Goal: Task Accomplishment & Management: Use online tool/utility

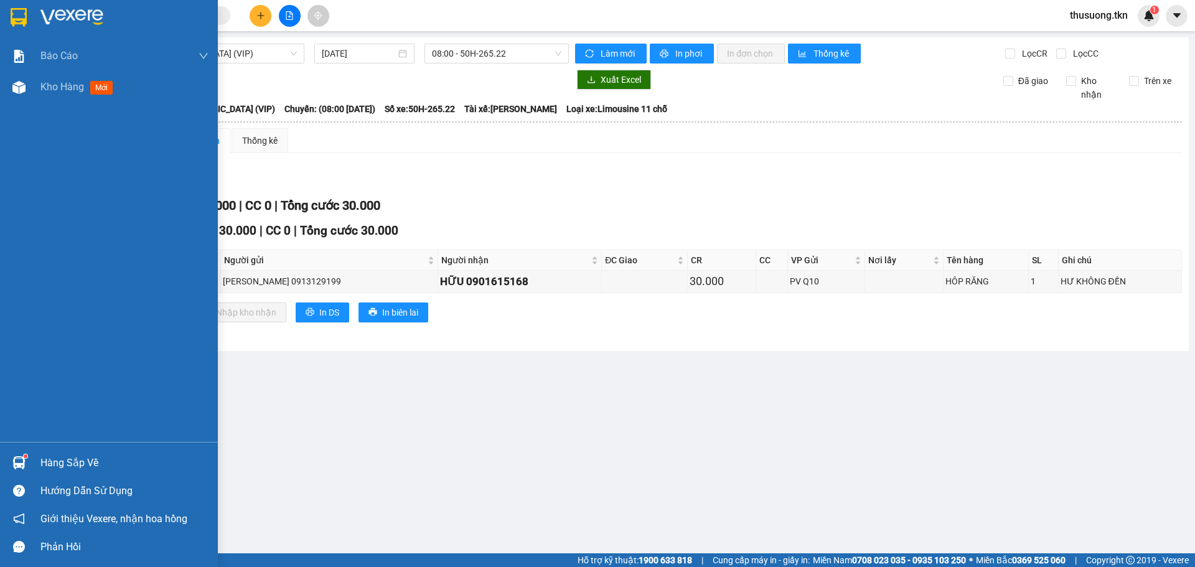
click at [34, 461] on div "Hàng sắp về" at bounding box center [109, 463] width 218 height 28
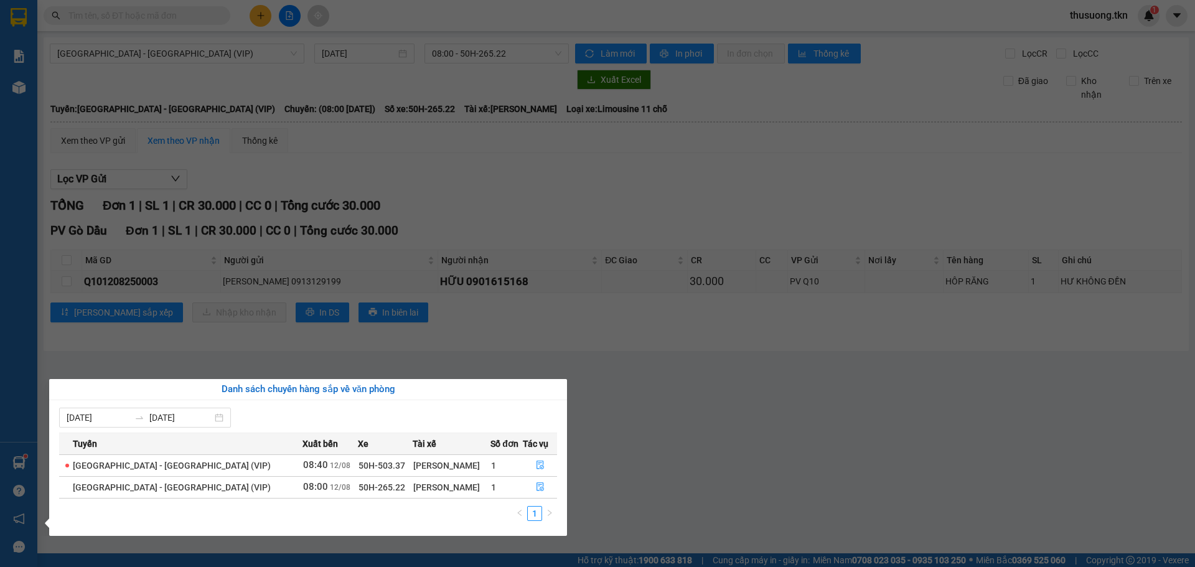
click at [849, 500] on section "Kết quả tìm kiếm ( 0 ) Bộ lọc No Data thusuong.tkn 1 Báo cáo Mẫu 1: Báo cáo dòn…" at bounding box center [597, 283] width 1195 height 567
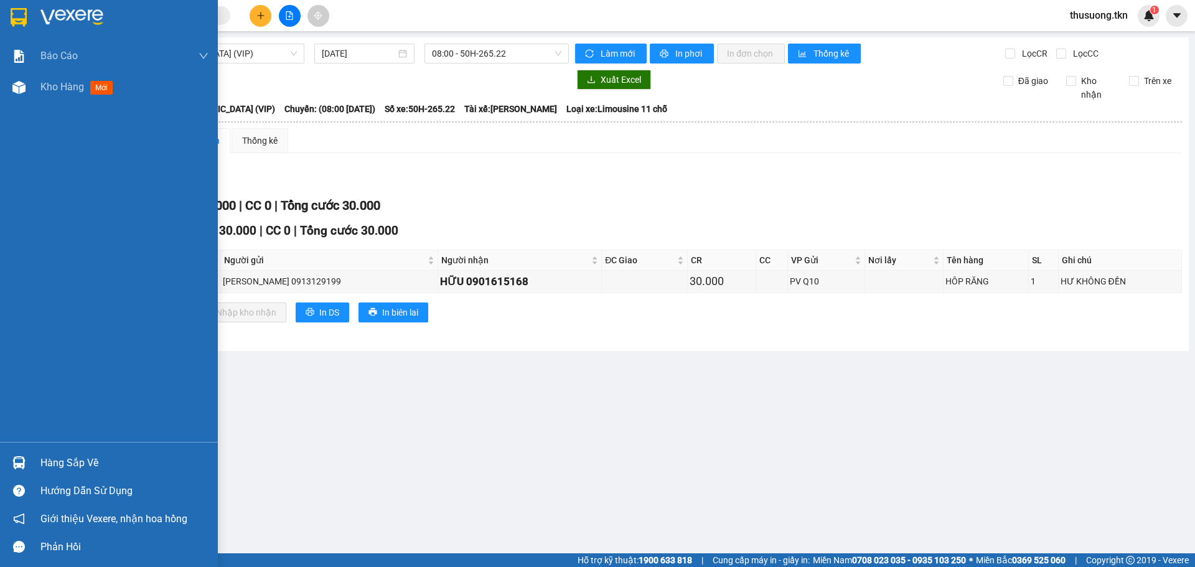
click at [80, 468] on div "Hàng sắp về" at bounding box center [124, 463] width 168 height 19
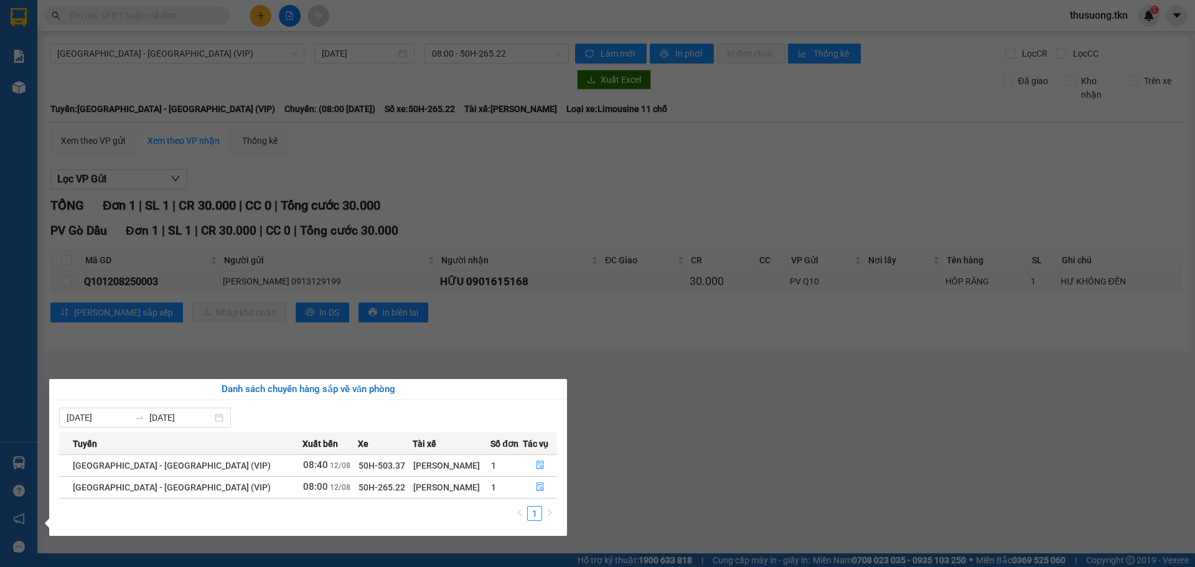
click at [595, 483] on section "Kết quả tìm kiếm ( 0 ) Bộ lọc No Data thusuong.tkn 1 Báo cáo Mẫu 1: Báo cáo dòn…" at bounding box center [597, 283] width 1195 height 567
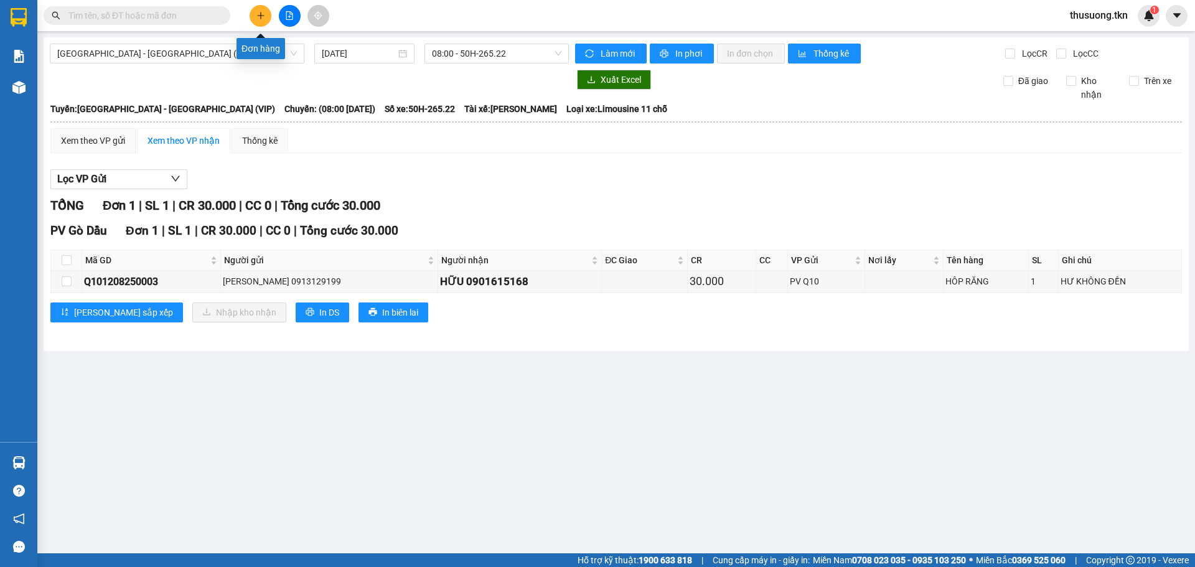
click at [263, 17] on icon "plus" at bounding box center [260, 15] width 9 height 9
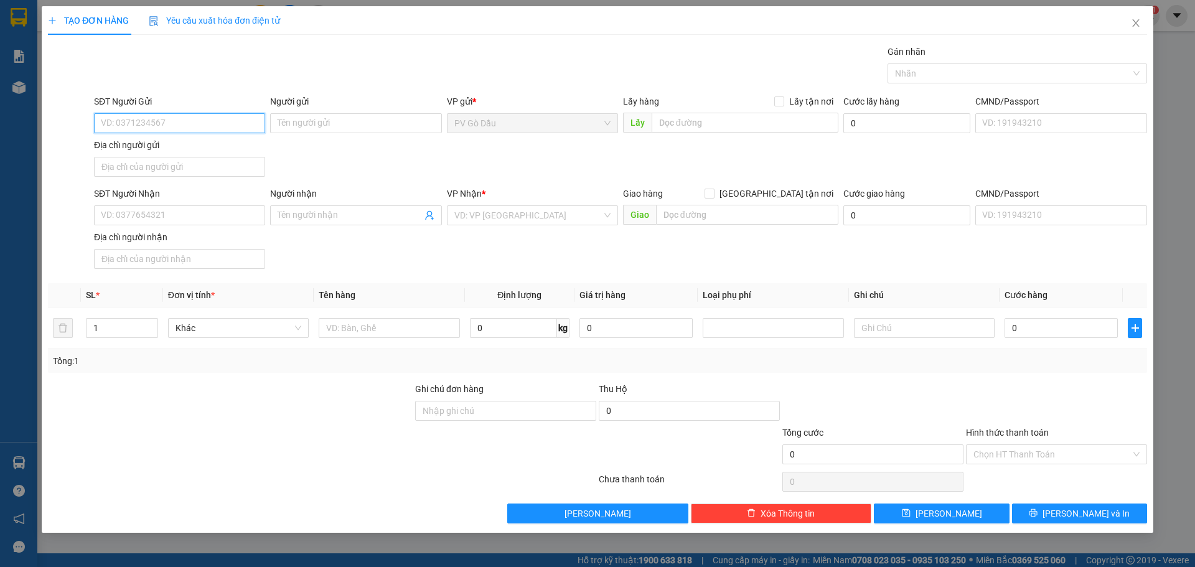
click at [203, 124] on input "SĐT Người Gửi" at bounding box center [179, 123] width 171 height 20
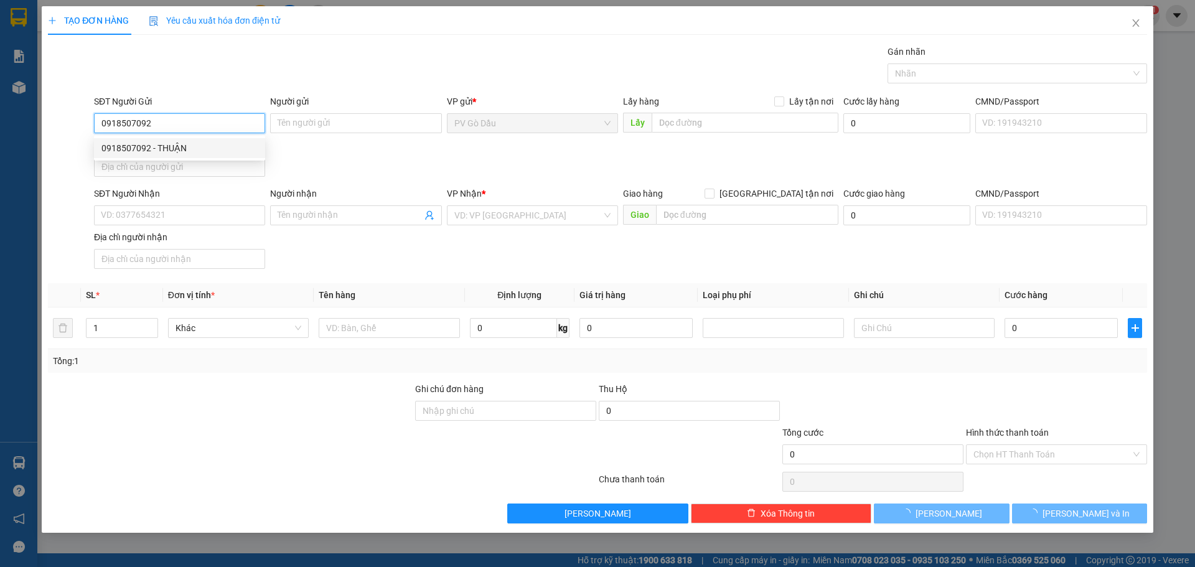
drag, startPoint x: 162, startPoint y: 122, endPoint x: 96, endPoint y: 123, distance: 66.0
click at [96, 123] on input "0918507092" at bounding box center [179, 123] width 171 height 20
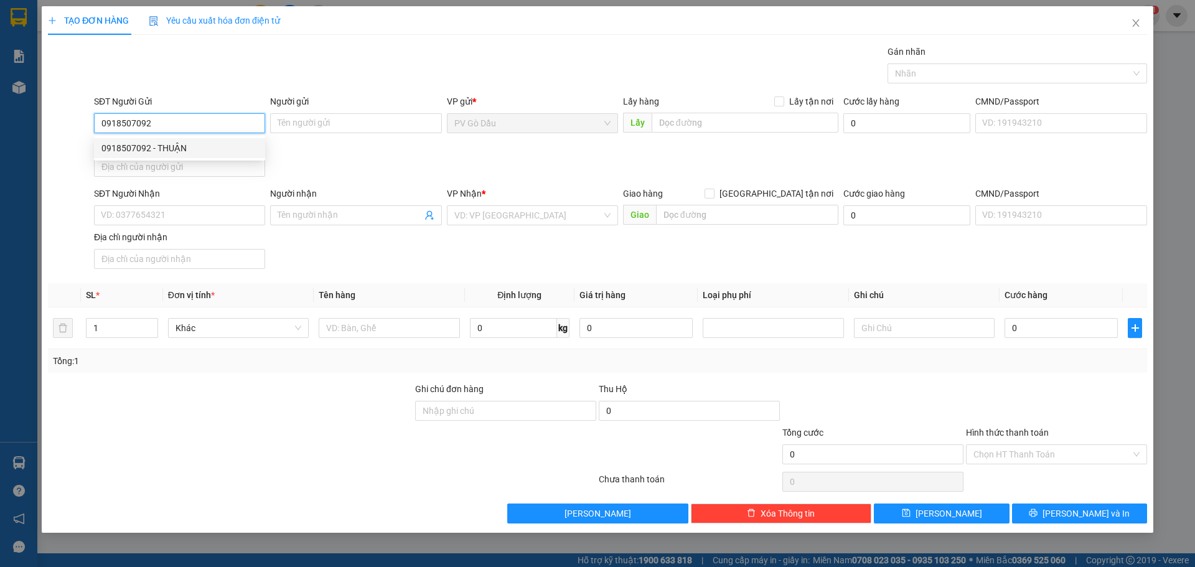
click at [164, 125] on input "0918507092" at bounding box center [179, 123] width 171 height 20
click at [190, 144] on div "0911779292 - LỀ" at bounding box center [179, 148] width 156 height 14
type input "0911779292"
type input "LỀ"
type input "0917752711"
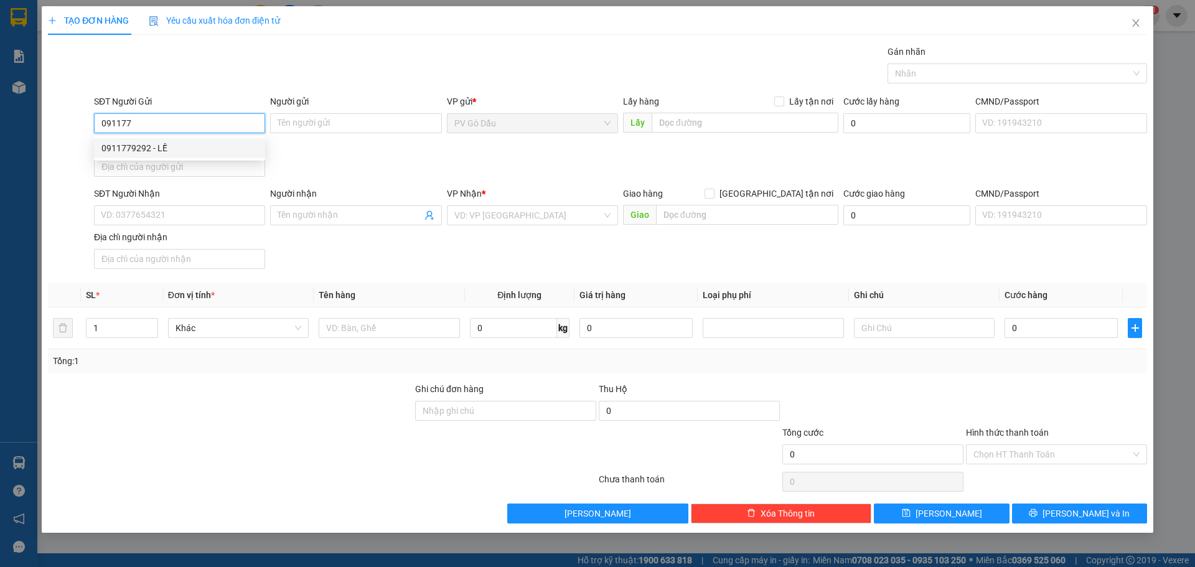
type input "hậu"
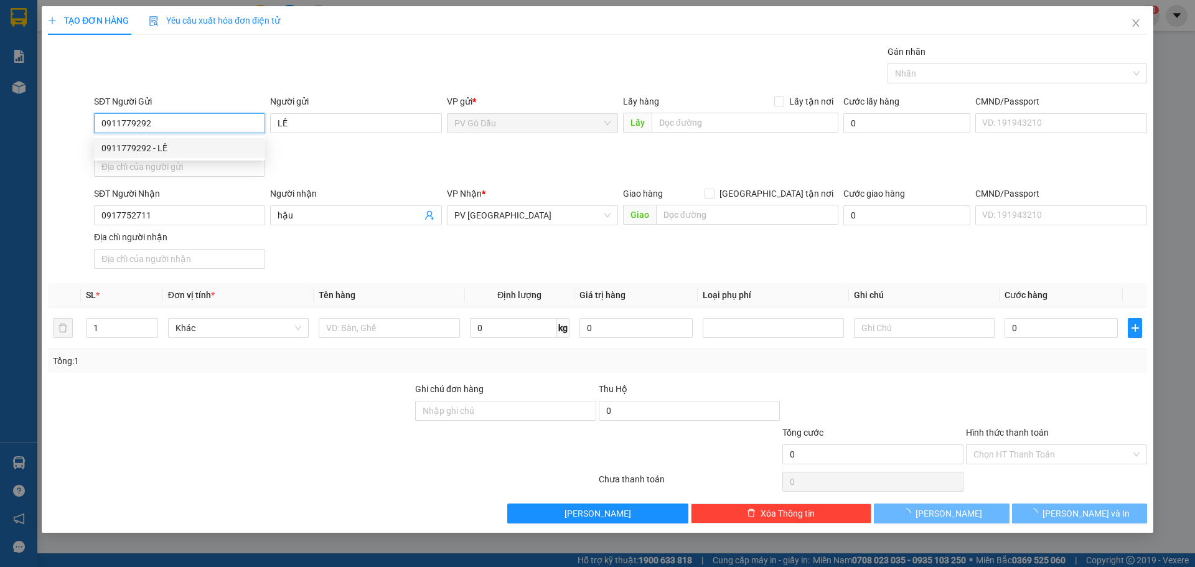
type input "20.000"
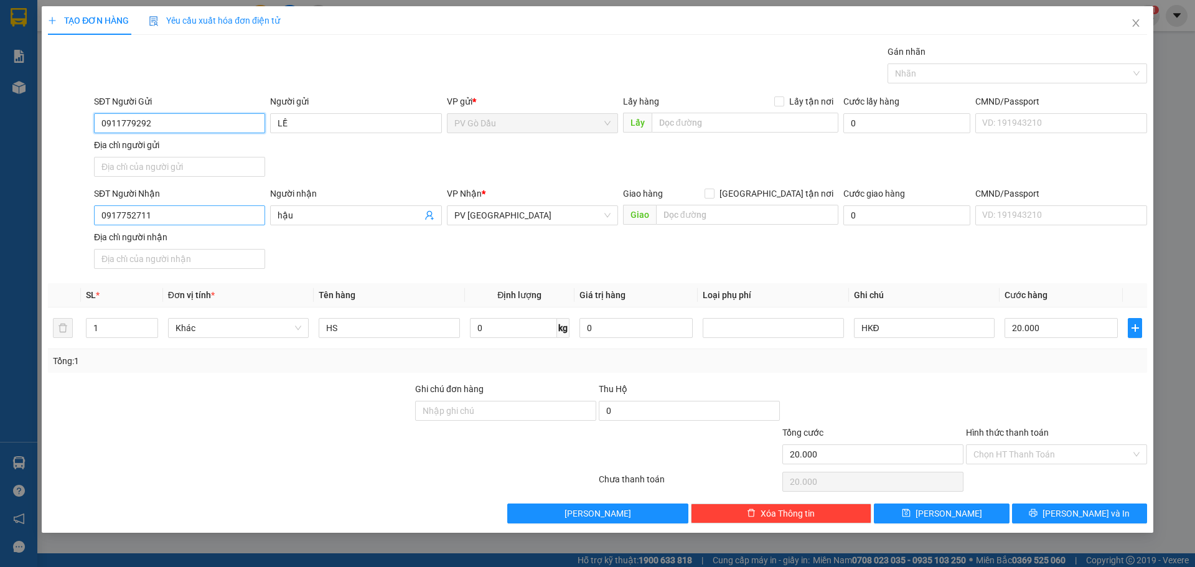
type input "0911779292"
click at [161, 215] on input "0917752711" at bounding box center [179, 215] width 171 height 20
type input "0932545116"
click at [164, 240] on div "0932545116 - CHÚ 4" at bounding box center [179, 240] width 156 height 14
type input "CHÚ 4"
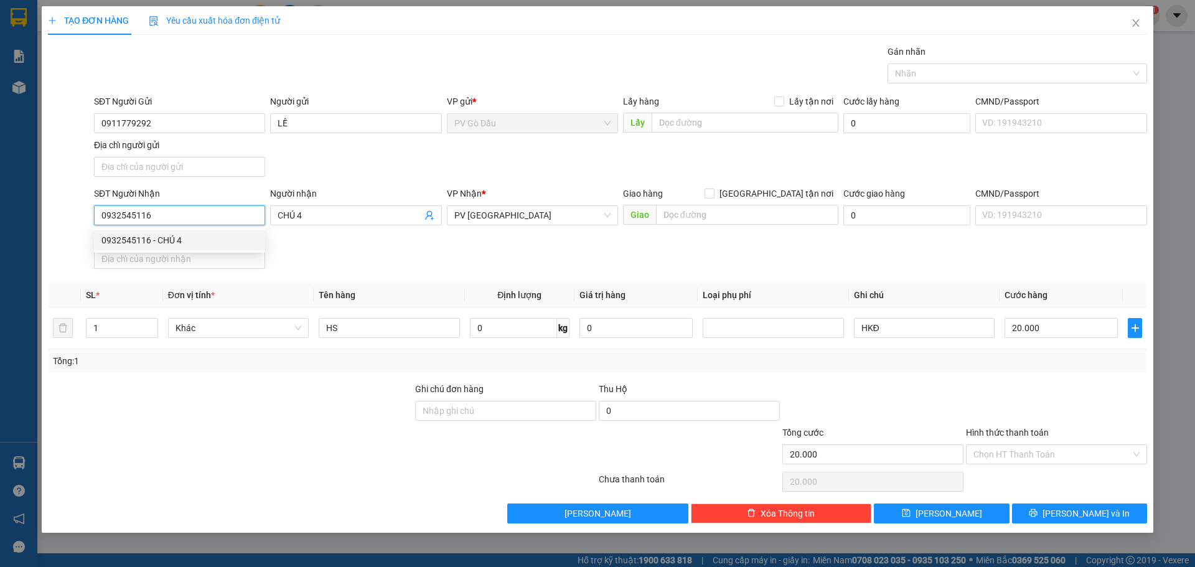
type input "30.000"
type input "0932545116"
click at [1035, 450] on input "Hình thức thanh toán" at bounding box center [1051, 454] width 157 height 19
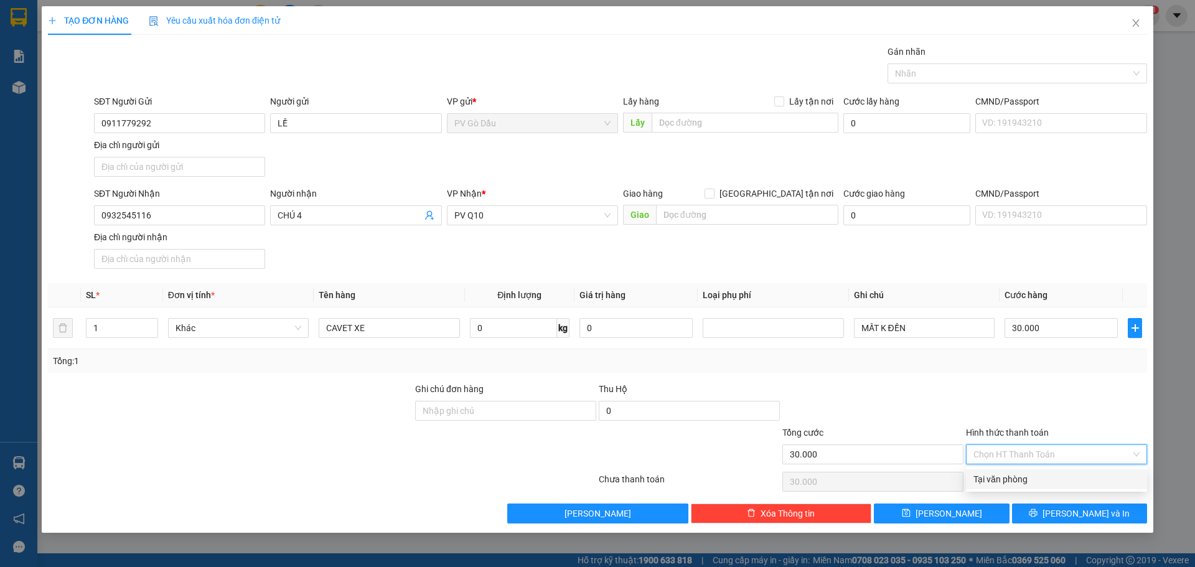
click at [1025, 477] on div "Tại văn phòng" at bounding box center [1056, 479] width 166 height 14
type input "0"
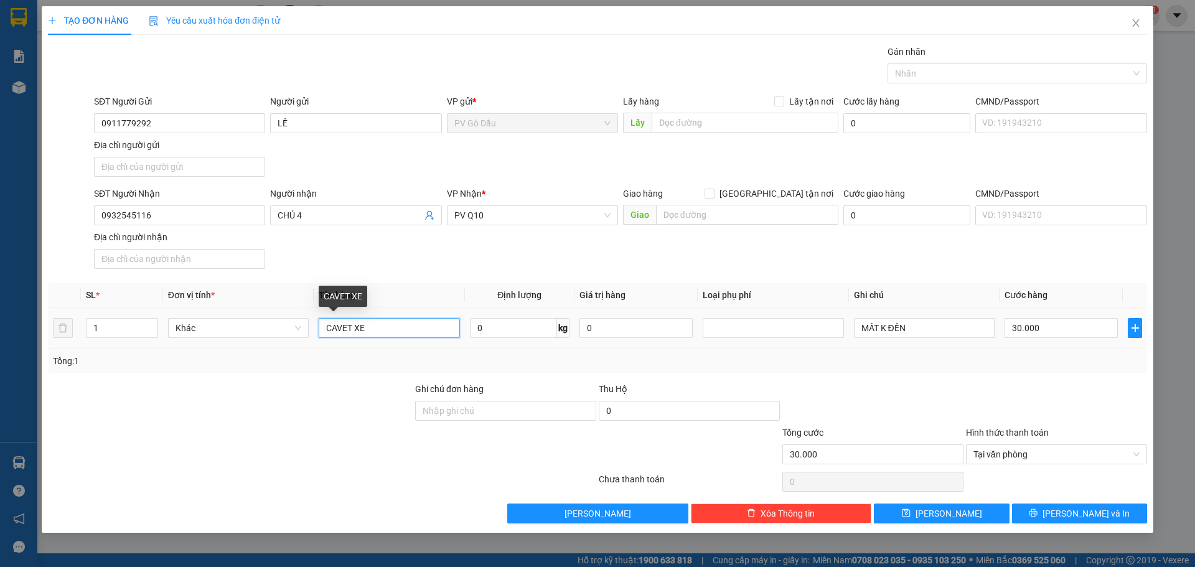
click at [374, 330] on input "CAVET XE" at bounding box center [389, 328] width 141 height 20
type input "C"
click at [334, 330] on input "pt xe" at bounding box center [389, 328] width 141 height 20
click at [362, 383] on div at bounding box center [230, 404] width 367 height 44
click at [334, 327] on input "volang xe" at bounding box center [389, 328] width 141 height 20
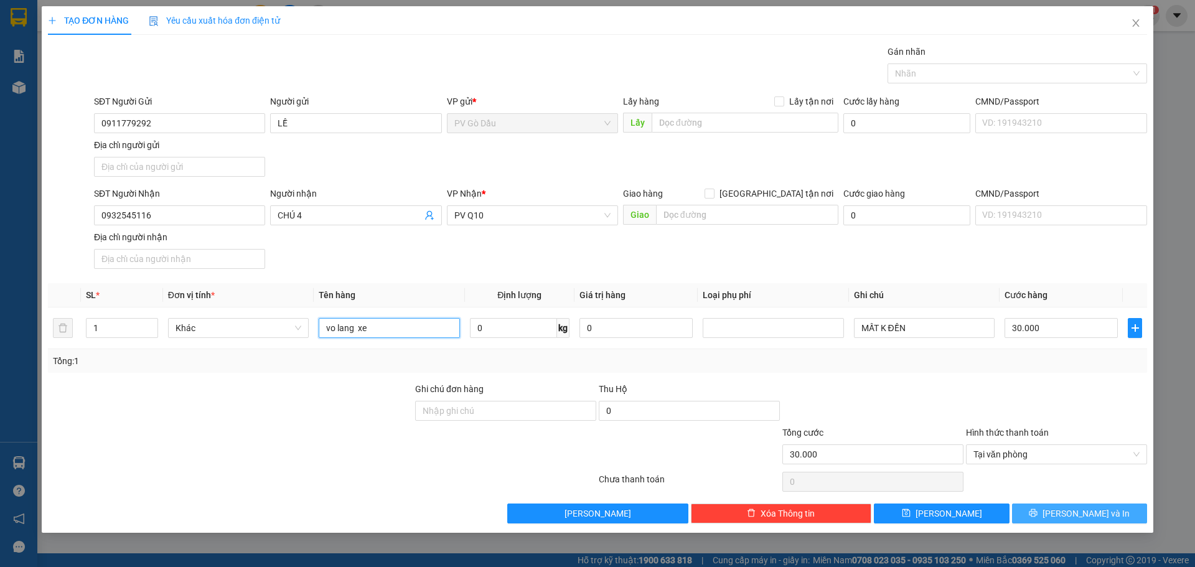
type input "vo lang xe"
click at [1051, 519] on button "[PERSON_NAME] và In" at bounding box center [1079, 513] width 135 height 20
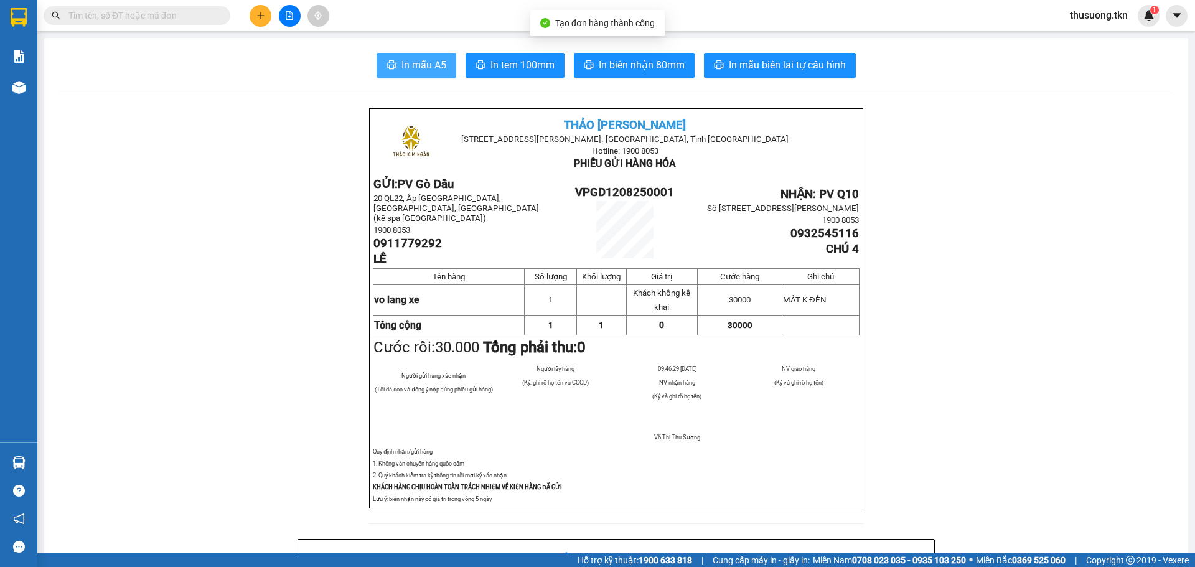
click at [420, 70] on span "In mẫu A5" at bounding box center [423, 65] width 45 height 16
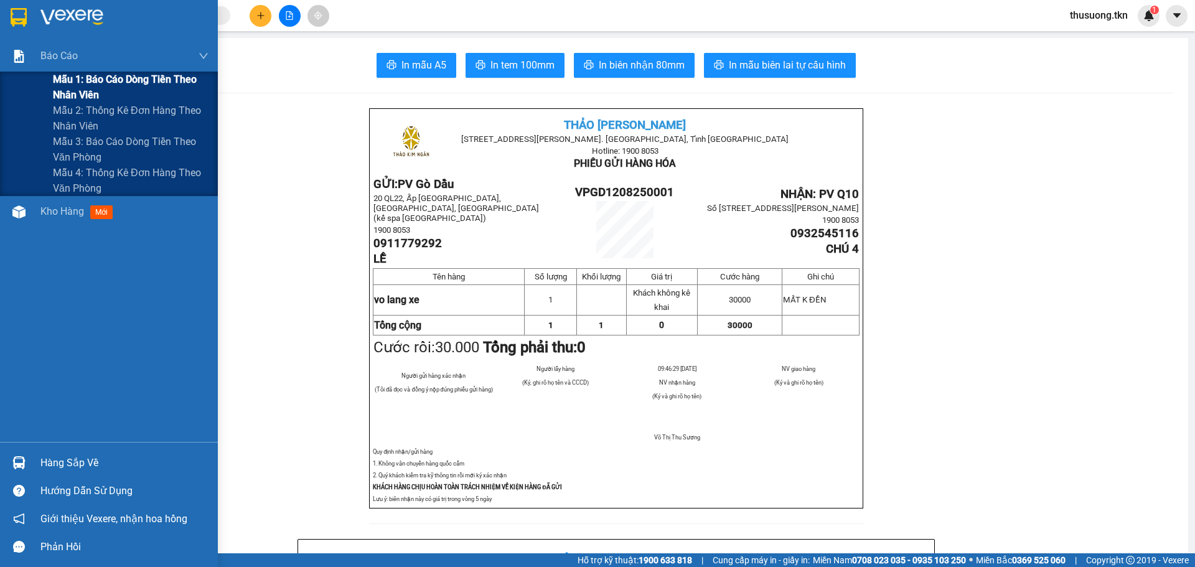
click at [35, 75] on div "Mẫu 1: Báo cáo dòng tiền theo nhân viên" at bounding box center [109, 87] width 218 height 31
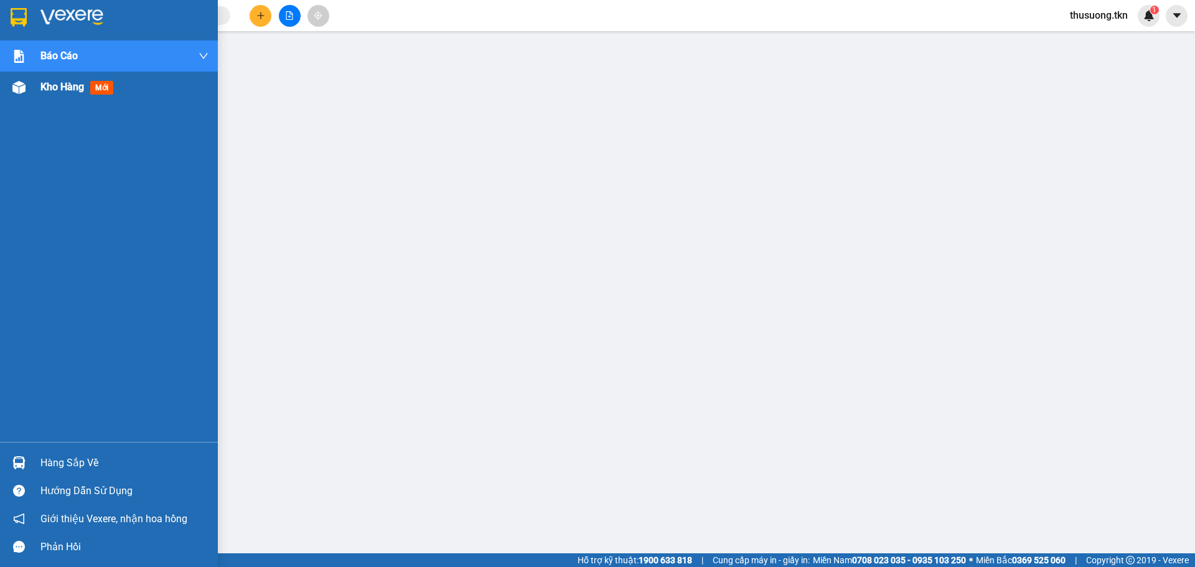
click at [75, 90] on span "Kho hàng" at bounding box center [62, 87] width 44 height 12
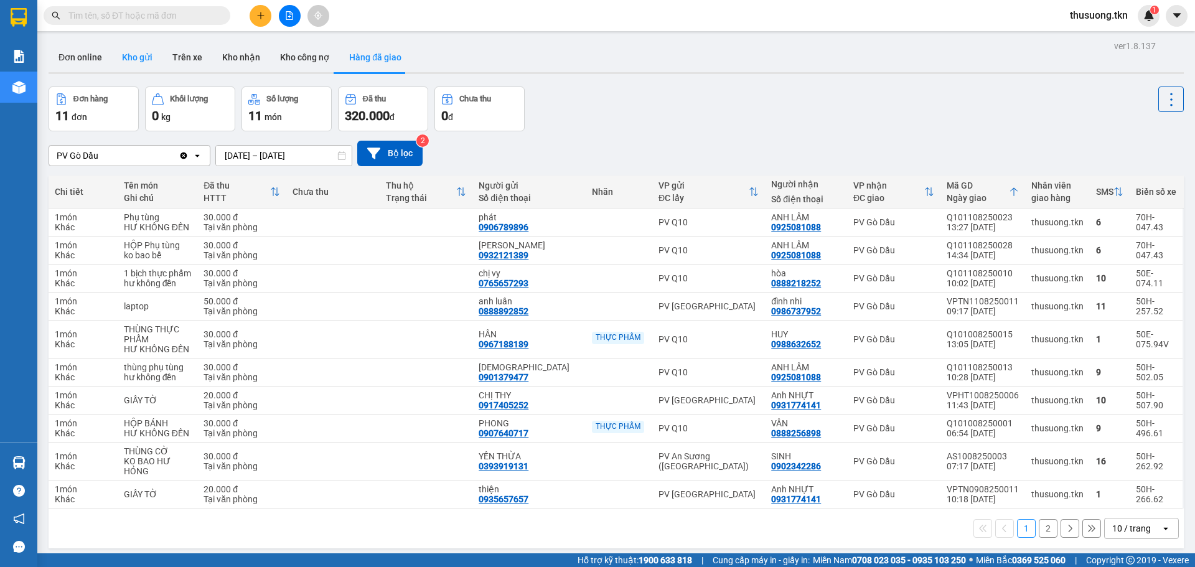
click at [124, 58] on button "Kho gửi" at bounding box center [137, 57] width 50 height 30
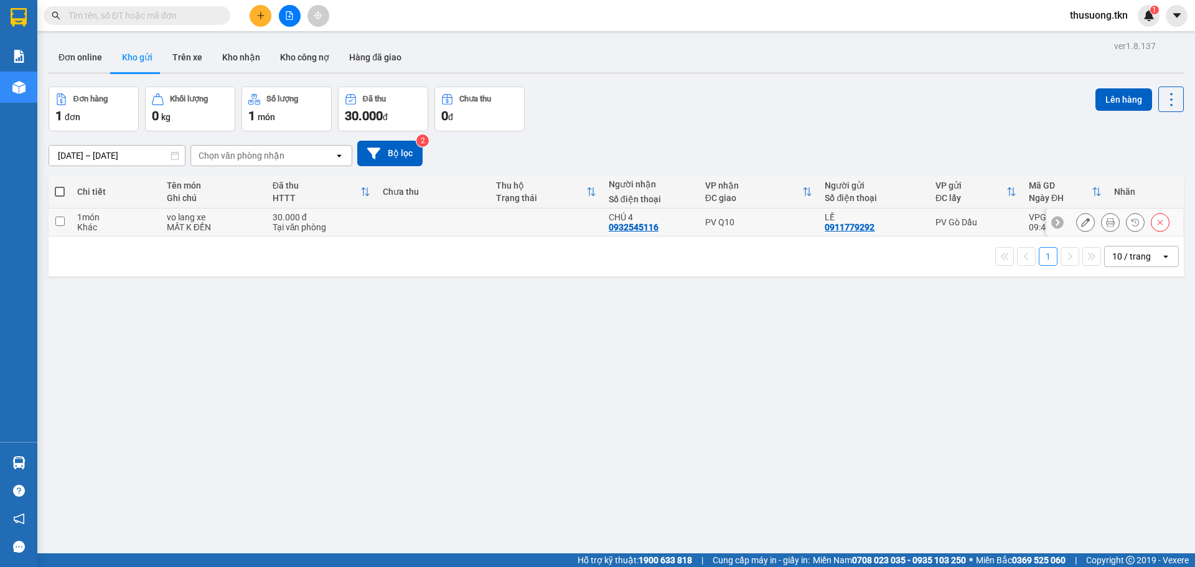
click at [63, 222] on input "checkbox" at bounding box center [59, 221] width 9 height 9
checkbox input "true"
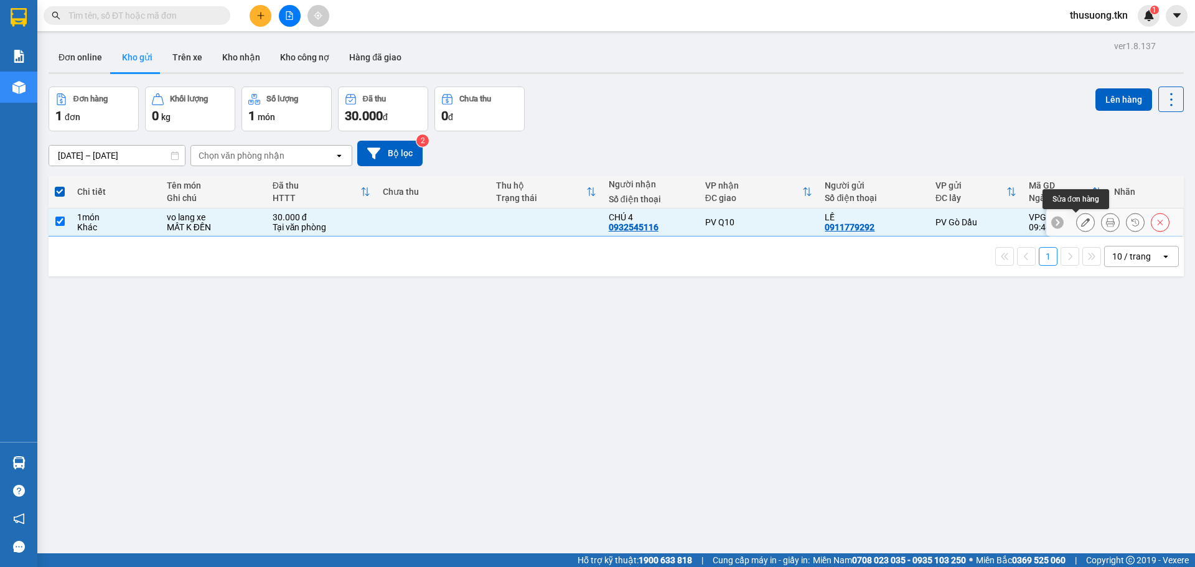
click at [1076, 227] on button at bounding box center [1084, 223] width 17 height 22
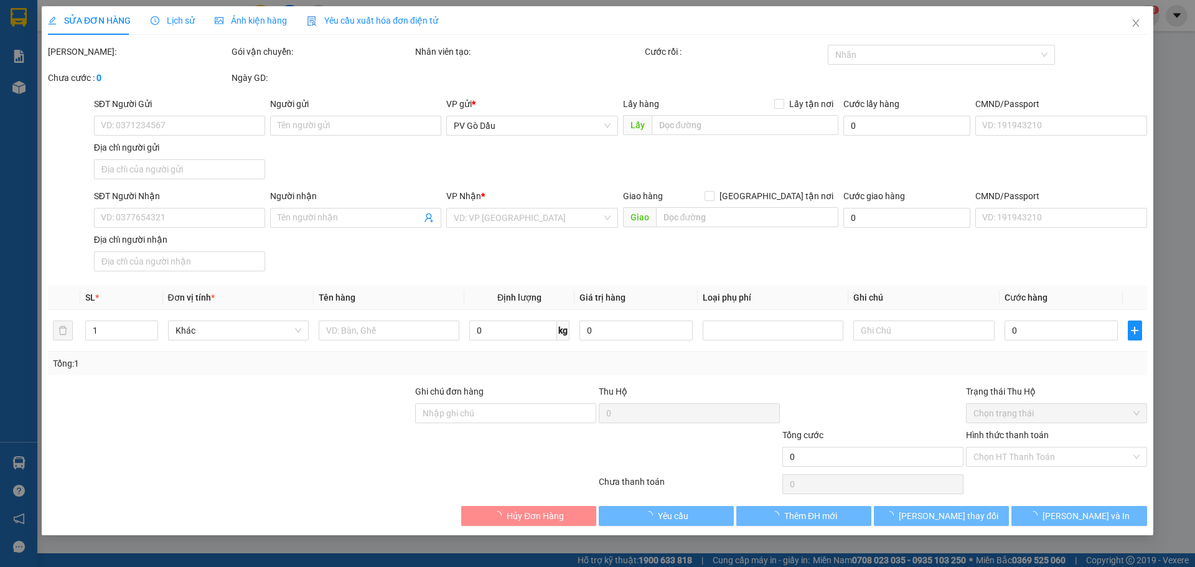
type input "0911779292"
type input "LỀ"
type input "0932545116"
type input "CHÚ 4"
type input "30.000"
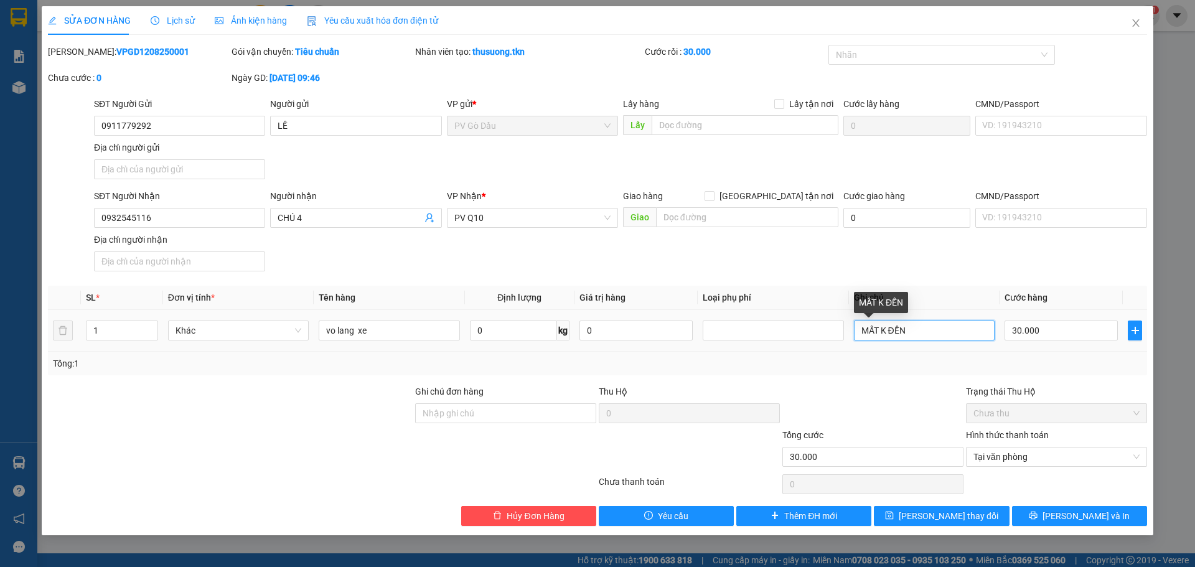
click at [878, 327] on input "MẤT K ĐỀN" at bounding box center [924, 330] width 141 height 20
click at [880, 330] on input "hư K ĐỀN" at bounding box center [924, 330] width 141 height 20
type input "hư Không ĐỀN"
click at [1083, 513] on span "[PERSON_NAME] và In" at bounding box center [1085, 516] width 87 height 14
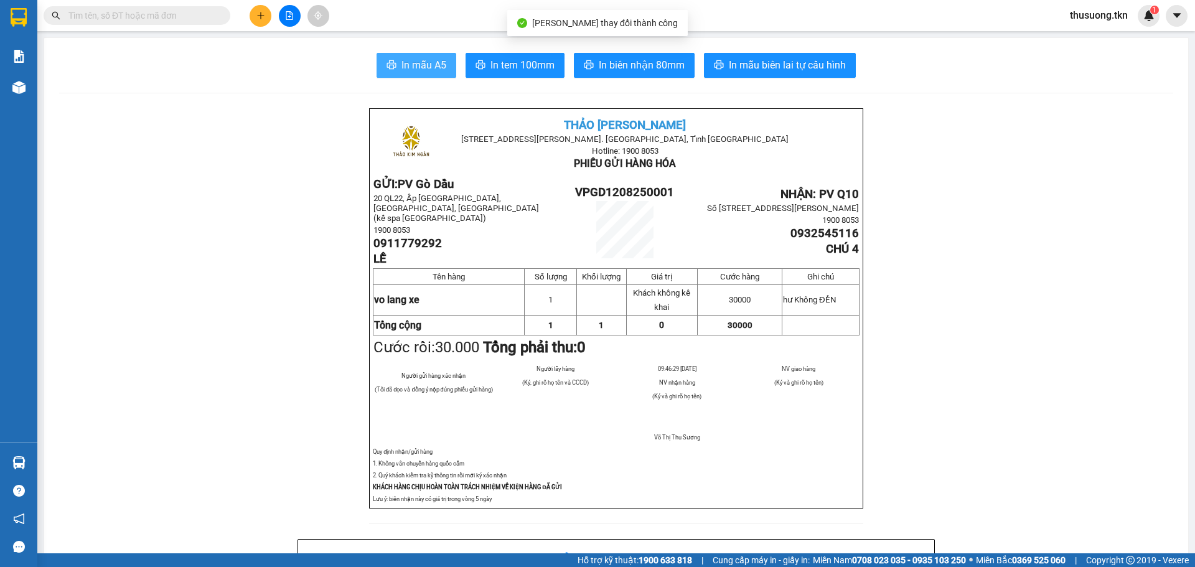
click at [417, 64] on span "In mẫu A5" at bounding box center [423, 65] width 45 height 16
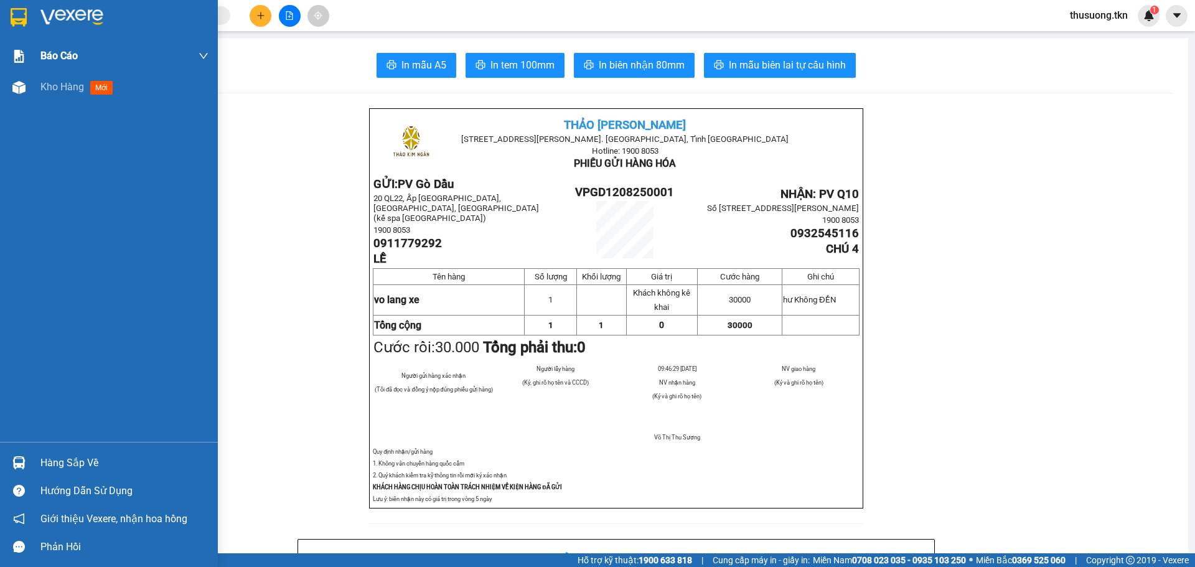
click at [56, 87] on span "Kho hàng" at bounding box center [62, 87] width 44 height 12
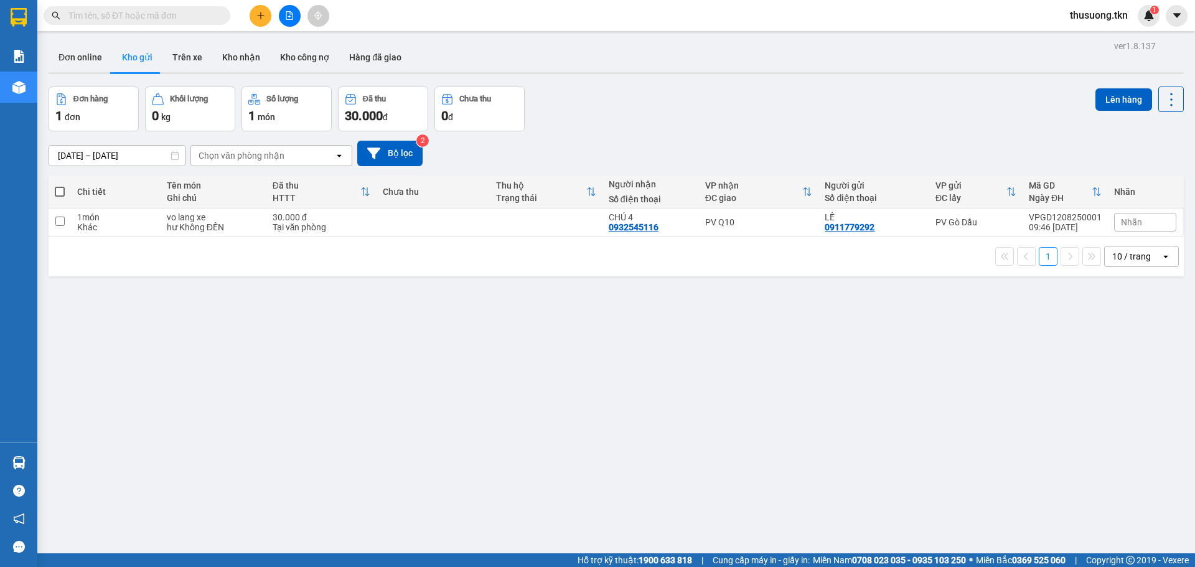
drag, startPoint x: 481, startPoint y: 434, endPoint x: 427, endPoint y: 366, distance: 86.4
click at [478, 429] on div "ver 1.8.137 Đơn online Kho gửi Trên xe Kho nhận Kho công nợ Hàng đã giao Đơn hà…" at bounding box center [616, 320] width 1145 height 567
click at [261, 18] on icon "plus" at bounding box center [260, 15] width 1 height 7
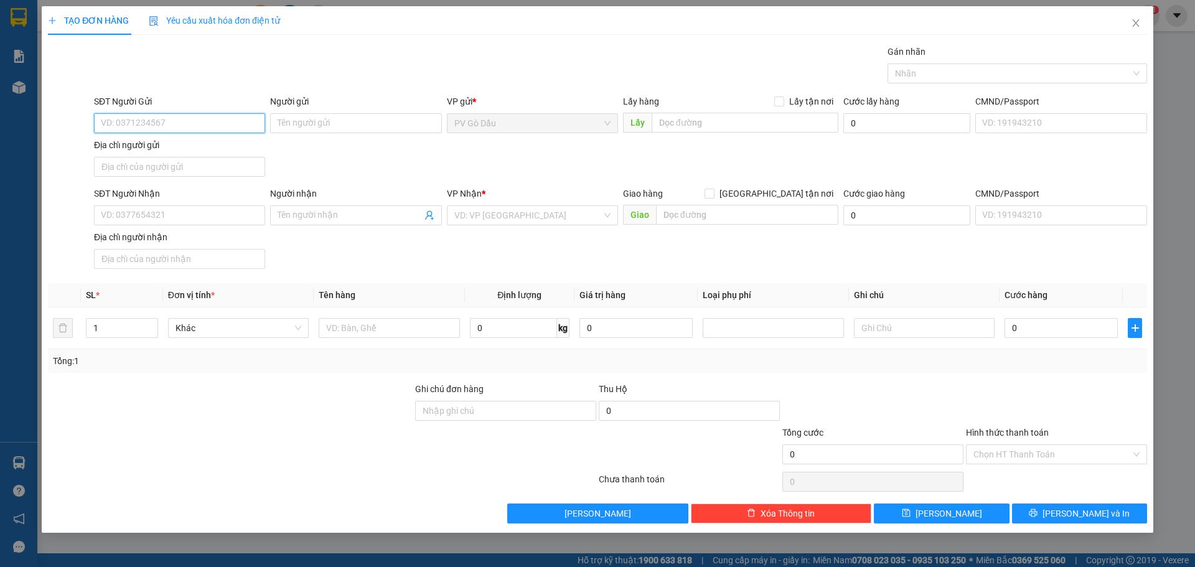
click at [198, 119] on input "SĐT Người Gửi" at bounding box center [179, 123] width 171 height 20
click at [225, 151] on div "0918414342 - c đào" at bounding box center [179, 148] width 156 height 14
type input "0918414342"
type input "c đào"
type input "0965330088"
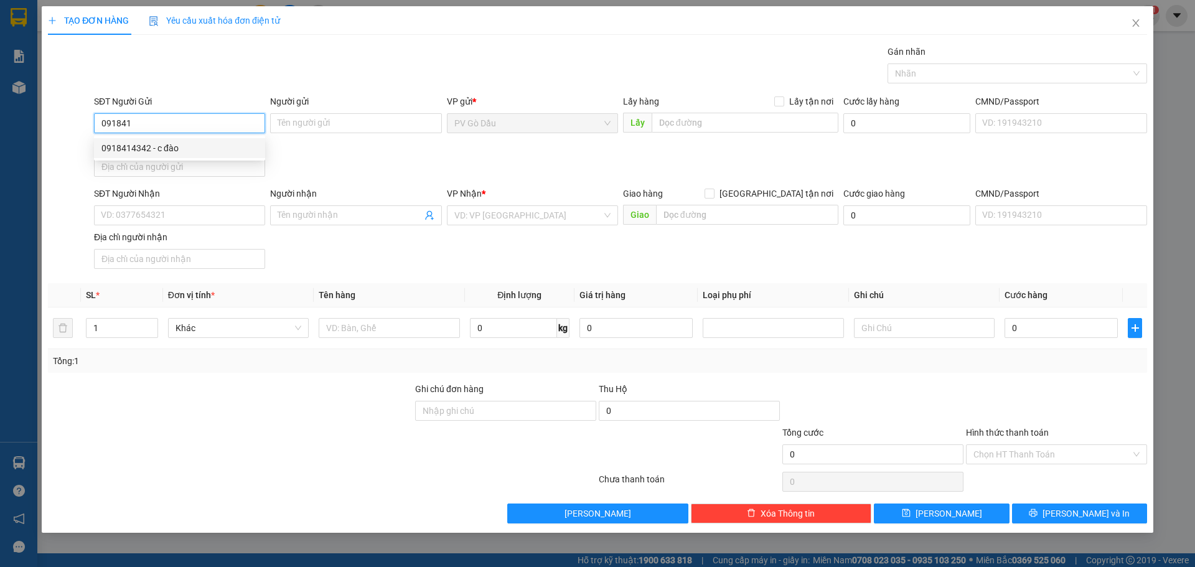
type input "hòa"
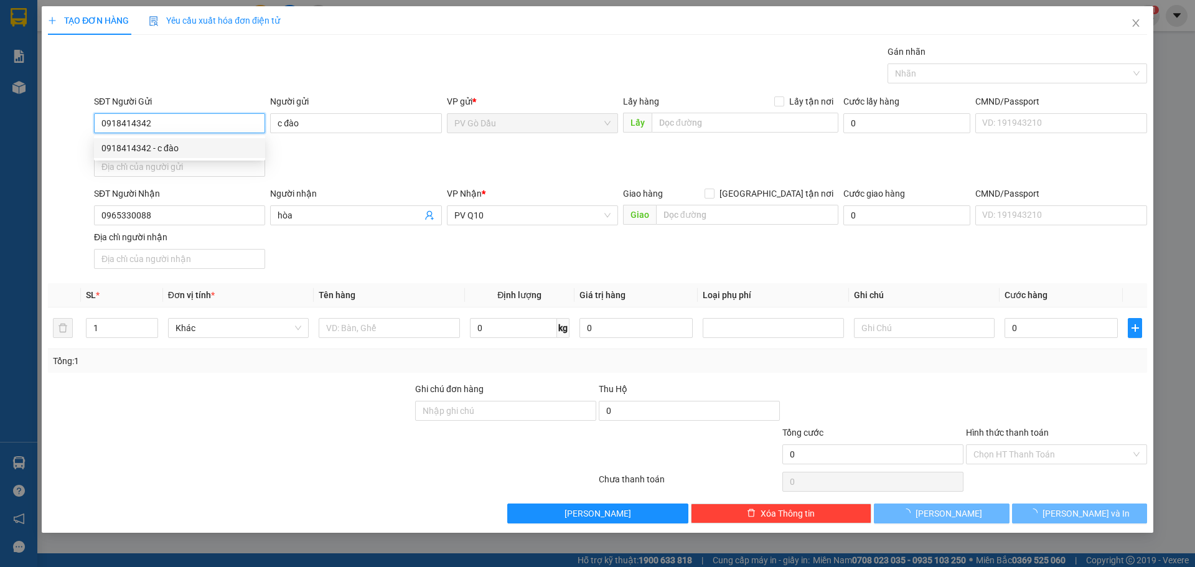
type input "30.000"
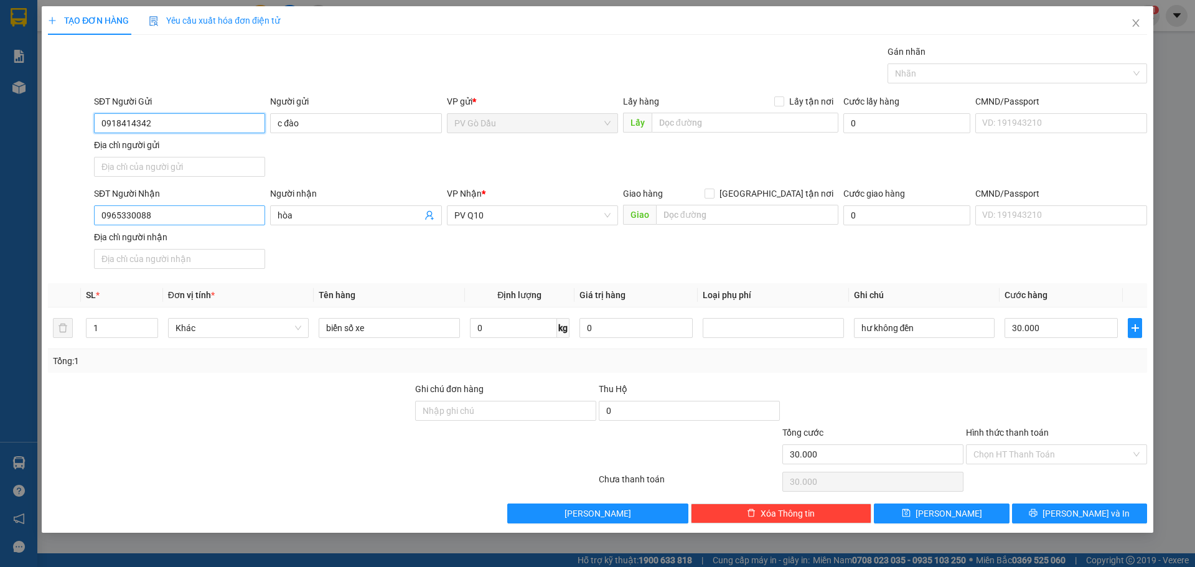
type input "0918414342"
click at [166, 215] on input "0965330088" at bounding box center [179, 215] width 171 height 20
type input "0933056244"
click at [159, 245] on div "0933056244 - khoa" at bounding box center [179, 240] width 156 height 14
type input "khoa"
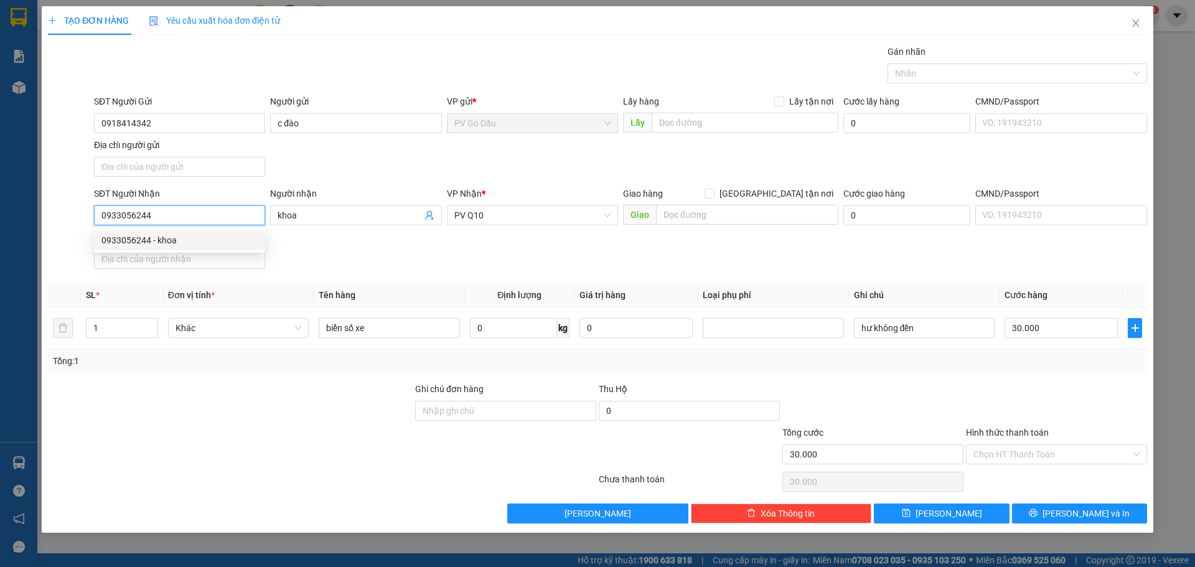
type input "20.000"
type input "0933056244"
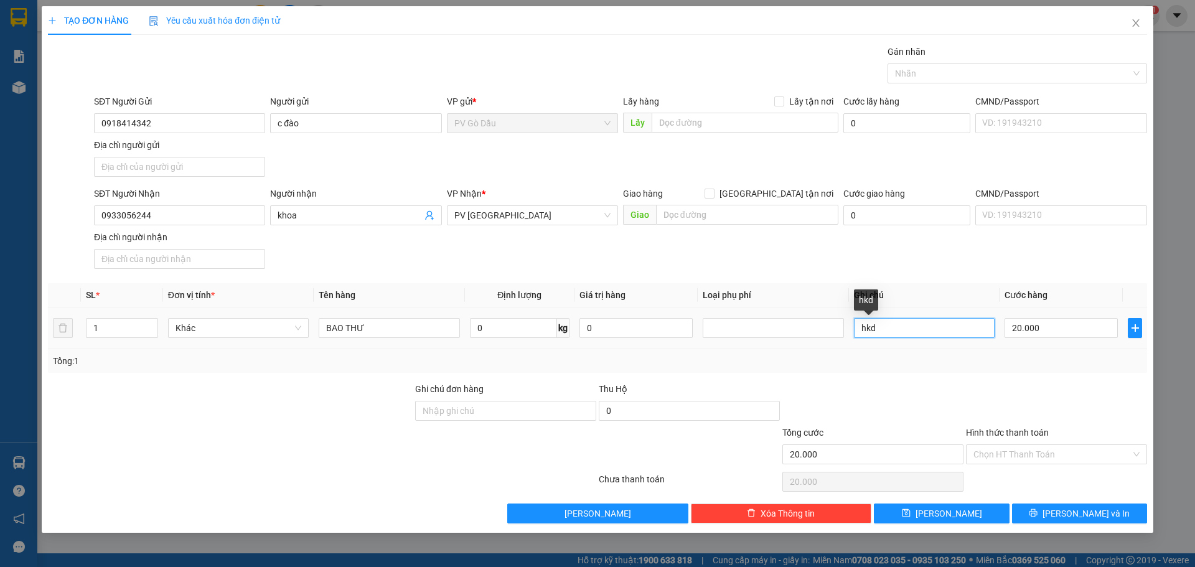
click at [887, 329] on input "hkd" at bounding box center [924, 328] width 141 height 20
type input "h"
type input "hư không đền"
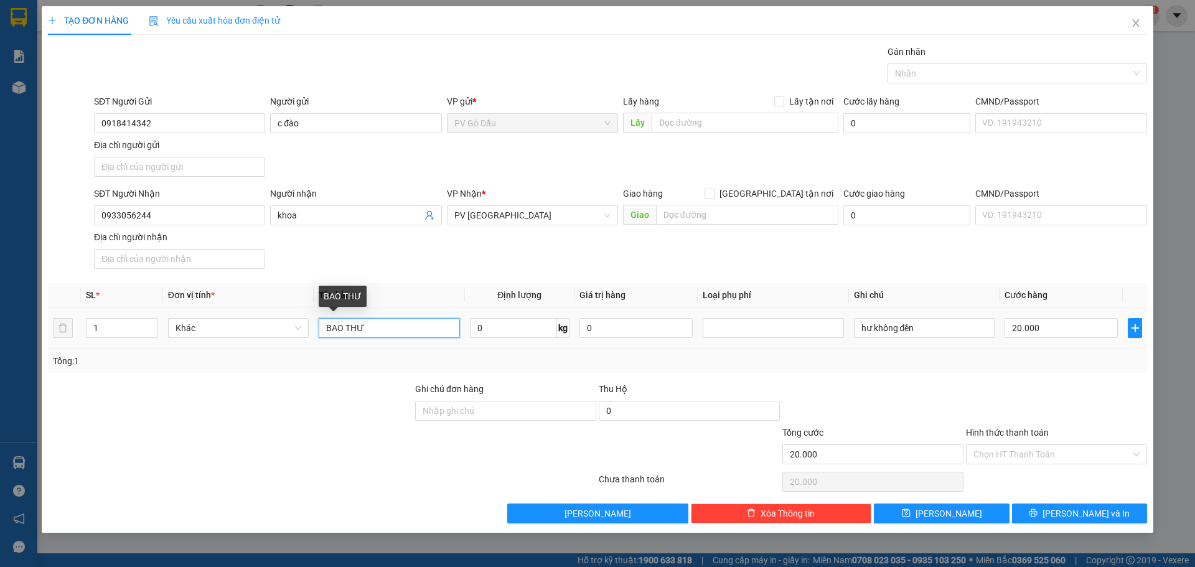
click at [398, 324] on input "BAO THƯ" at bounding box center [389, 328] width 141 height 20
type input "Bs xe"
click at [1047, 450] on input "Hình thức thanh toán" at bounding box center [1051, 454] width 157 height 19
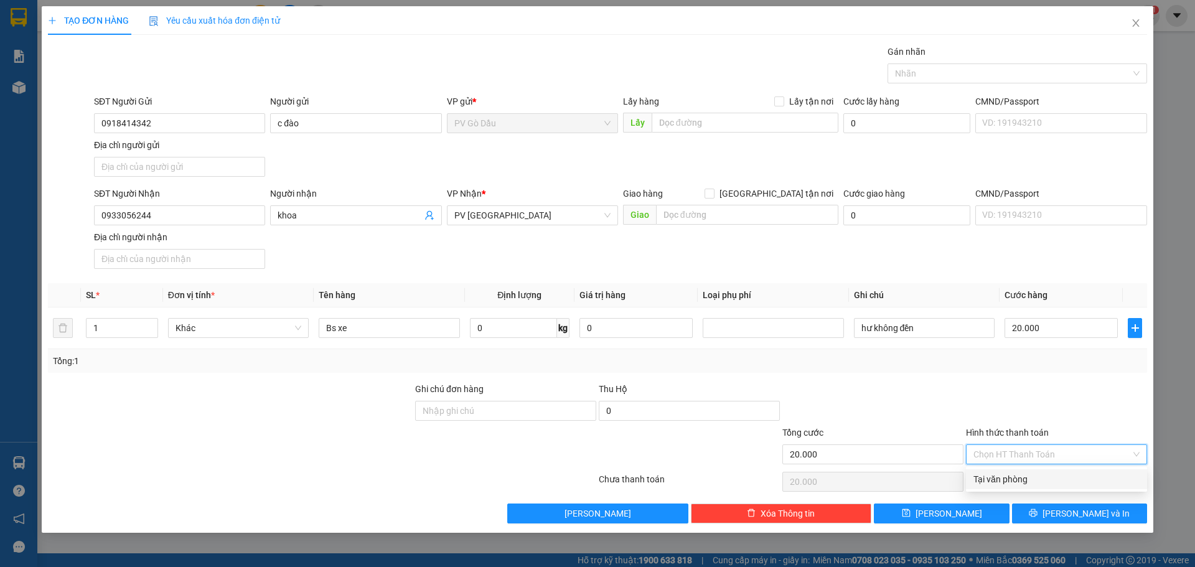
click at [1022, 476] on div "Tại văn phòng" at bounding box center [1056, 479] width 166 height 14
type input "0"
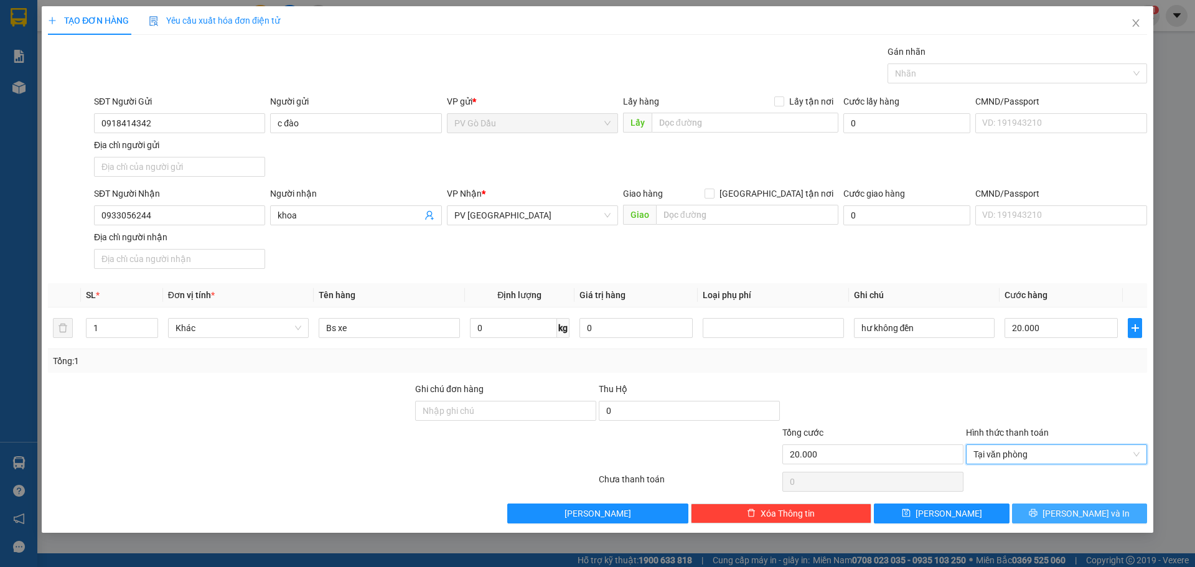
click at [1066, 516] on button "[PERSON_NAME] và In" at bounding box center [1079, 513] width 135 height 20
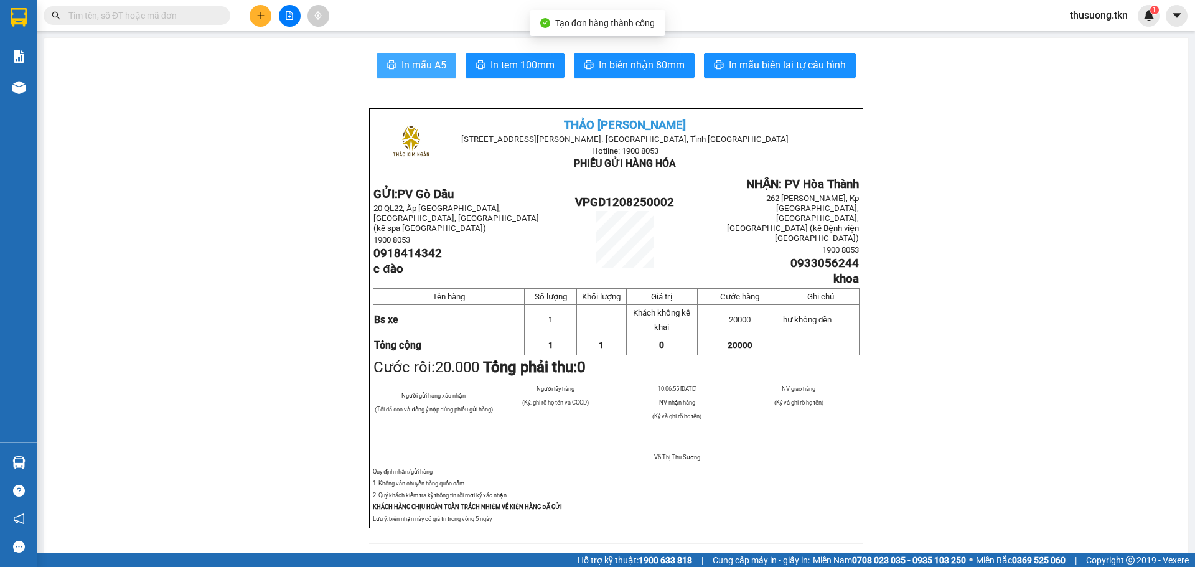
click at [394, 60] on button "In mẫu A5" at bounding box center [416, 65] width 80 height 25
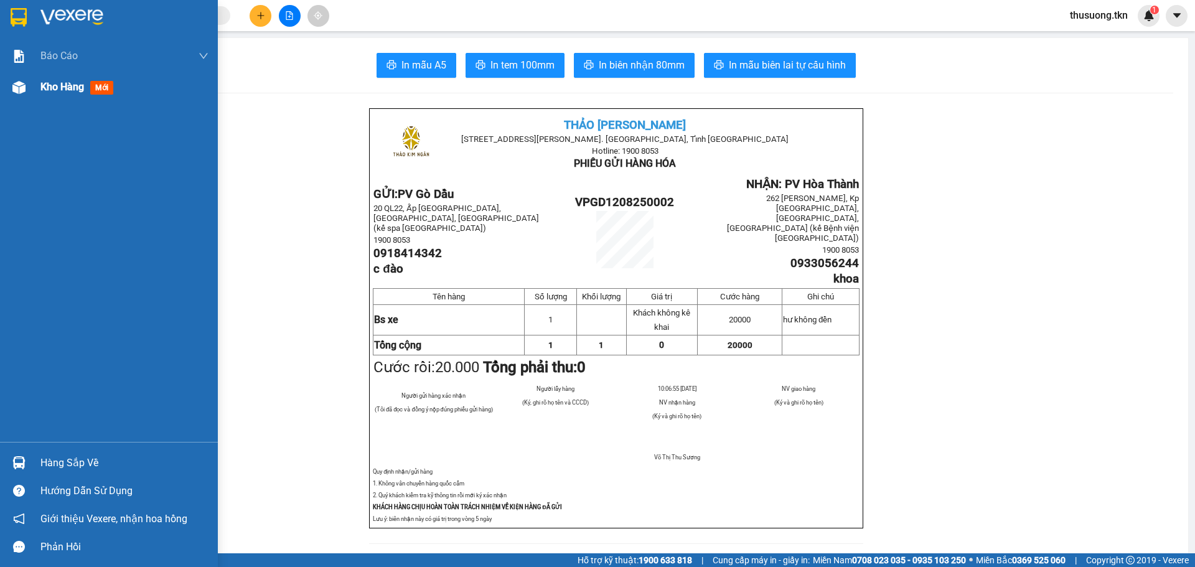
click at [55, 82] on span "Kho hàng" at bounding box center [62, 87] width 44 height 12
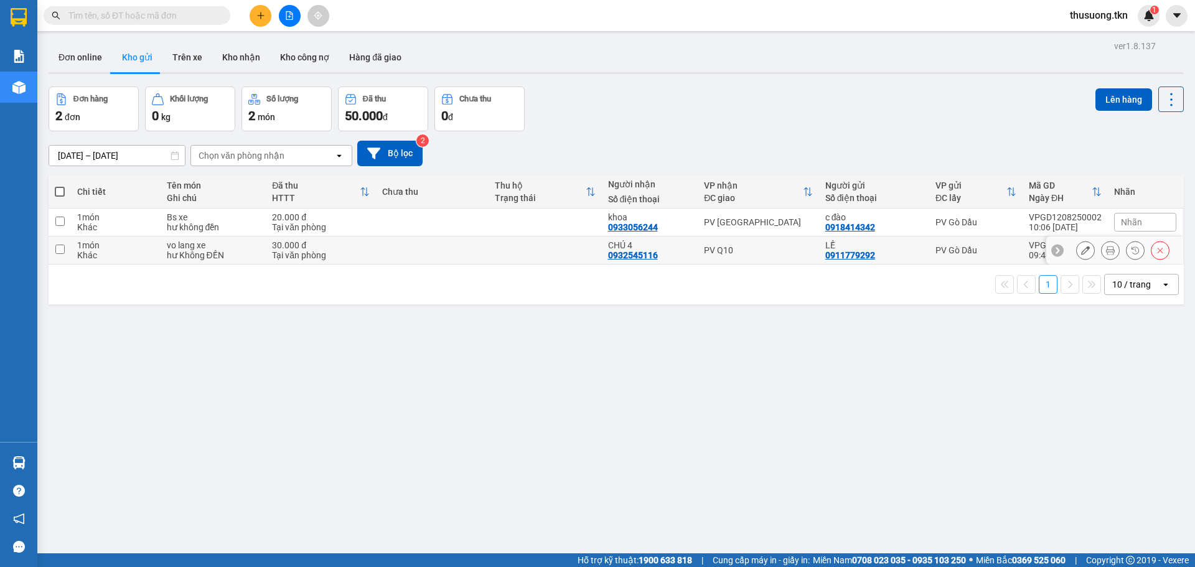
click at [61, 251] on input "checkbox" at bounding box center [59, 249] width 9 height 9
checkbox input "true"
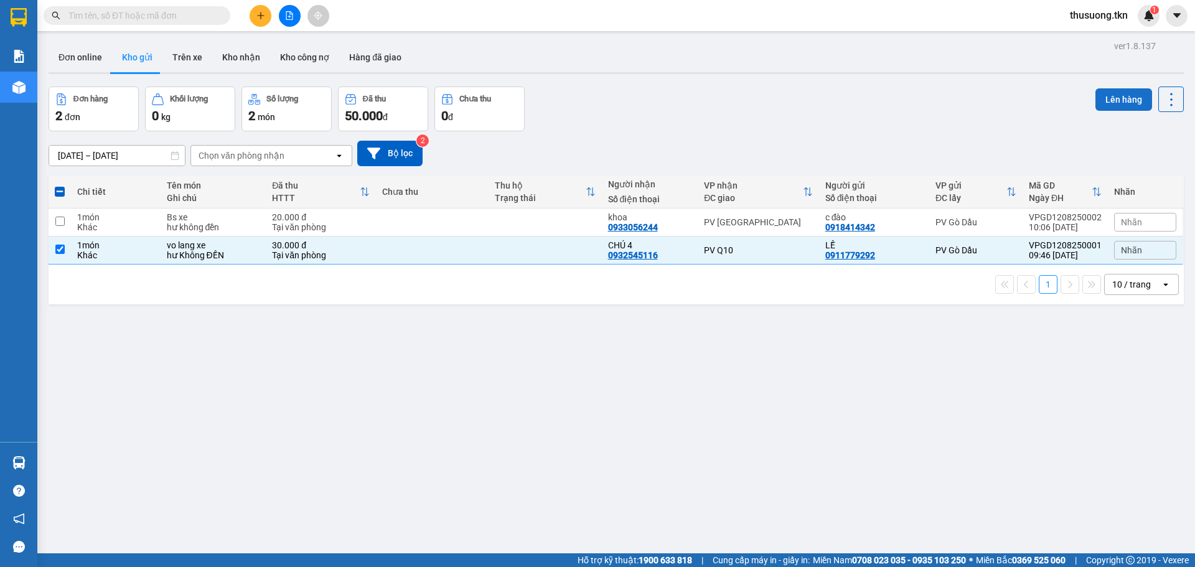
click at [1114, 95] on button "Lên hàng" at bounding box center [1123, 99] width 57 height 22
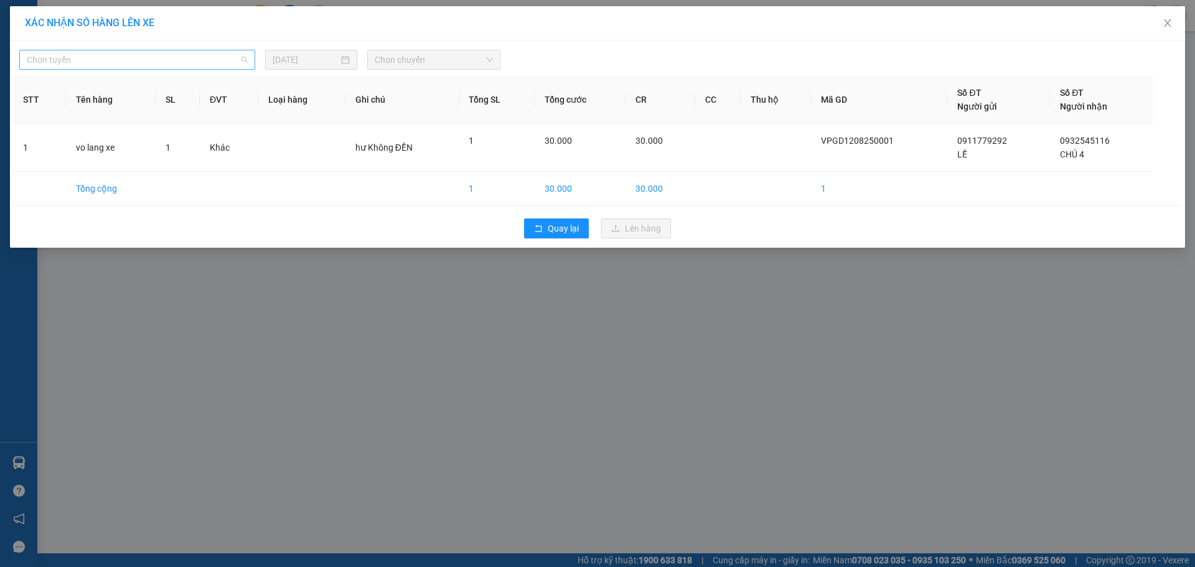
click at [114, 58] on span "Chọn tuyến" at bounding box center [137, 59] width 221 height 19
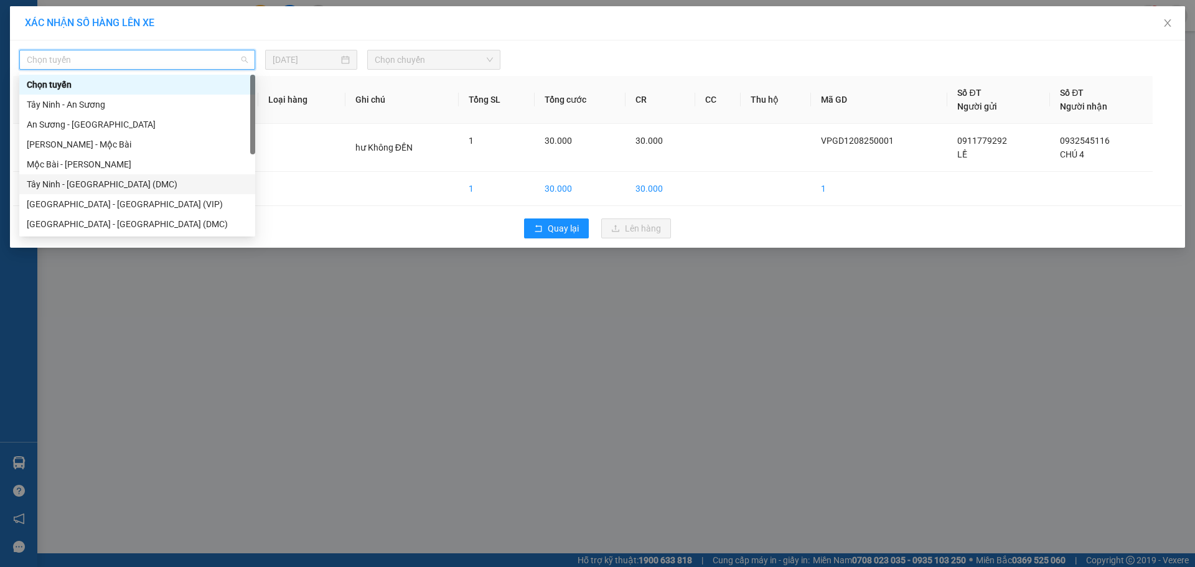
scroll to position [20, 0]
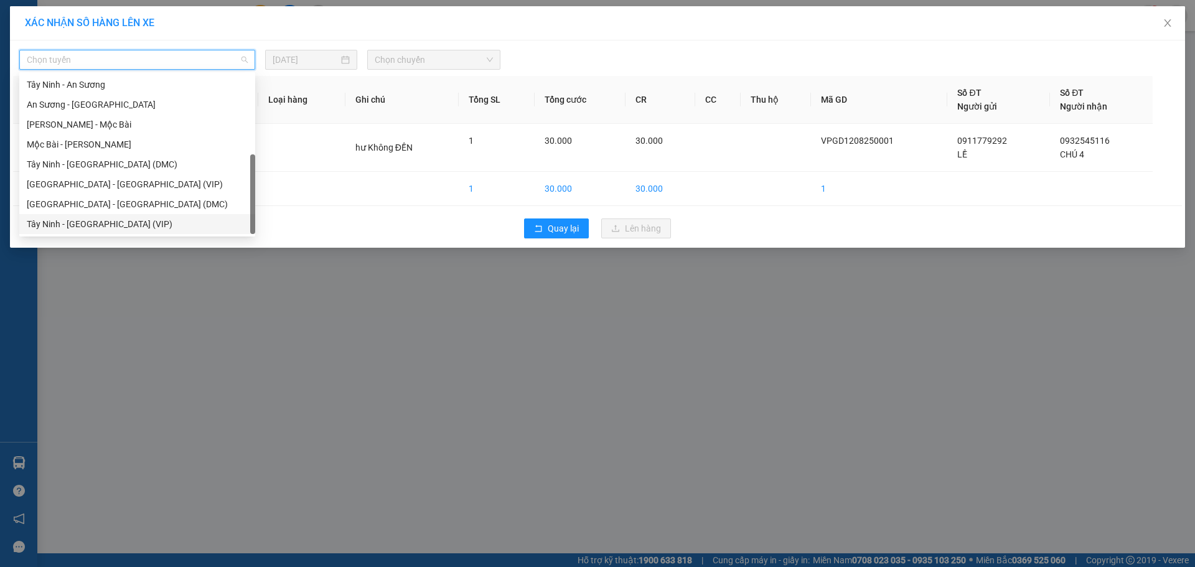
drag, startPoint x: 76, startPoint y: 223, endPoint x: 97, endPoint y: 207, distance: 26.6
click at [78, 222] on div "Tây Ninh - [GEOGRAPHIC_DATA] (VIP)" at bounding box center [137, 224] width 221 height 14
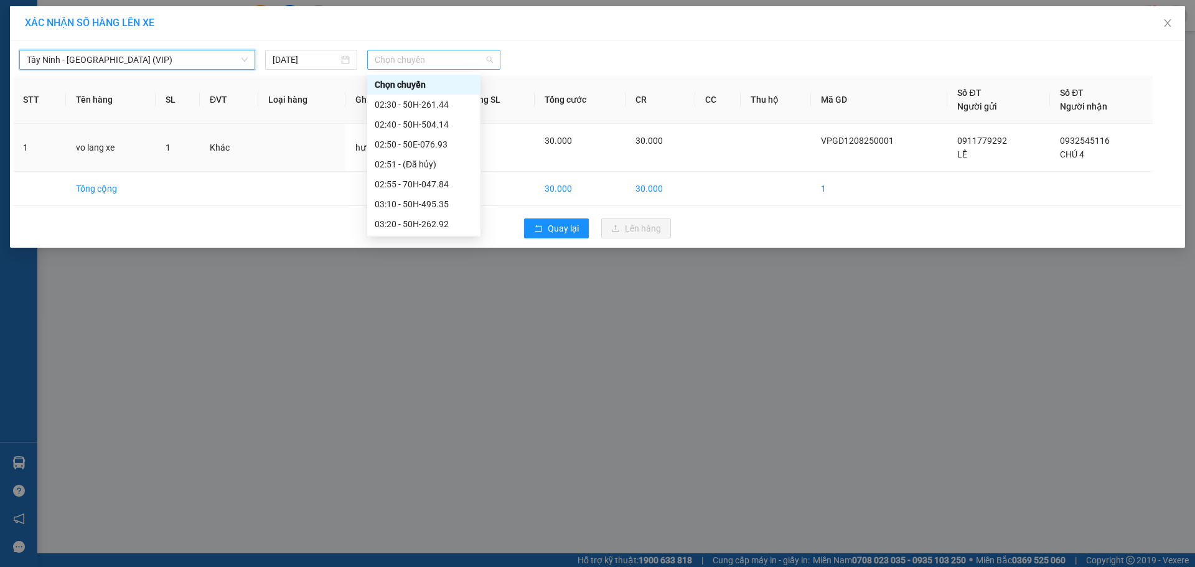
click at [414, 57] on span "Chọn chuyến" at bounding box center [434, 59] width 118 height 19
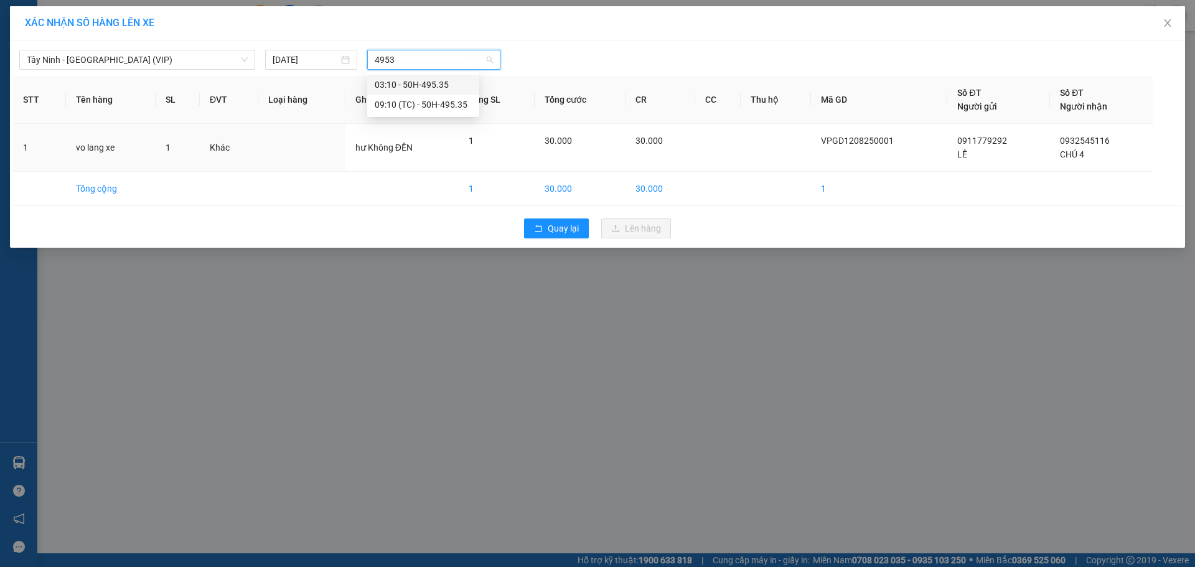
type input "49535"
click at [414, 104] on div "09:10 (TC) - 50H-495.35" at bounding box center [423, 105] width 97 height 14
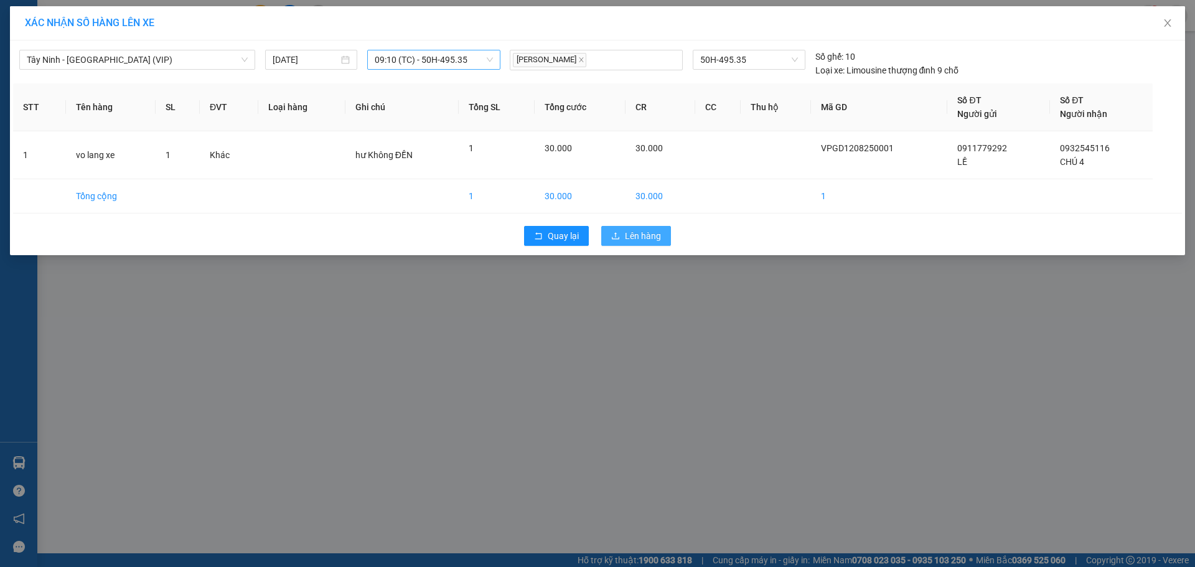
click at [656, 236] on span "Lên hàng" at bounding box center [643, 236] width 36 height 14
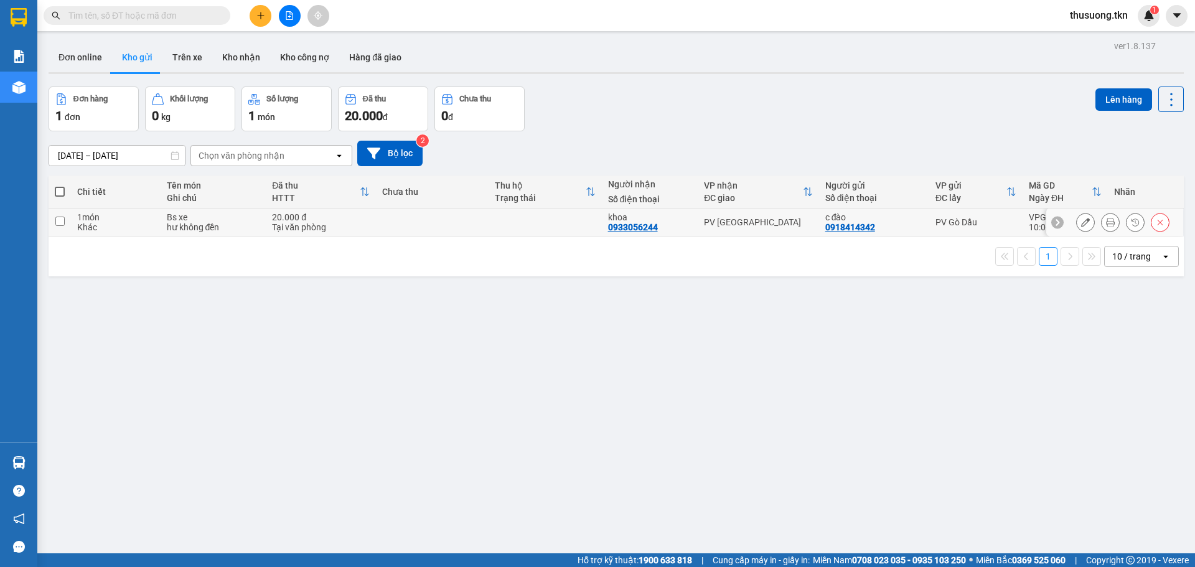
click at [61, 218] on input "checkbox" at bounding box center [59, 221] width 9 height 9
checkbox input "true"
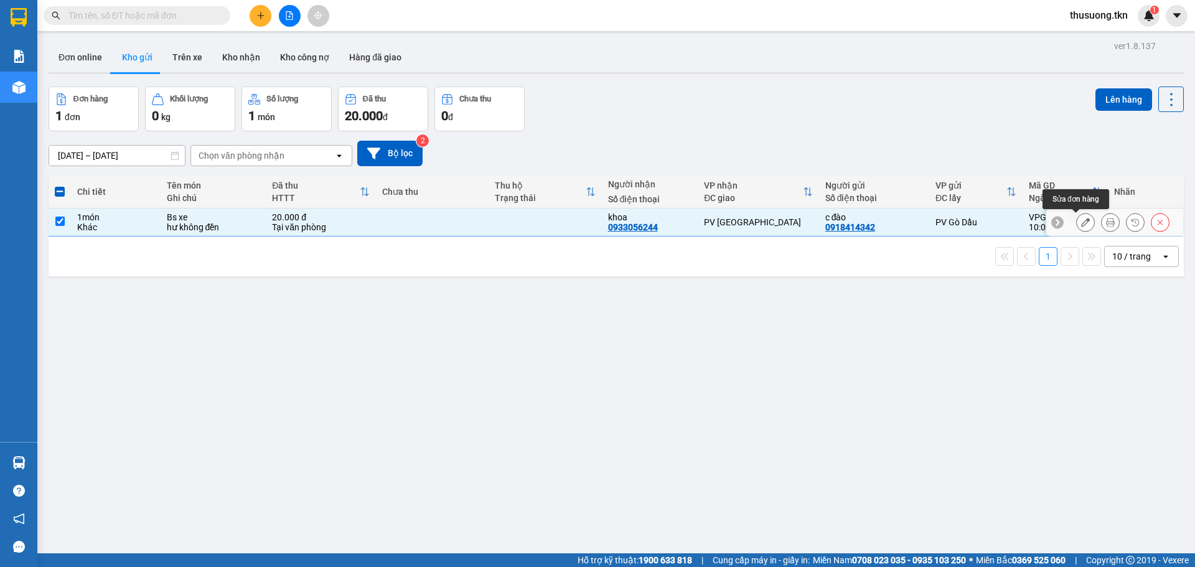
click at [1076, 227] on button at bounding box center [1084, 223] width 17 height 22
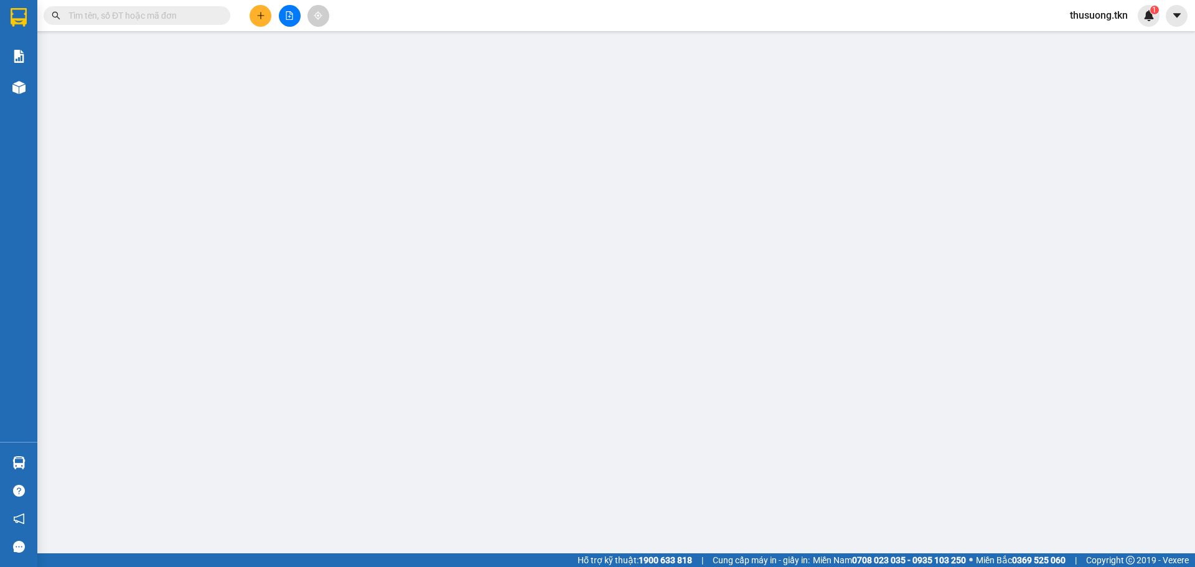
type input "0918414342"
type input "c đào"
type input "0933056244"
type input "khoa"
type input "20.000"
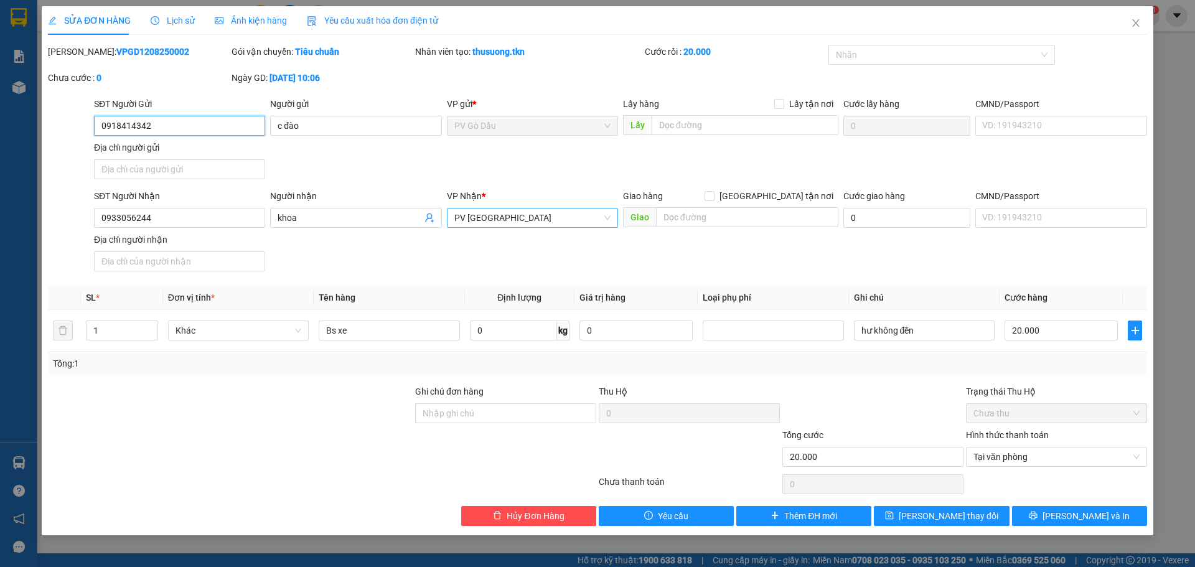
click at [519, 215] on span "PV [GEOGRAPHIC_DATA]" at bounding box center [532, 217] width 156 height 19
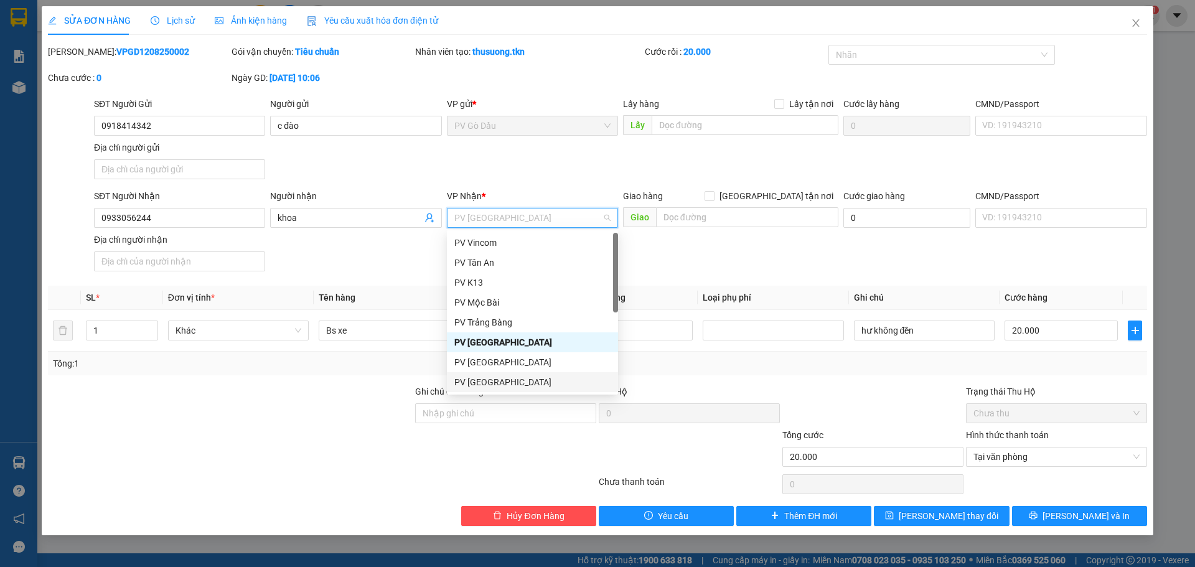
click at [493, 383] on div "PV [GEOGRAPHIC_DATA]" at bounding box center [532, 382] width 156 height 14
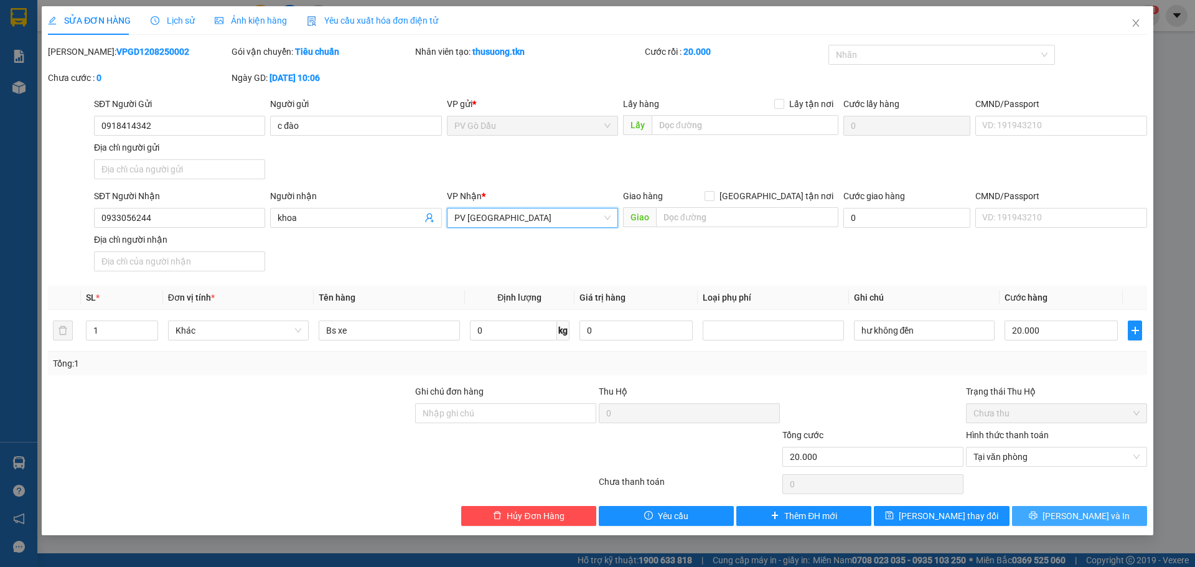
click at [1082, 518] on span "[PERSON_NAME] và In" at bounding box center [1085, 516] width 87 height 14
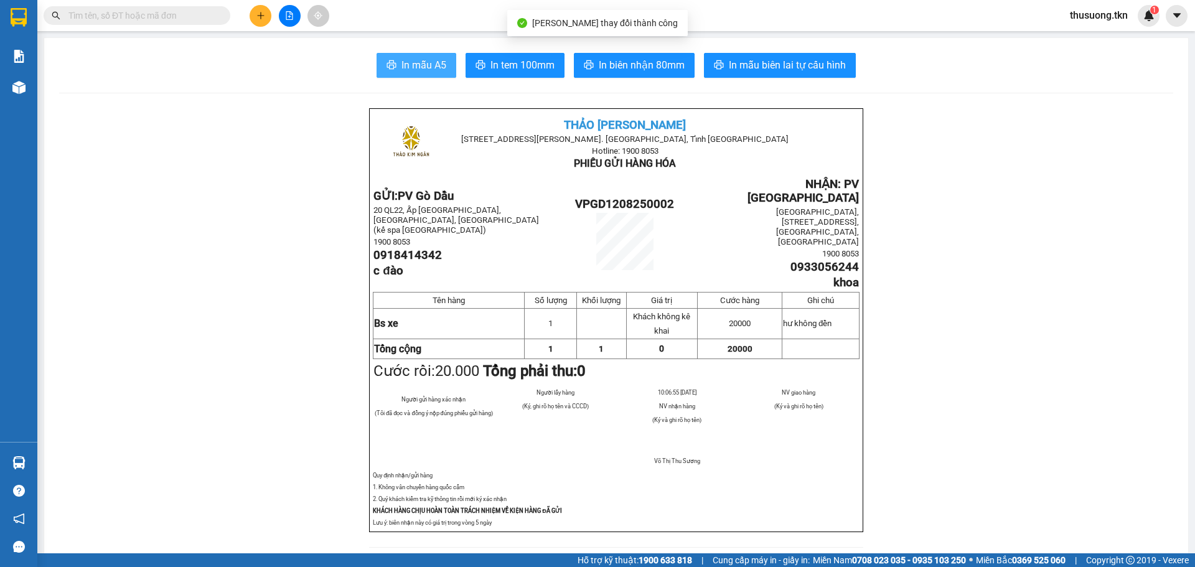
click at [416, 62] on span "In mẫu A5" at bounding box center [423, 65] width 45 height 16
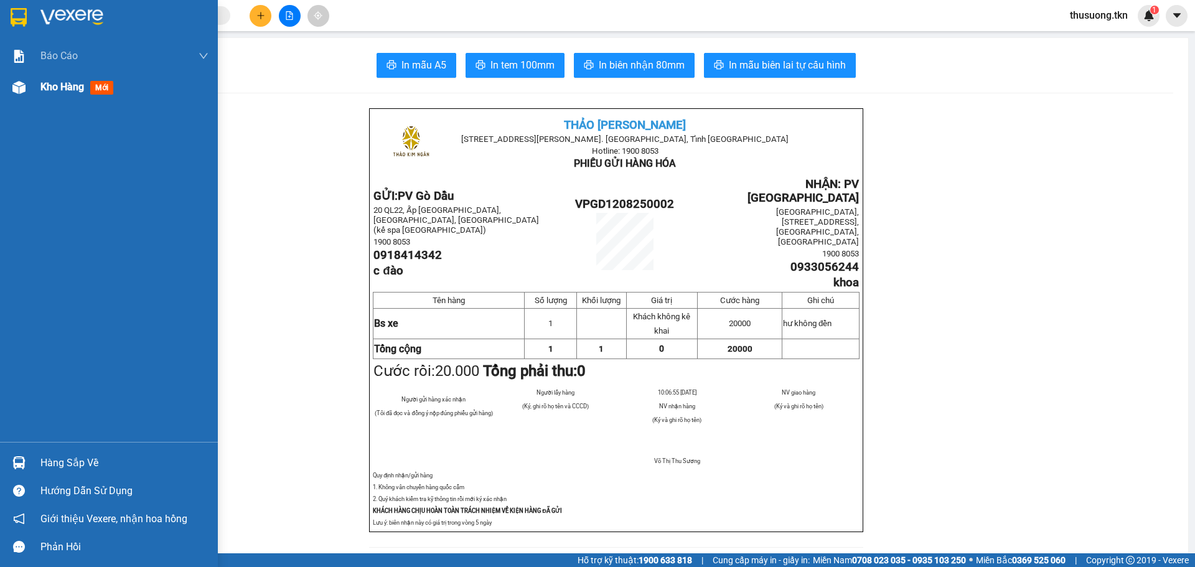
click at [79, 88] on span "Kho hàng" at bounding box center [62, 87] width 44 height 12
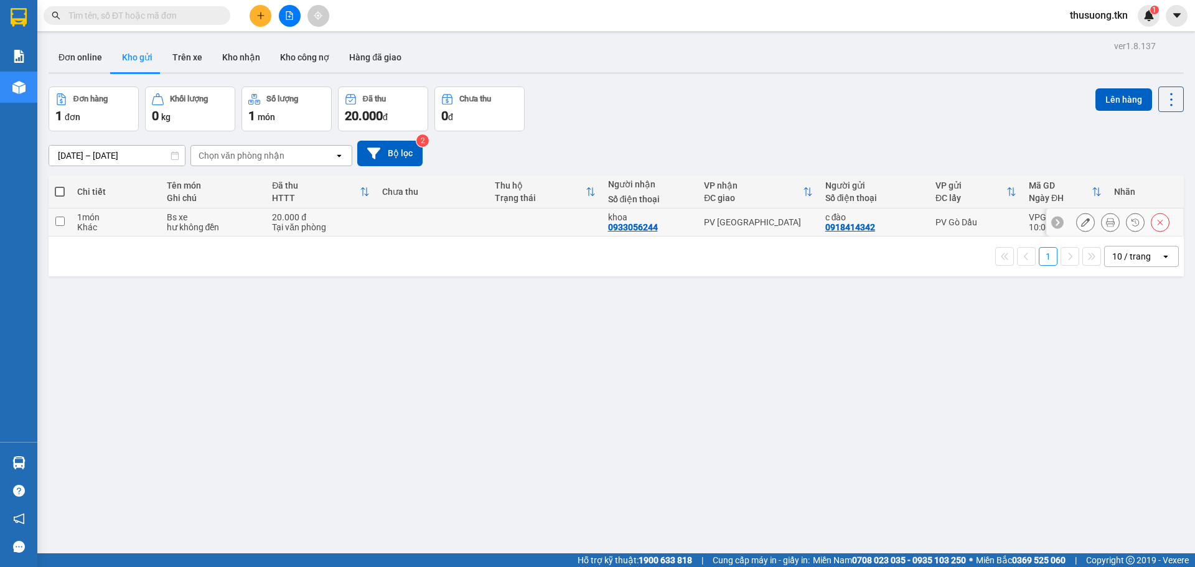
click at [63, 221] on input "checkbox" at bounding box center [59, 221] width 9 height 9
checkbox input "true"
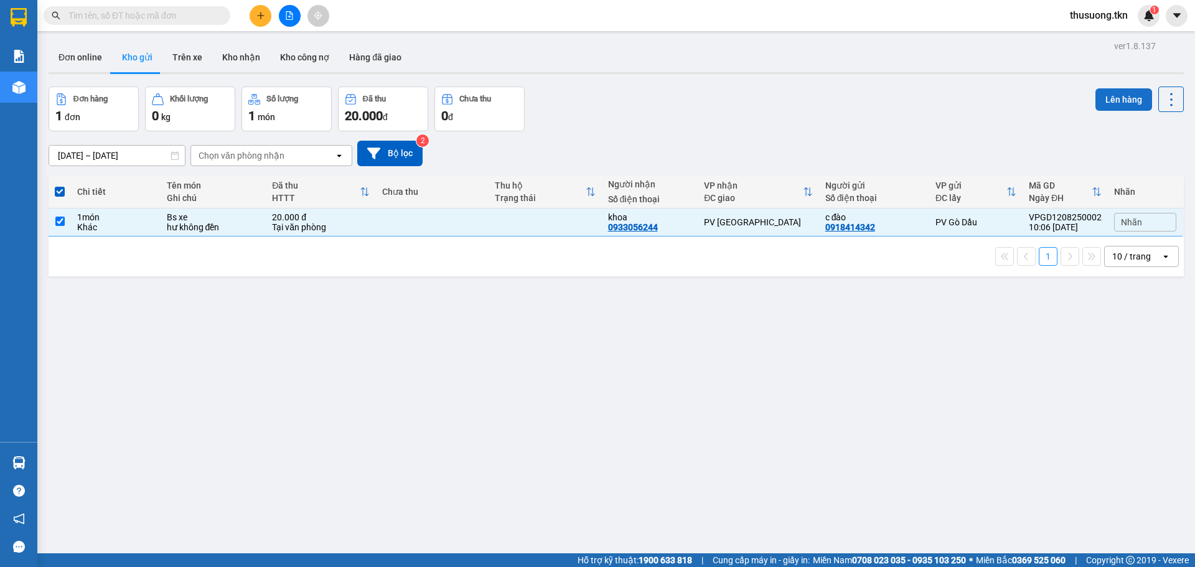
click at [1101, 105] on button "Lên hàng" at bounding box center [1123, 99] width 57 height 22
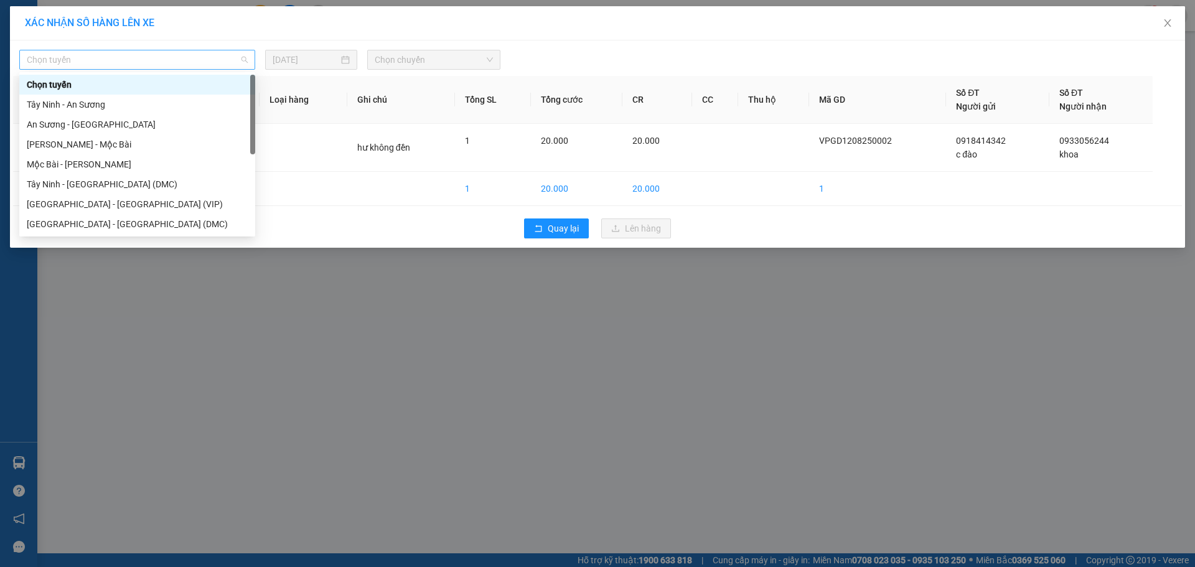
click at [81, 56] on span "Chọn tuyến" at bounding box center [137, 59] width 221 height 19
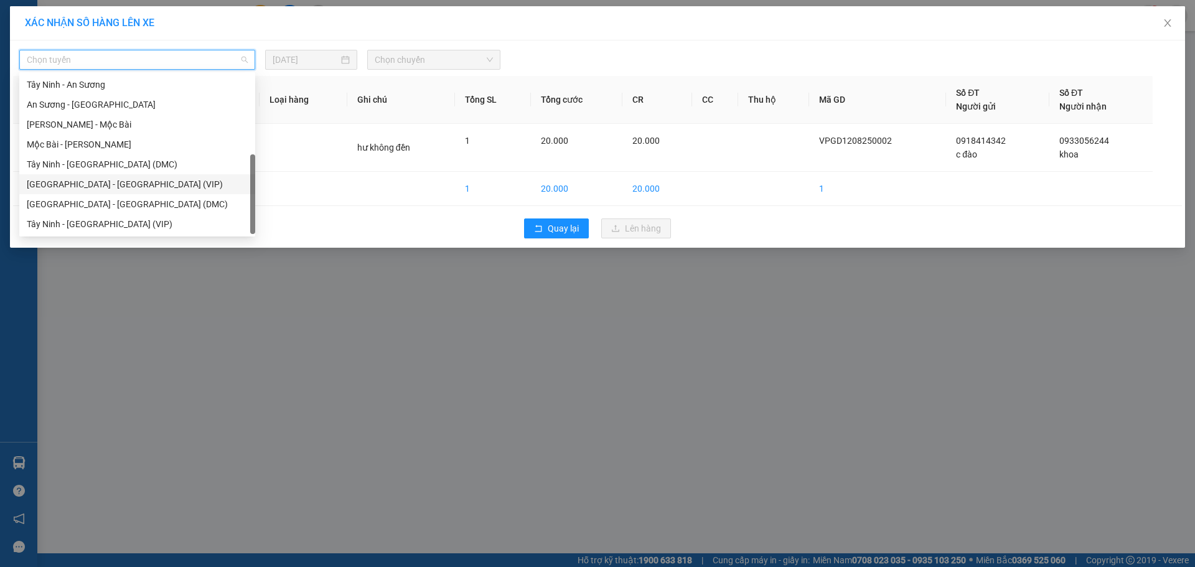
click at [105, 185] on div "[GEOGRAPHIC_DATA] - [GEOGRAPHIC_DATA] (VIP)" at bounding box center [137, 184] width 221 height 14
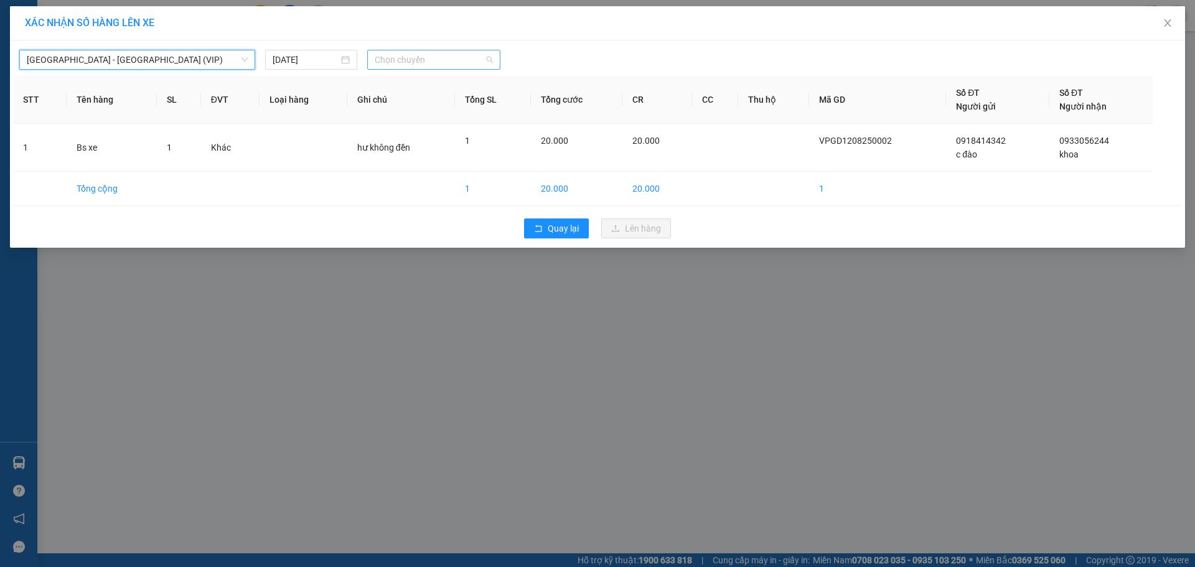
click at [459, 57] on span "Chọn chuyến" at bounding box center [434, 59] width 118 height 19
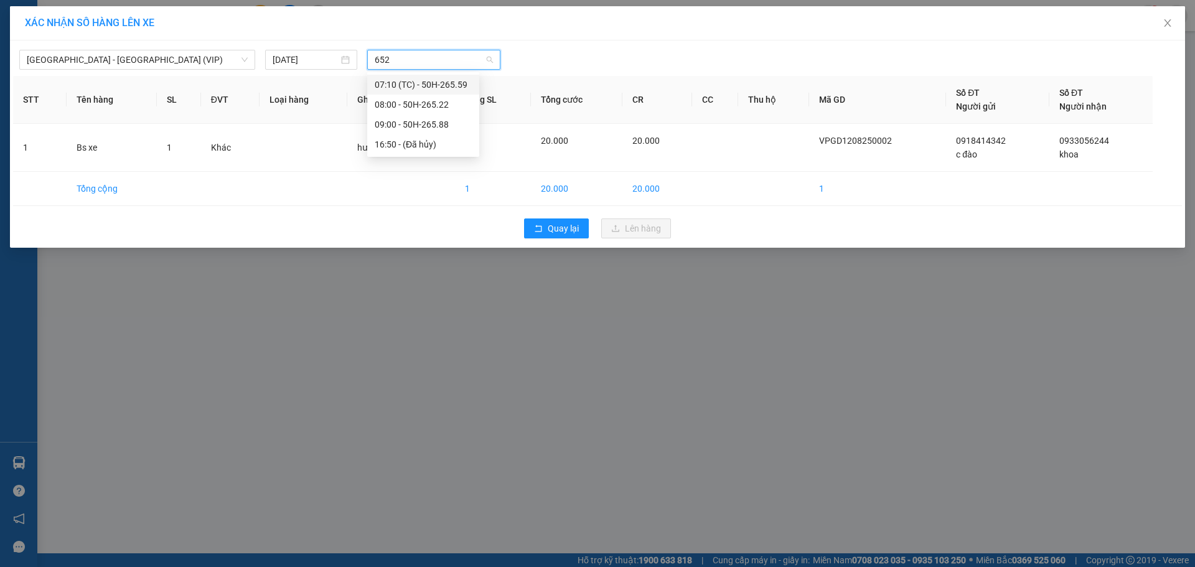
type input "6522"
click at [451, 80] on div "08:00 - 50H-265.22" at bounding box center [423, 85] width 97 height 14
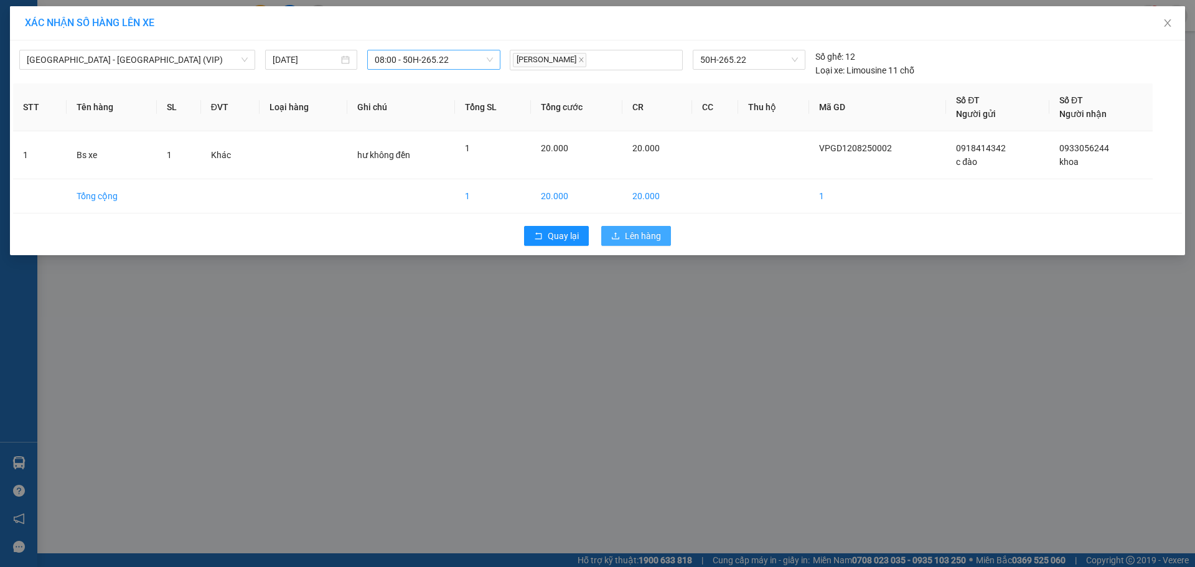
click at [649, 234] on span "Lên hàng" at bounding box center [643, 236] width 36 height 14
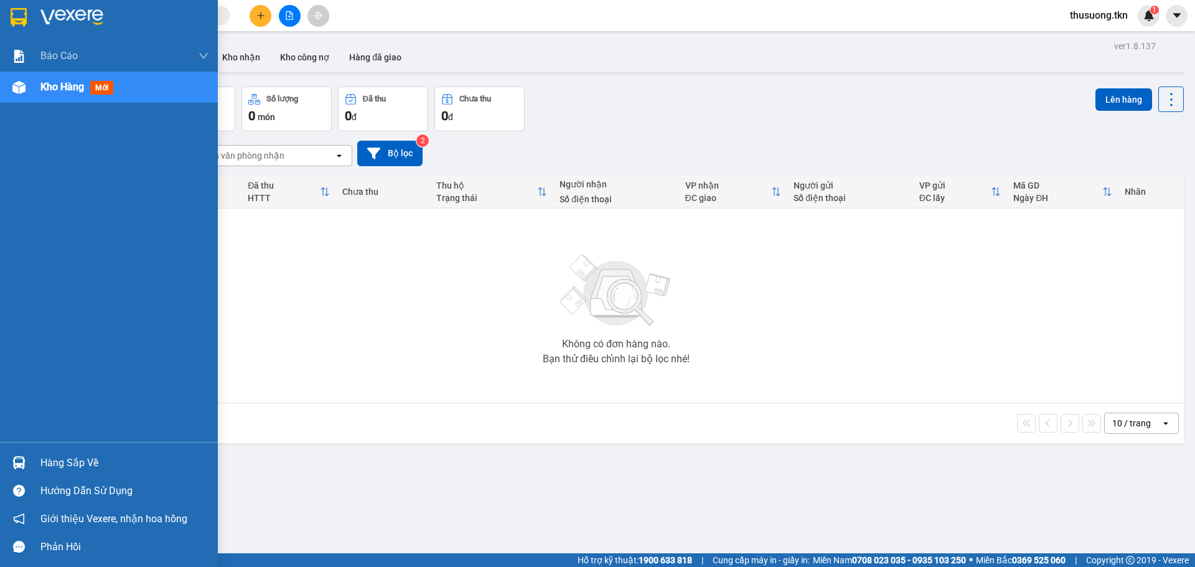
click at [54, 466] on div "Hàng sắp về" at bounding box center [124, 463] width 168 height 19
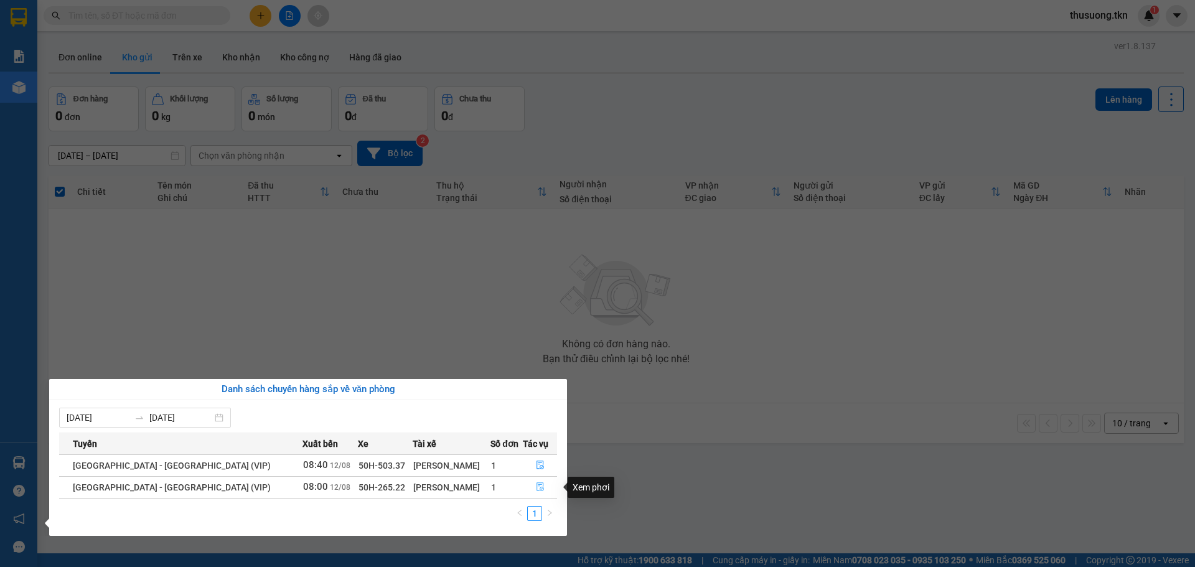
click at [539, 486] on icon "file-done" at bounding box center [539, 487] width 7 height 9
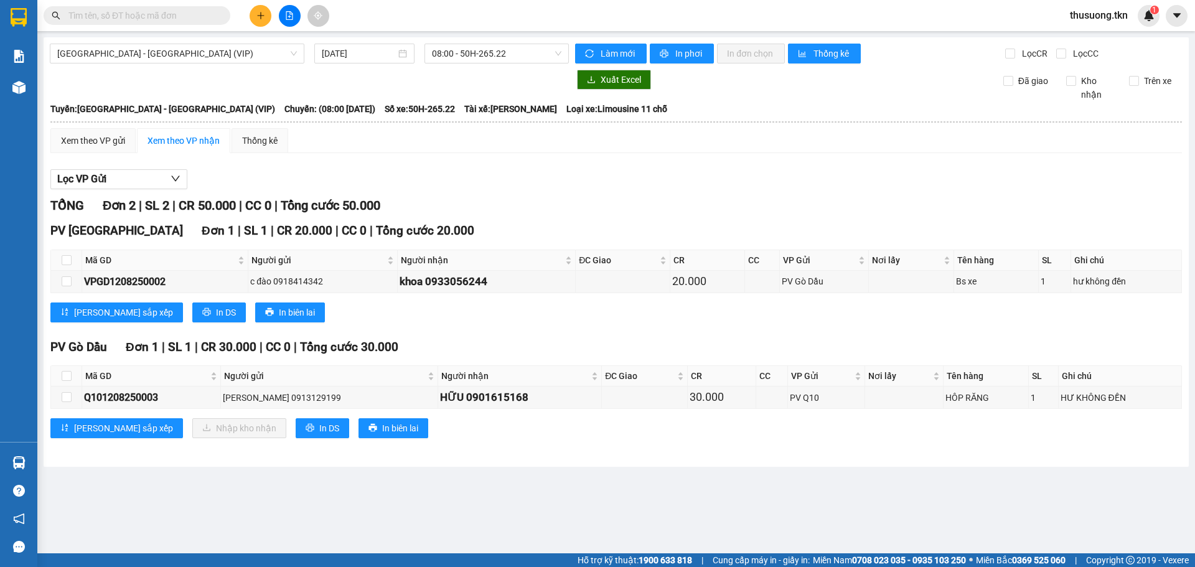
click at [77, 375] on th at bounding box center [66, 376] width 31 height 21
click at [65, 377] on input "checkbox" at bounding box center [67, 376] width 10 height 10
checkbox input "true"
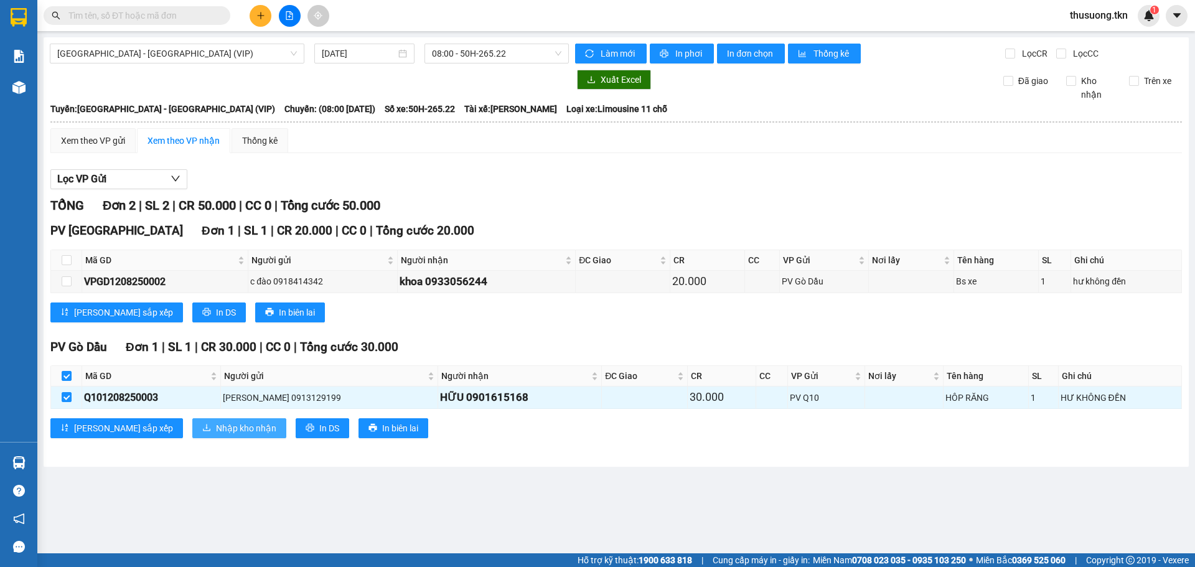
click at [216, 427] on span "Nhập kho nhận" at bounding box center [246, 428] width 60 height 14
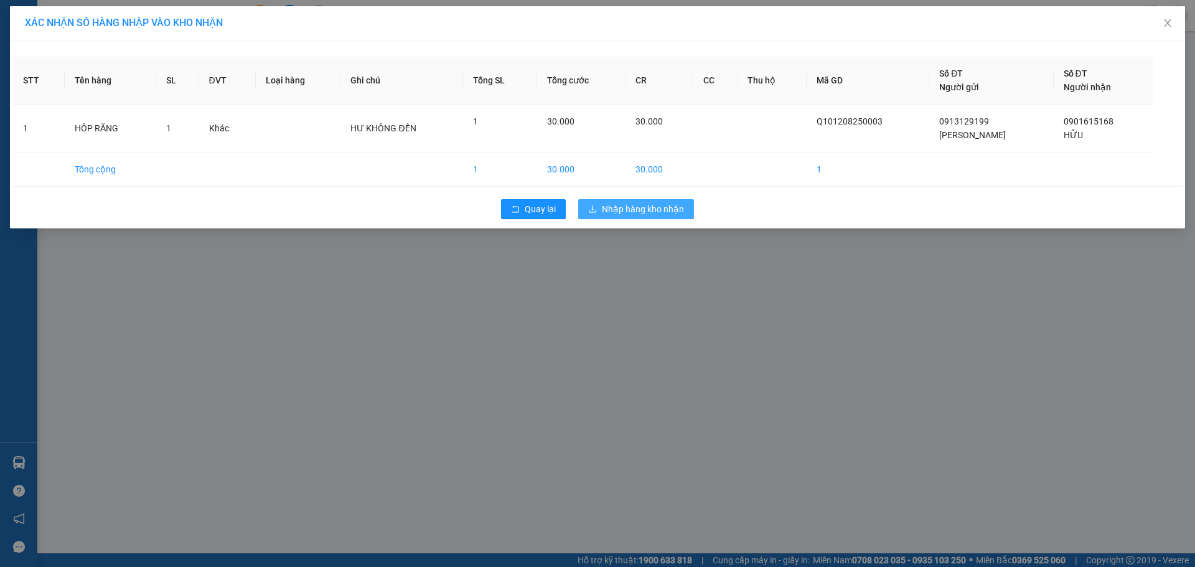
click at [632, 215] on span "Nhập hàng kho nhận" at bounding box center [643, 209] width 82 height 14
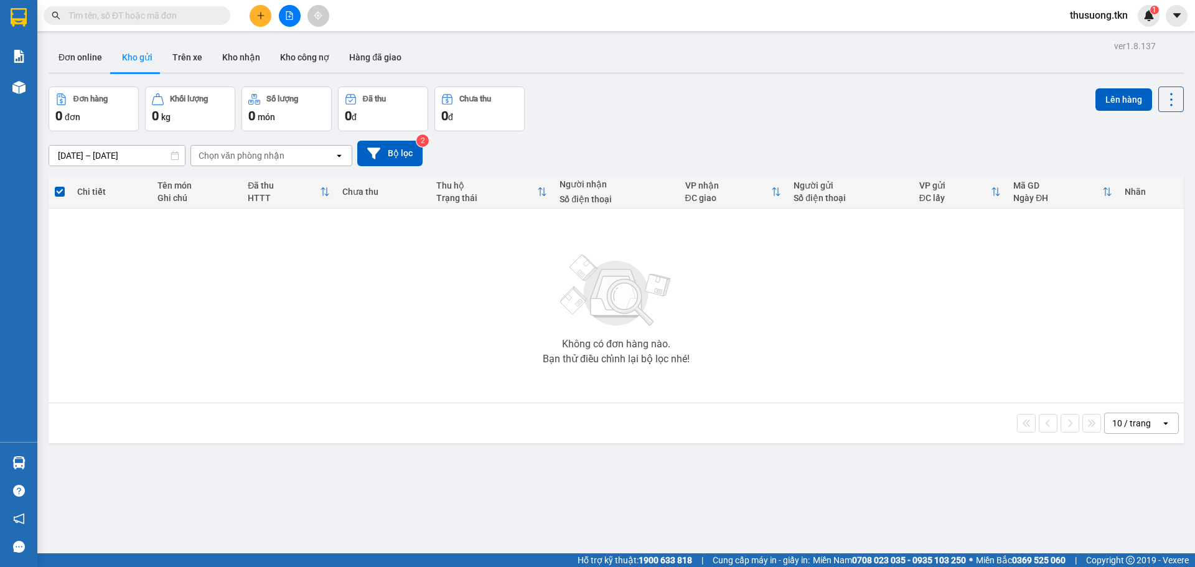
click at [265, 13] on button at bounding box center [261, 16] width 22 height 22
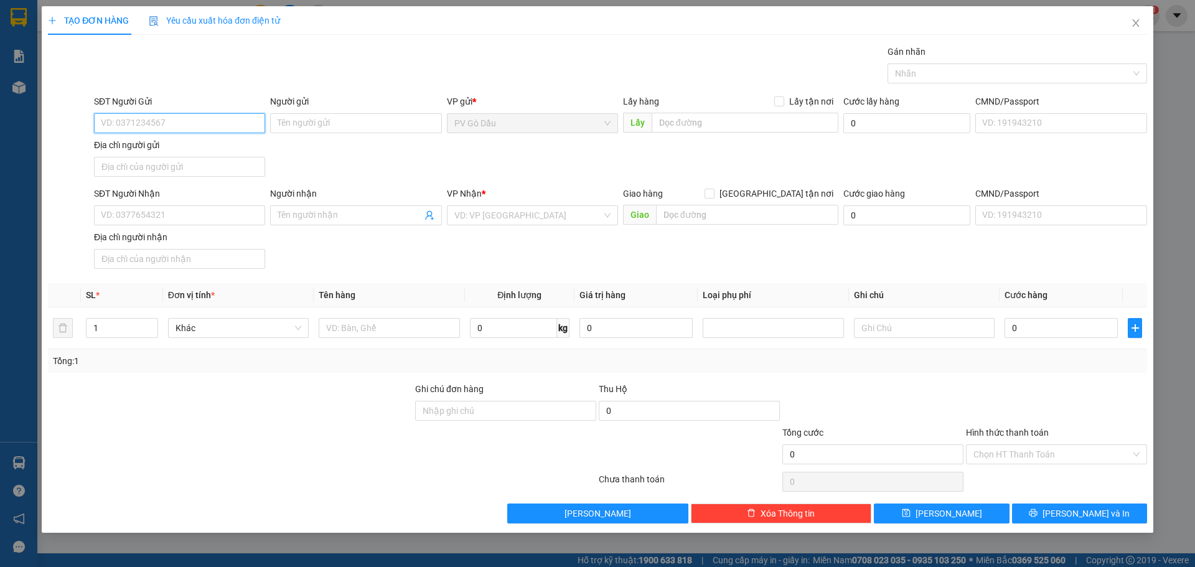
click at [168, 125] on input "SĐT Người Gửi" at bounding box center [179, 123] width 171 height 20
click at [225, 124] on input "SĐT Người Gửi" at bounding box center [179, 123] width 171 height 20
click at [174, 125] on input "033381956" at bounding box center [179, 123] width 171 height 20
click at [119, 123] on input "033381956" at bounding box center [179, 123] width 171 height 20
type input "0333381956"
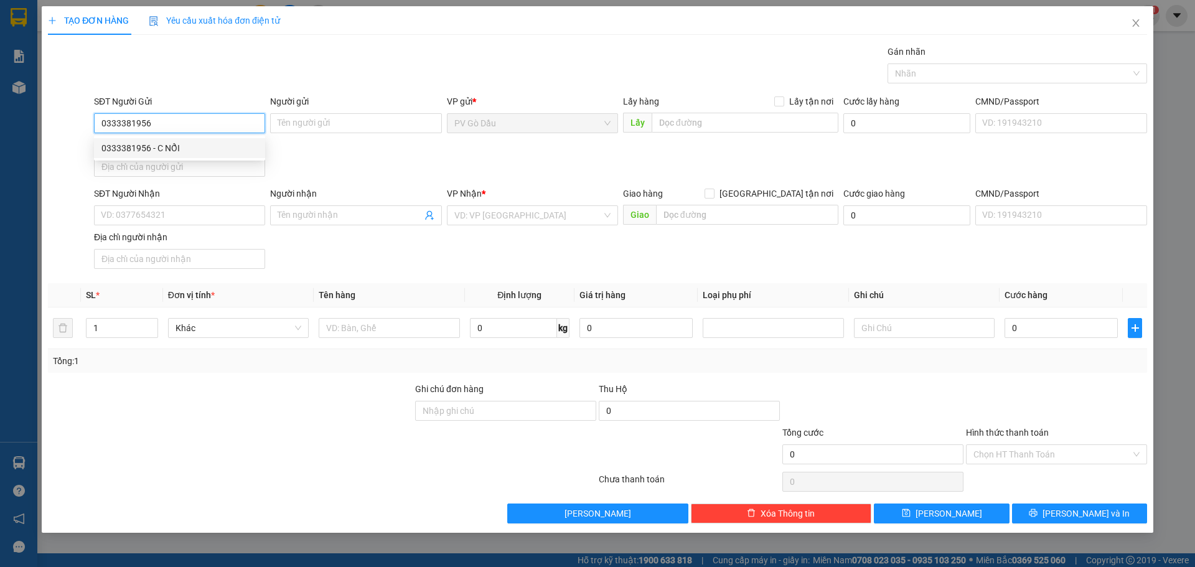
click at [182, 148] on div "0333381956 - C NỔI" at bounding box center [179, 148] width 156 height 14
type input "C NỔI"
type input "0366613396"
type input "[PERSON_NAME]"
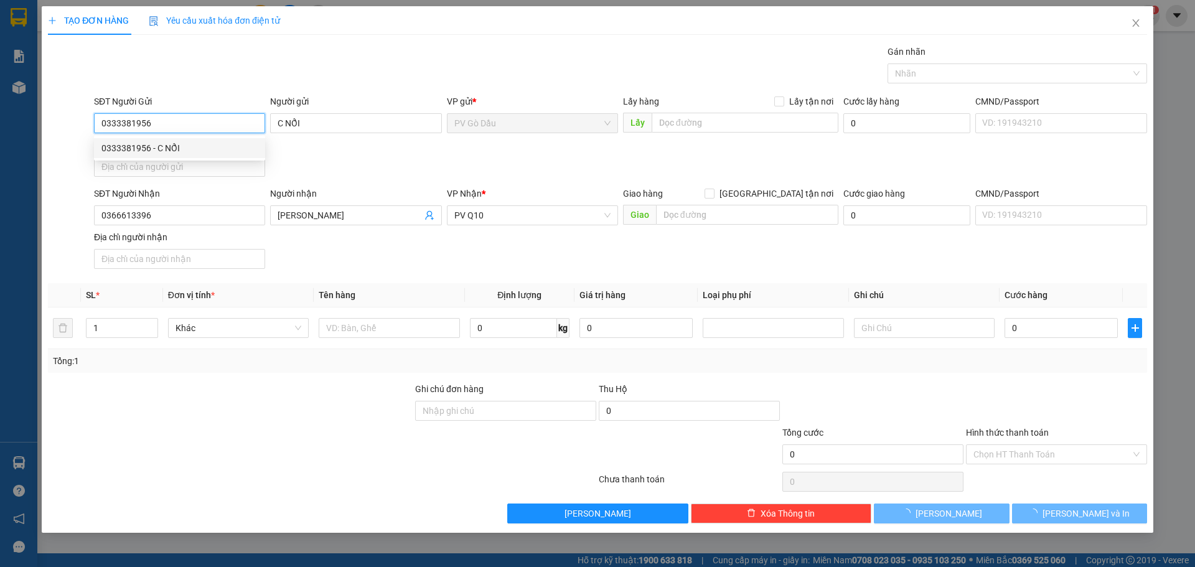
type input "30.000"
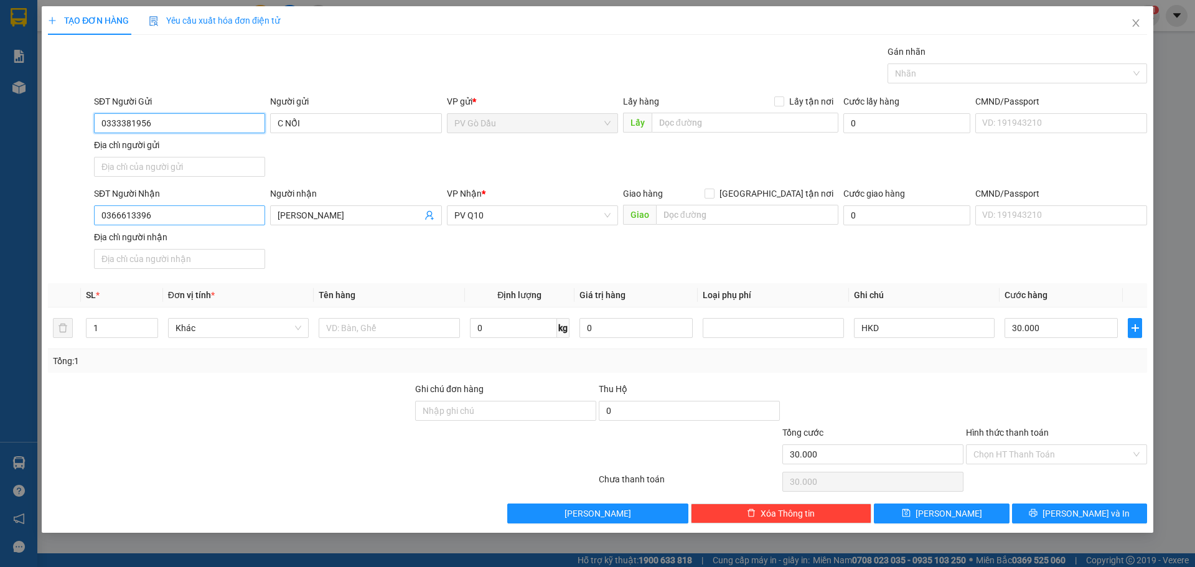
type input "0333381956"
click at [159, 208] on input "0366613396" at bounding box center [179, 215] width 171 height 20
type input "0789819888"
click at [336, 218] on input "[PERSON_NAME]" at bounding box center [350, 215] width 144 height 14
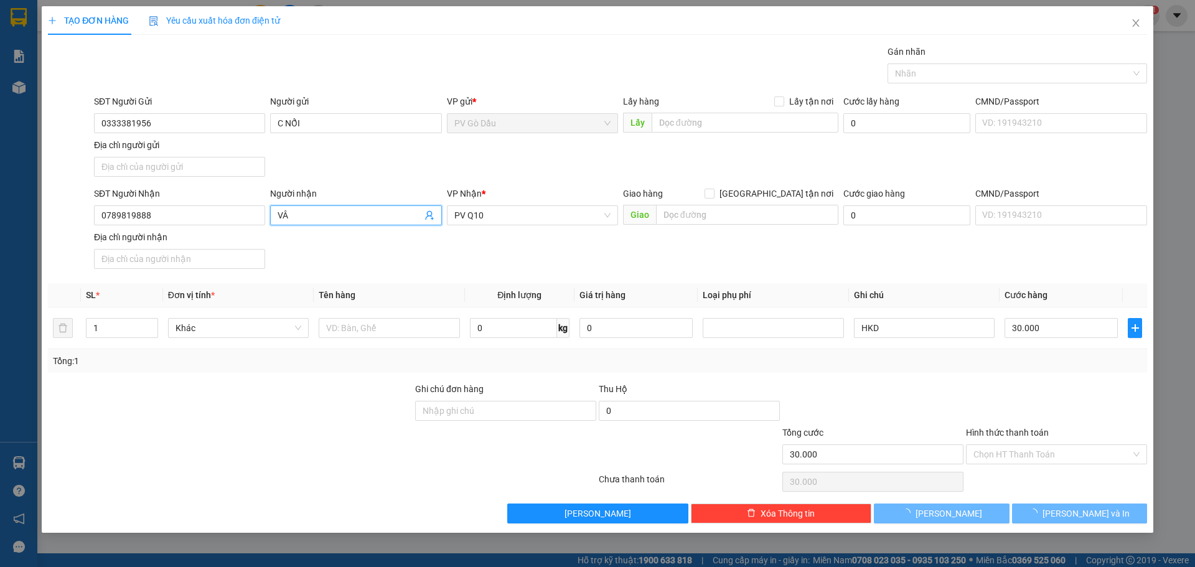
type input "V"
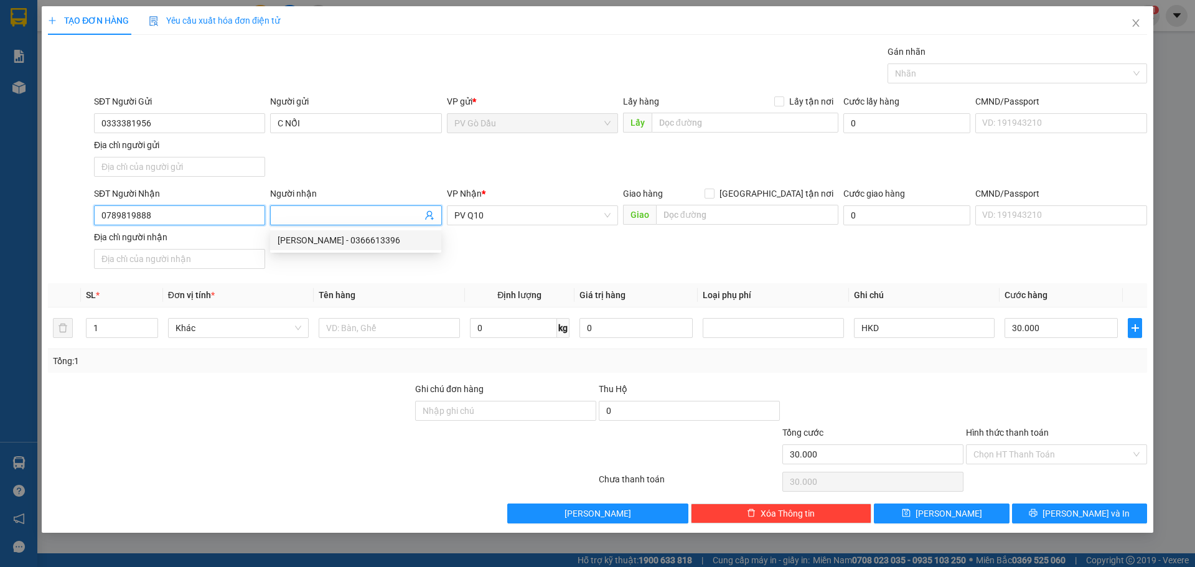
click at [177, 217] on input "0789819888" at bounding box center [179, 215] width 171 height 20
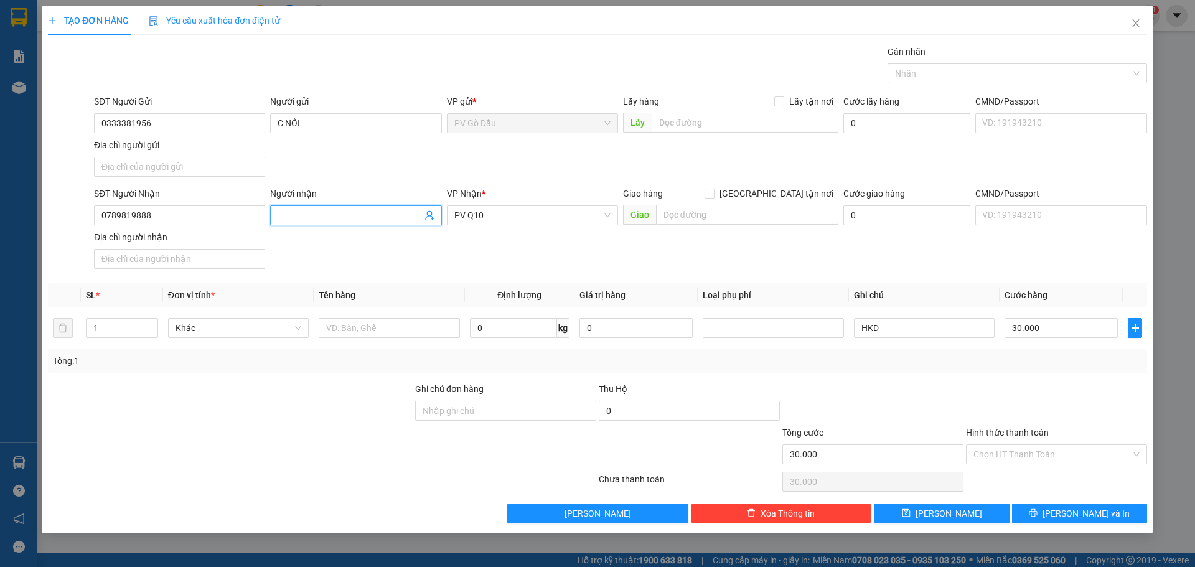
click at [352, 213] on input "Người nhận" at bounding box center [350, 215] width 144 height 14
click at [292, 210] on input "Người nhận" at bounding box center [350, 215] width 144 height 14
click at [335, 213] on input "Người nhận" at bounding box center [350, 215] width 144 height 14
click at [330, 212] on input "Người nhận" at bounding box center [350, 215] width 144 height 14
type input "[PERSON_NAME]"
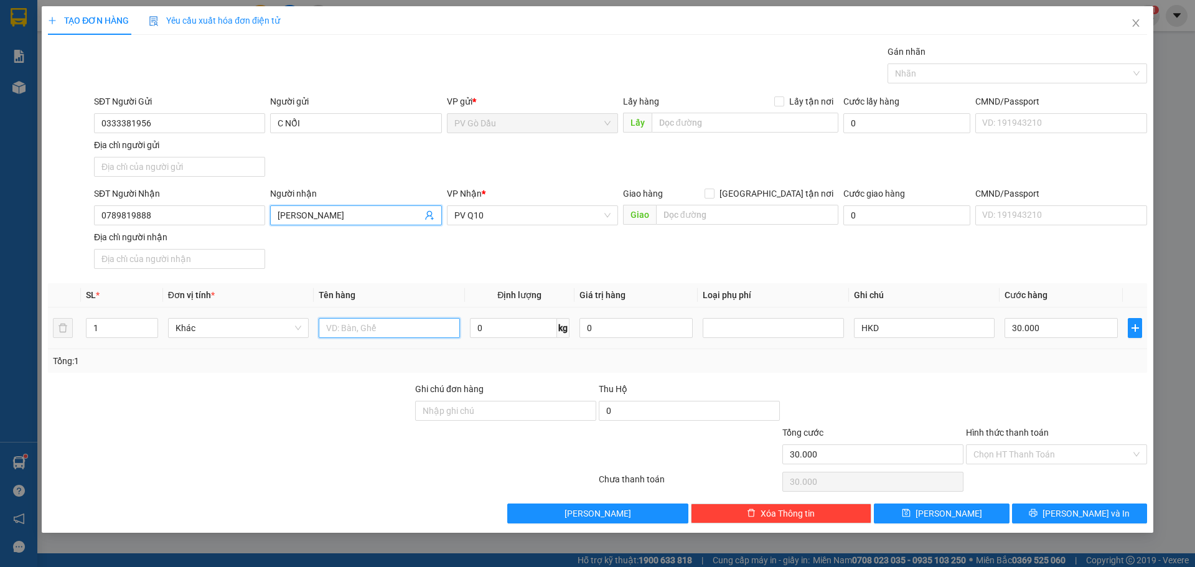
click at [352, 325] on input "text" at bounding box center [389, 328] width 141 height 20
type input "mắt kinh cận"
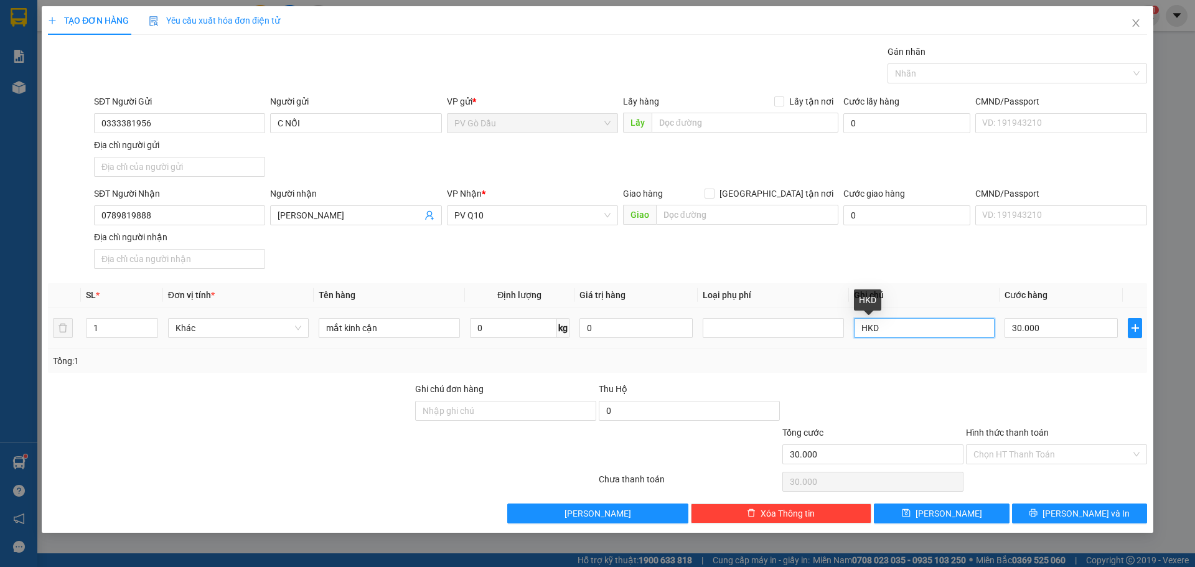
click at [894, 329] on input "HKD" at bounding box center [924, 328] width 141 height 20
type input "H"
type input "hư không đền"
click at [1038, 333] on input "30.000" at bounding box center [1060, 328] width 113 height 20
type input "0"
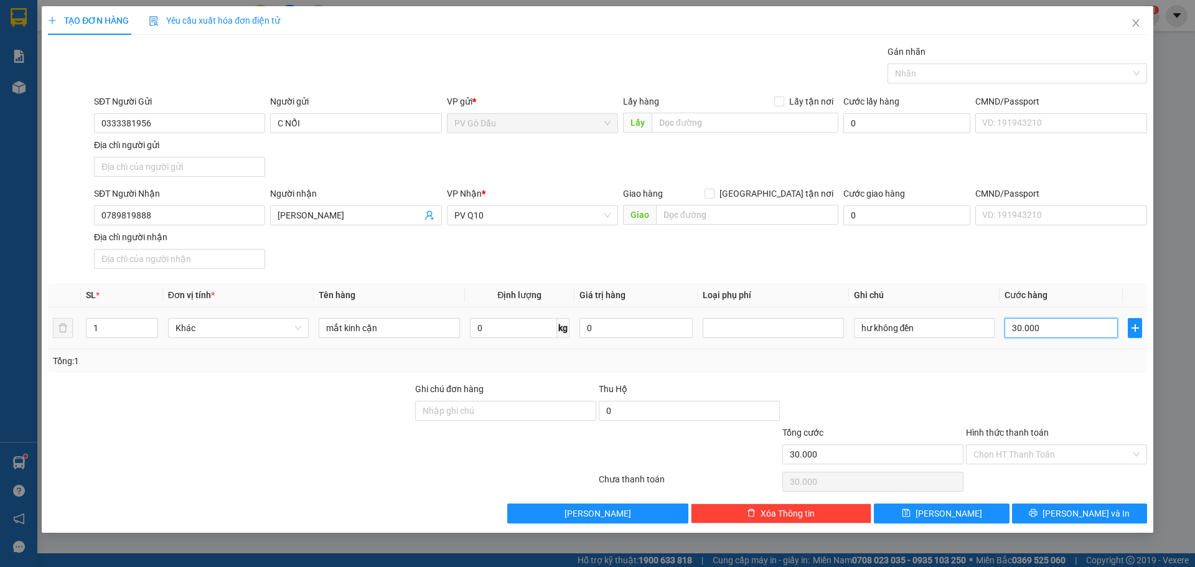
type input "0"
type input "4"
type input "004"
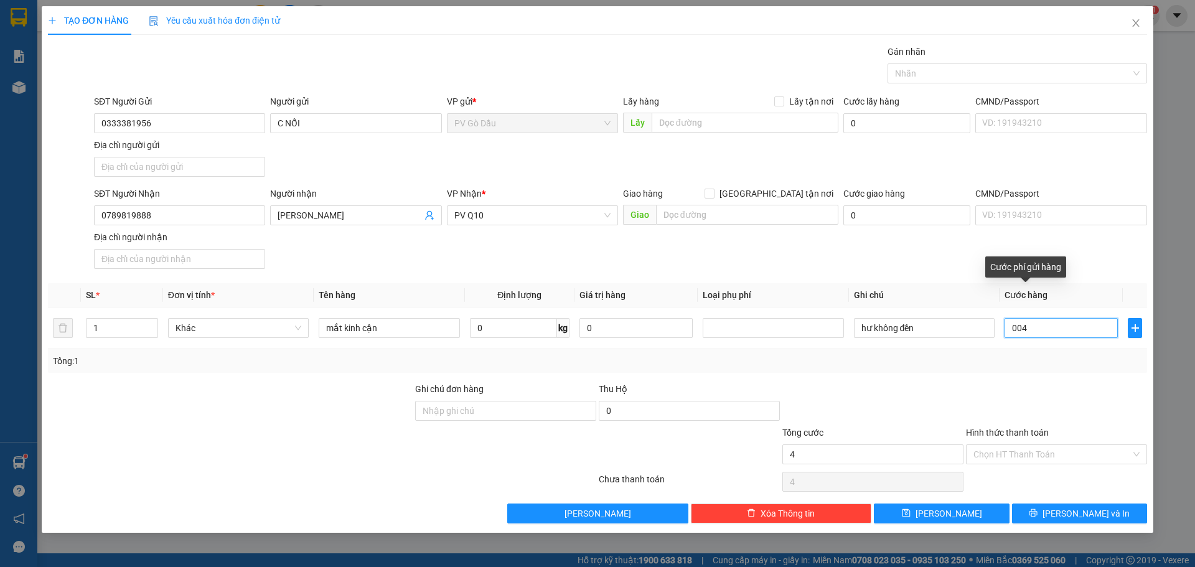
type input "40"
type input "0.040"
type input "400"
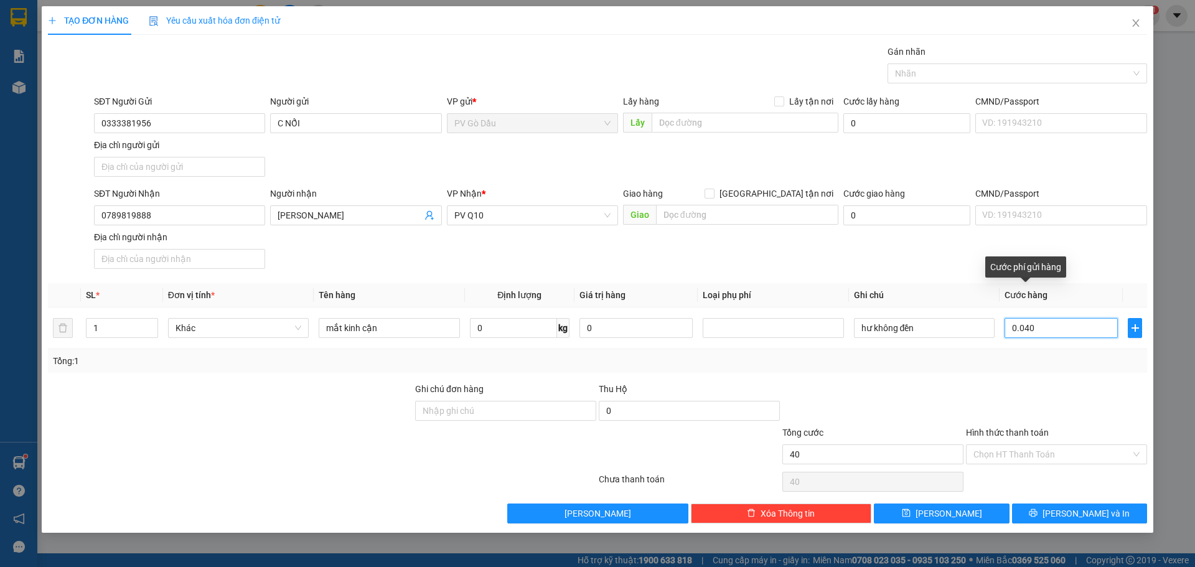
type input "00.400"
type input "4.000"
type input "0.004.000"
type input "40.000"
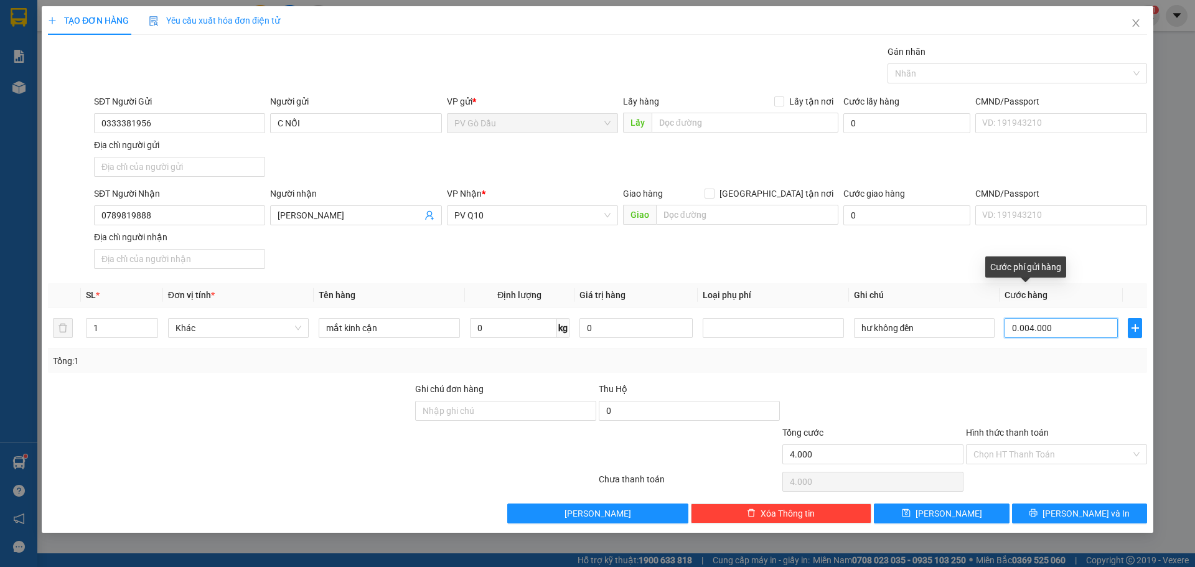
type input "40.000"
type input "0.000.040.000"
type input "40.000"
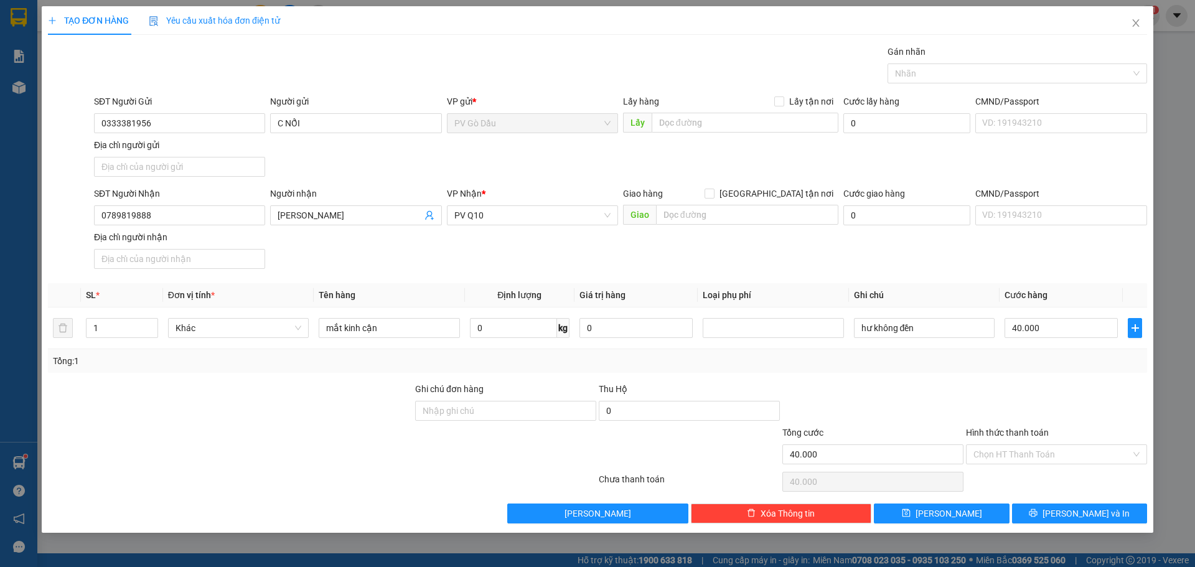
click at [955, 396] on div at bounding box center [873, 404] width 184 height 44
click at [1071, 457] on input "Hình thức thanh toán" at bounding box center [1051, 454] width 157 height 19
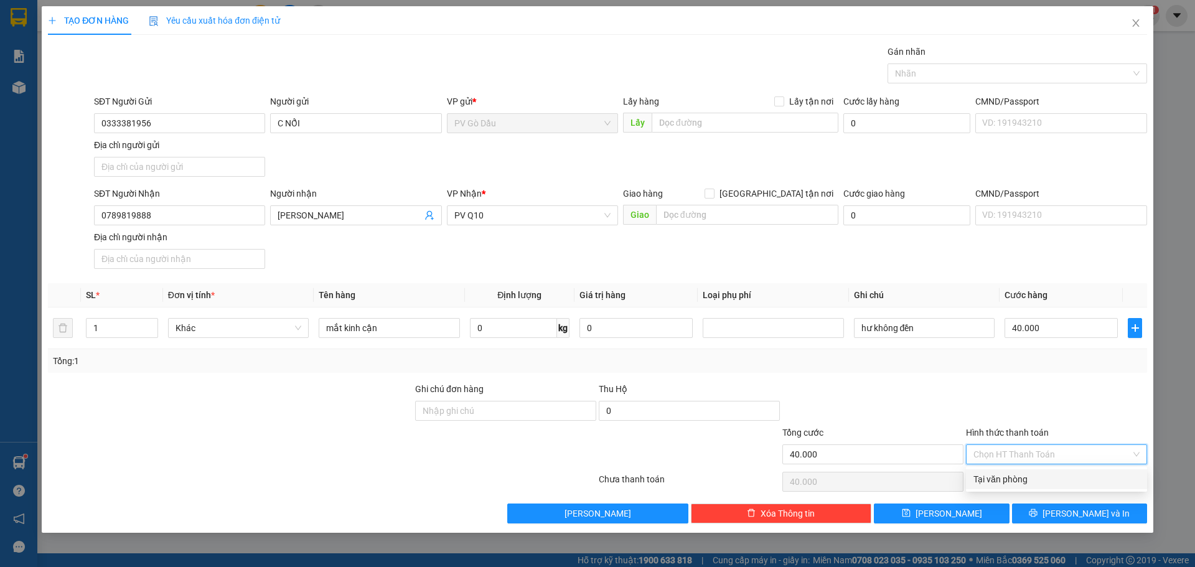
click at [1037, 478] on div "Tại văn phòng" at bounding box center [1056, 479] width 166 height 14
type input "0"
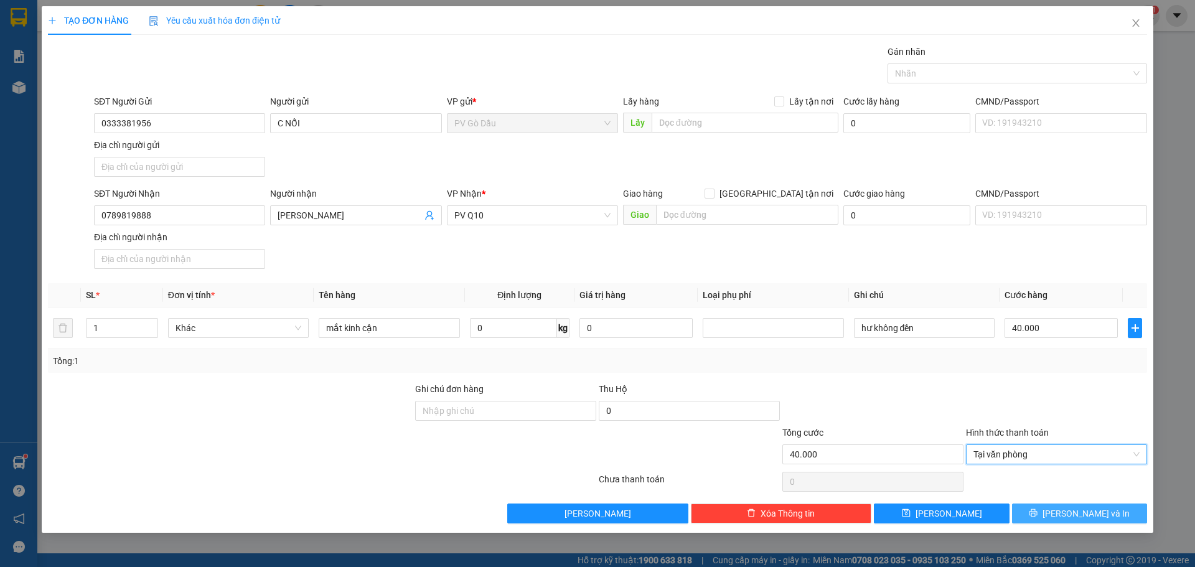
click at [1075, 516] on span "[PERSON_NAME] và In" at bounding box center [1085, 513] width 87 height 14
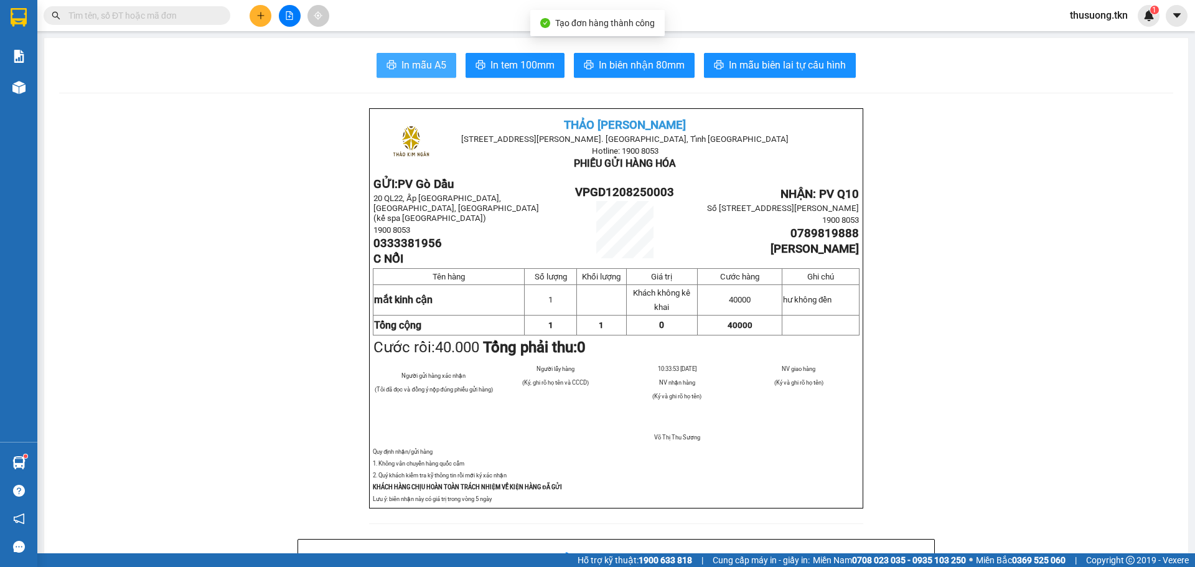
click at [419, 70] on span "In mẫu A5" at bounding box center [423, 65] width 45 height 16
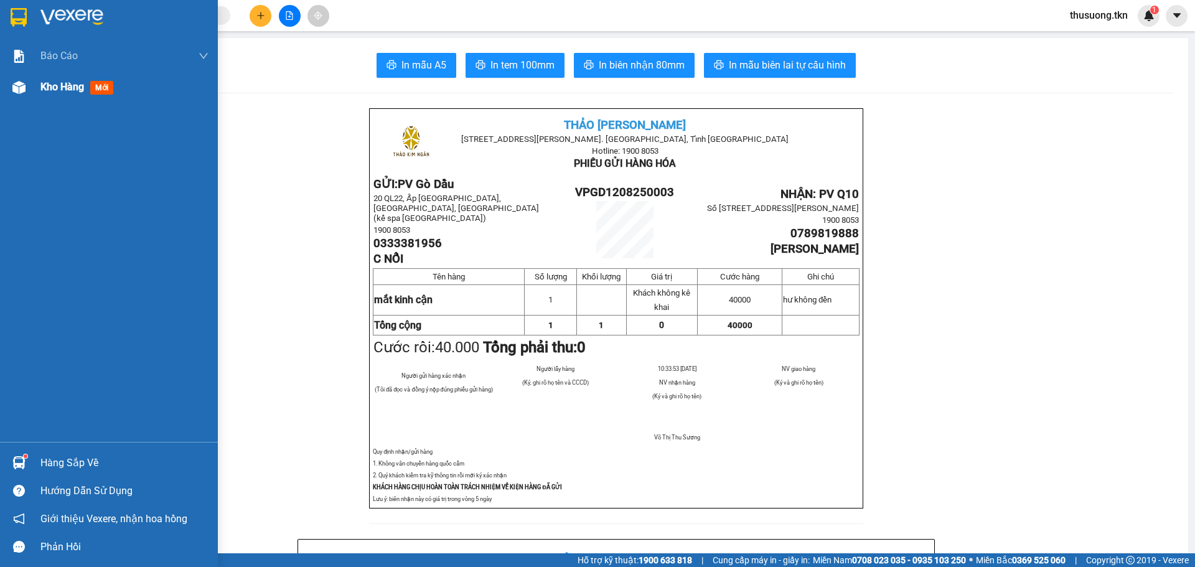
click at [49, 86] on span "Kho hàng" at bounding box center [62, 87] width 44 height 12
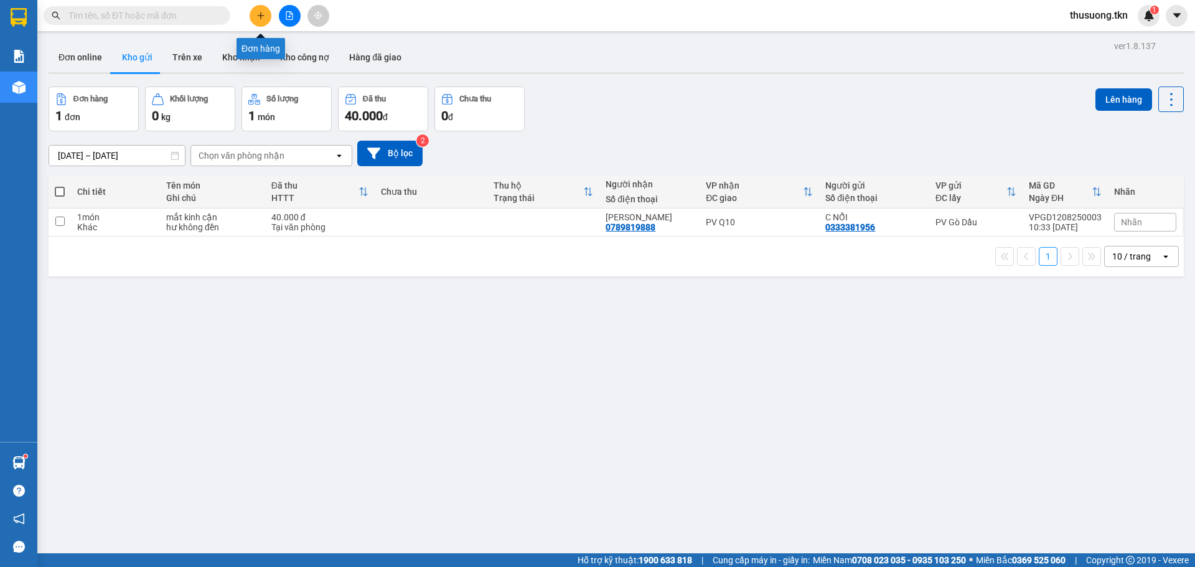
click at [259, 19] on icon "plus" at bounding box center [260, 15] width 9 height 9
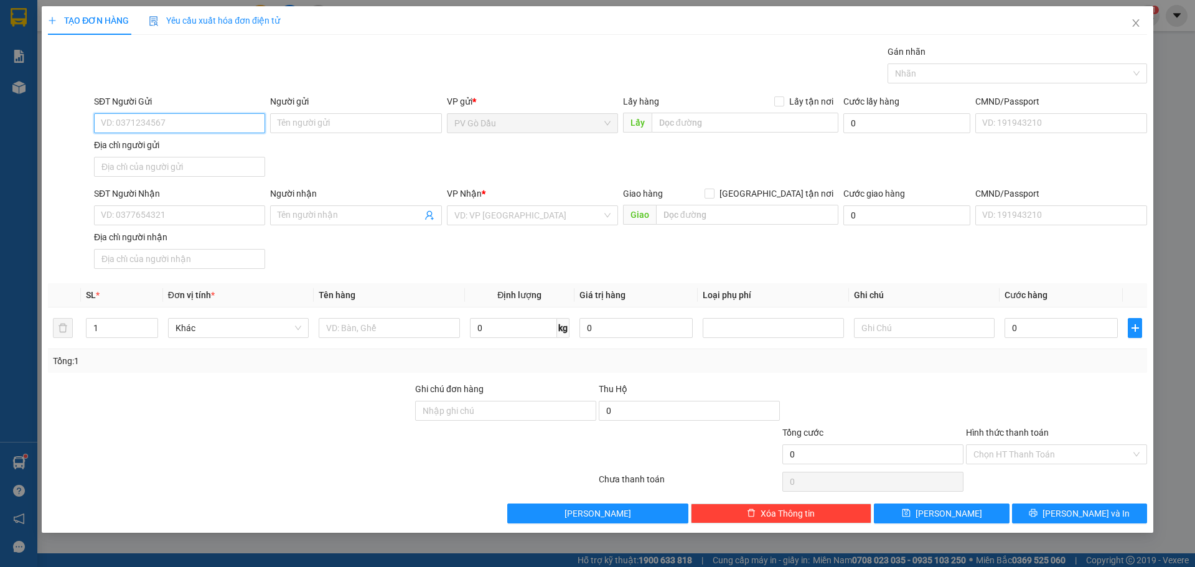
click at [190, 125] on input "SĐT Người Gửi" at bounding box center [179, 123] width 171 height 20
type input "0913956179"
click at [177, 150] on div "0913956179 - A GẾT" at bounding box center [179, 148] width 156 height 14
type input "A GẾT"
type input "0985676477"
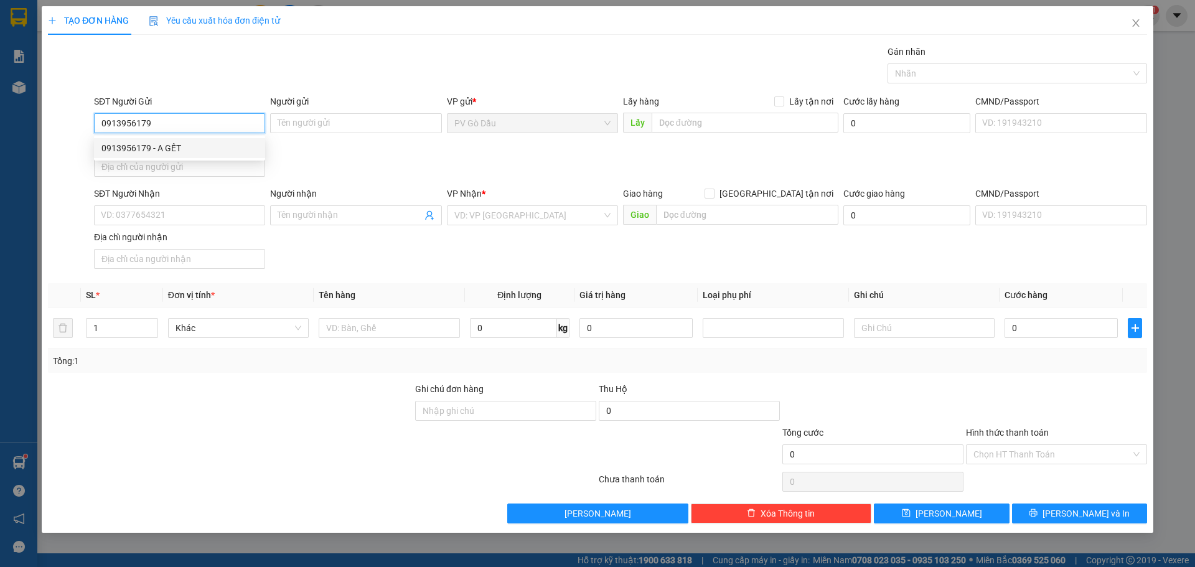
type input "a duy"
type input "40.000"
type input "0913956179"
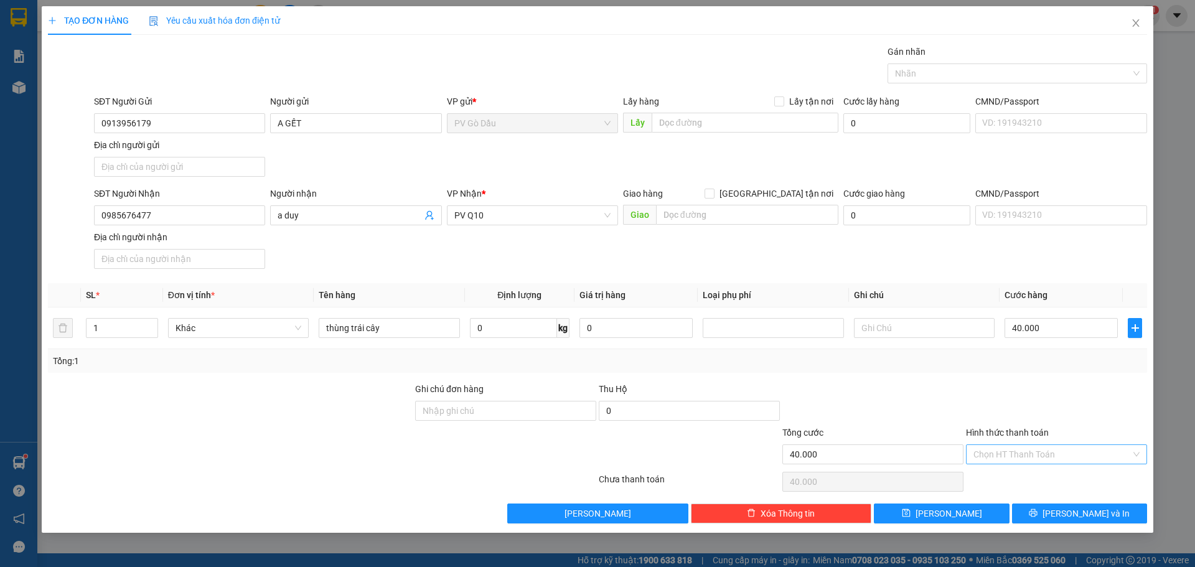
click at [1017, 452] on input "Hình thức thanh toán" at bounding box center [1051, 454] width 157 height 19
drag, startPoint x: 988, startPoint y: 72, endPoint x: 989, endPoint y: 81, distance: 8.8
click at [989, 72] on div at bounding box center [1010, 73] width 241 height 15
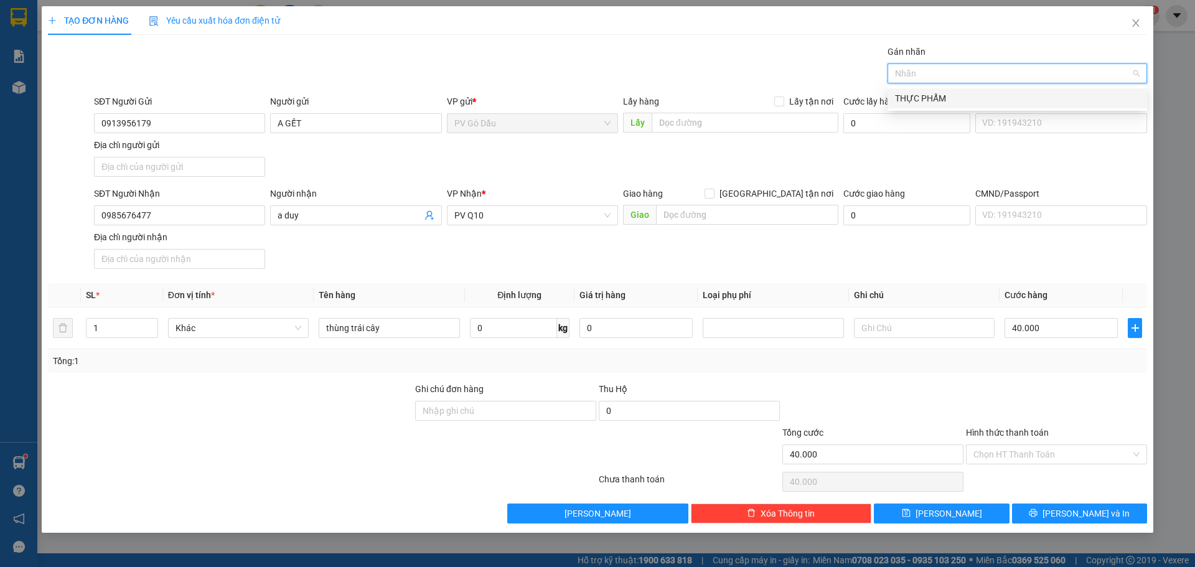
click at [919, 93] on div "THỰC PHẨM" at bounding box center [1017, 98] width 245 height 14
click at [1058, 459] on input "Hình thức thanh toán" at bounding box center [1051, 454] width 157 height 19
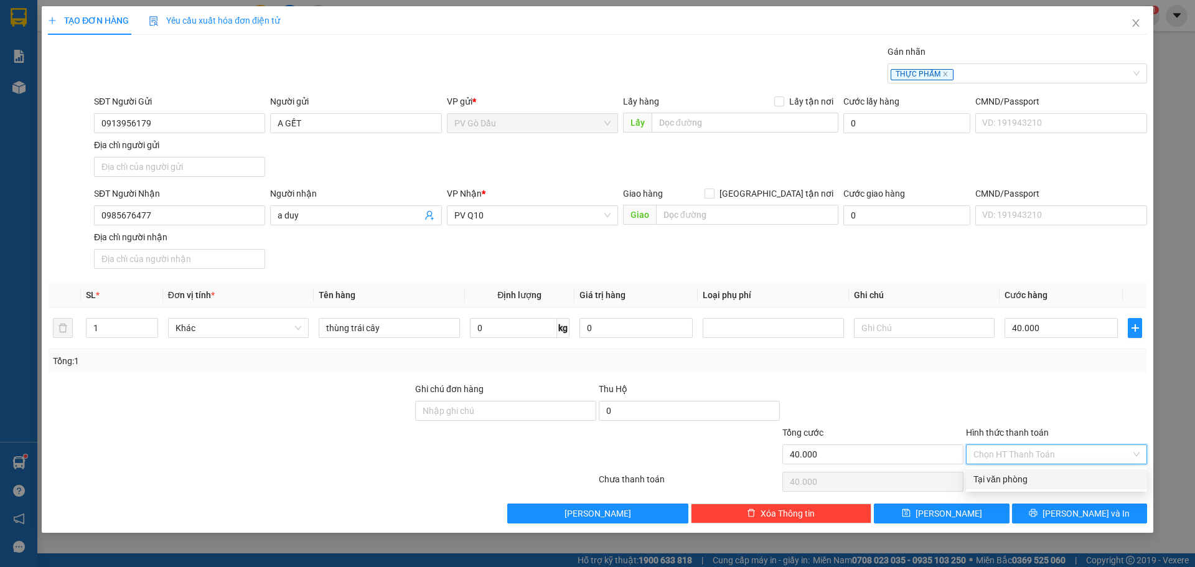
drag, startPoint x: 1020, startPoint y: 477, endPoint x: 1078, endPoint y: 510, distance: 66.1
click at [1024, 480] on div "Tại văn phòng" at bounding box center [1056, 479] width 166 height 14
type input "0"
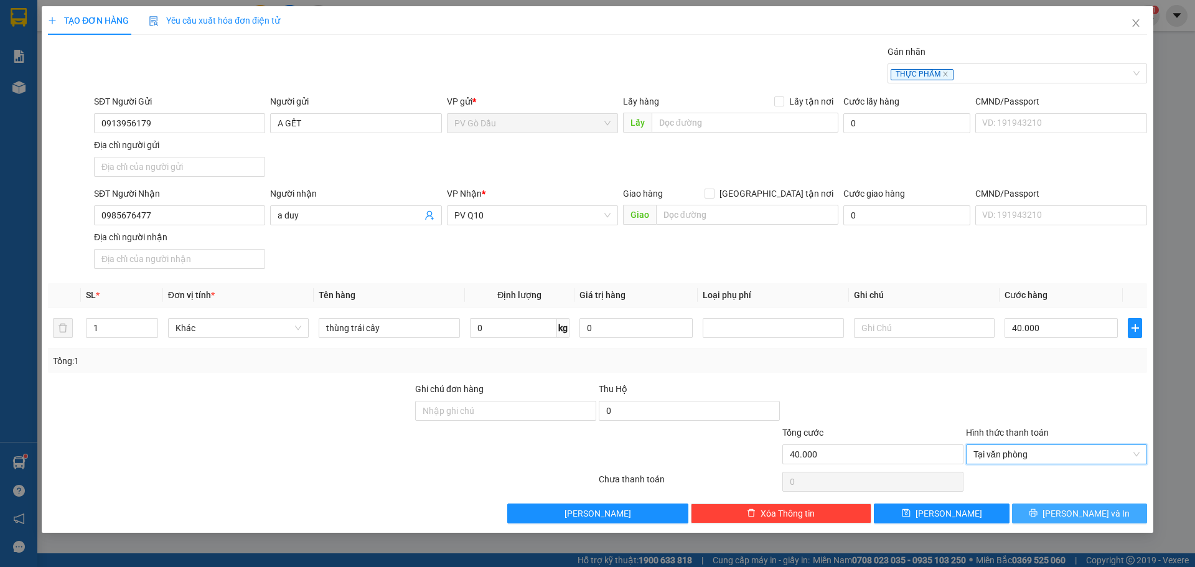
click at [1087, 515] on span "[PERSON_NAME] và In" at bounding box center [1085, 513] width 87 height 14
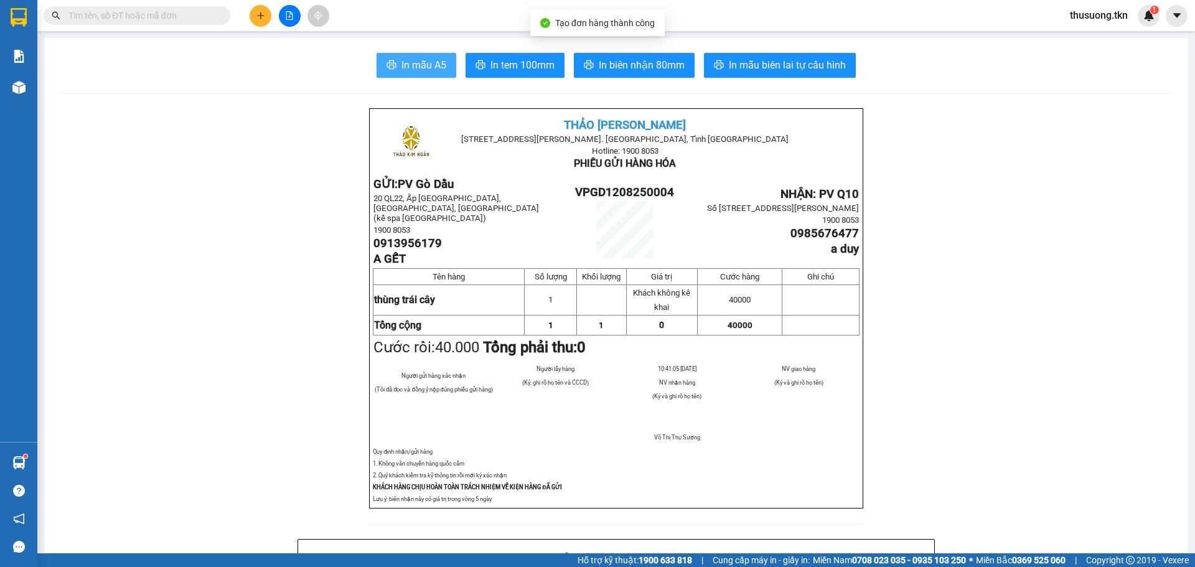
click at [416, 62] on span "In mẫu A5" at bounding box center [423, 65] width 45 height 16
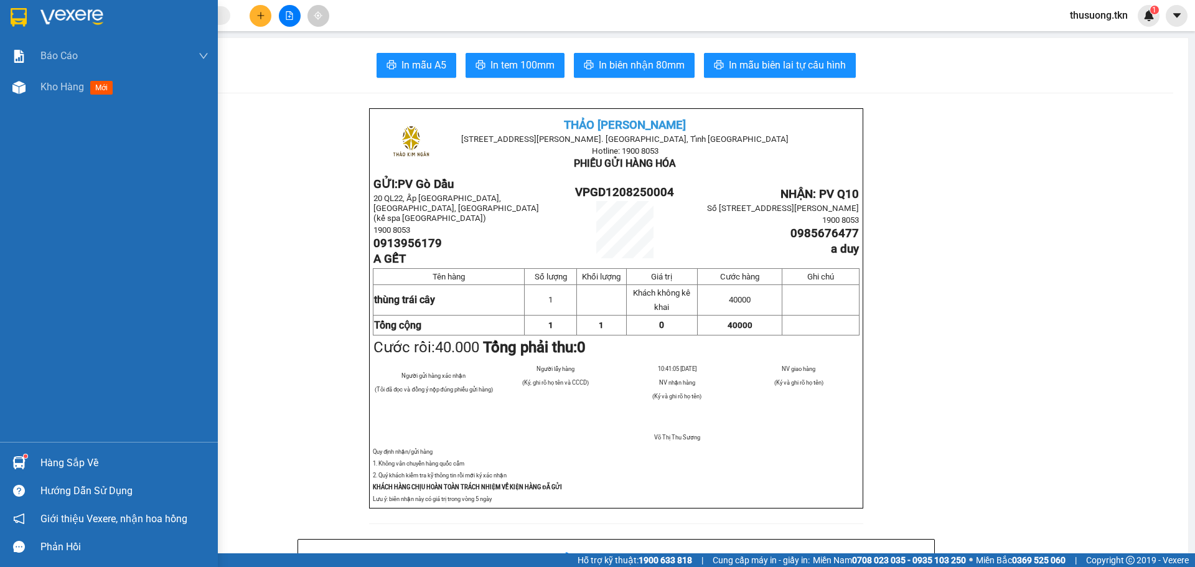
drag, startPoint x: 4, startPoint y: 122, endPoint x: 39, endPoint y: 104, distance: 39.8
click at [4, 122] on div "Báo cáo Mẫu 1: Báo cáo dòng tiền theo nhân viên Mẫu 2: Thống kê đơn hàng theo n…" at bounding box center [109, 240] width 218 height 401
click at [59, 85] on span "Kho hàng" at bounding box center [62, 87] width 44 height 12
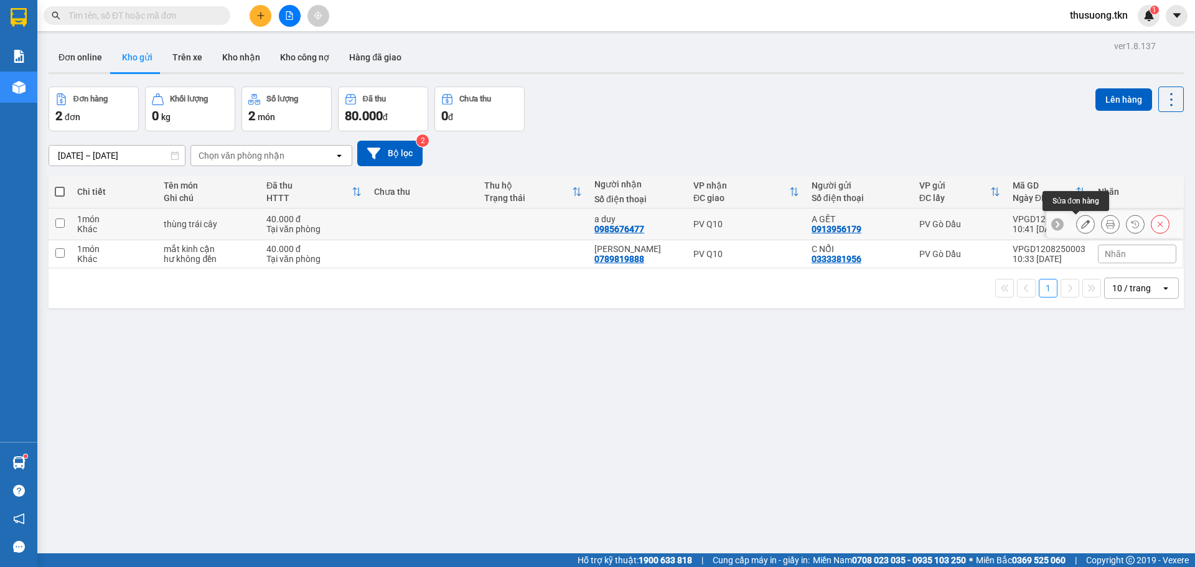
click at [1081, 223] on icon at bounding box center [1085, 224] width 9 height 9
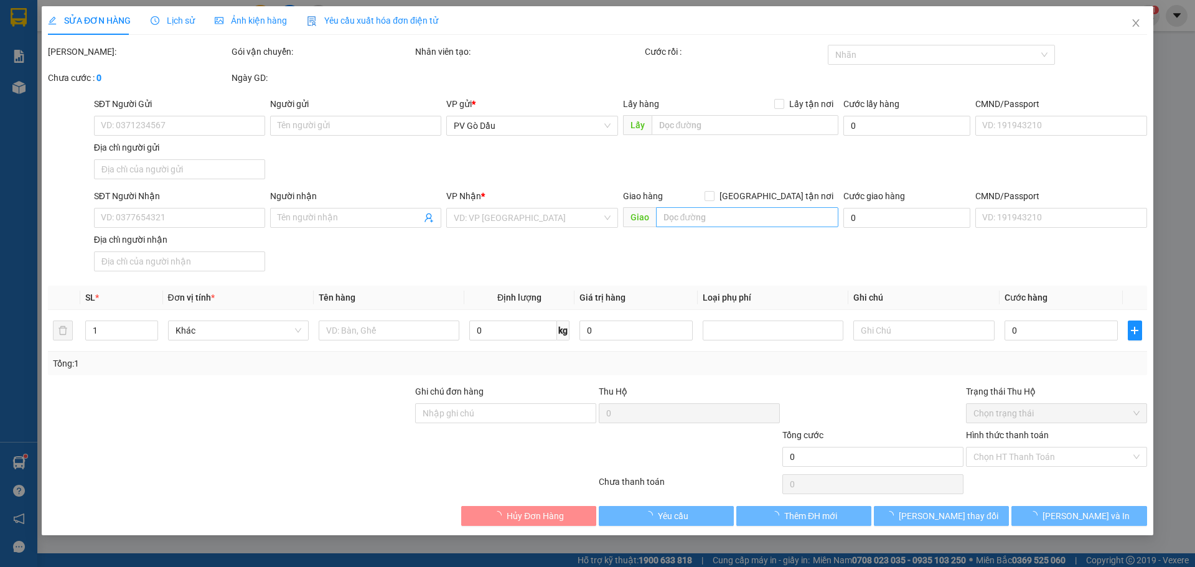
type input "0913956179"
type input "A GẾT"
type input "0985676477"
type input "a duy"
type input "40.000"
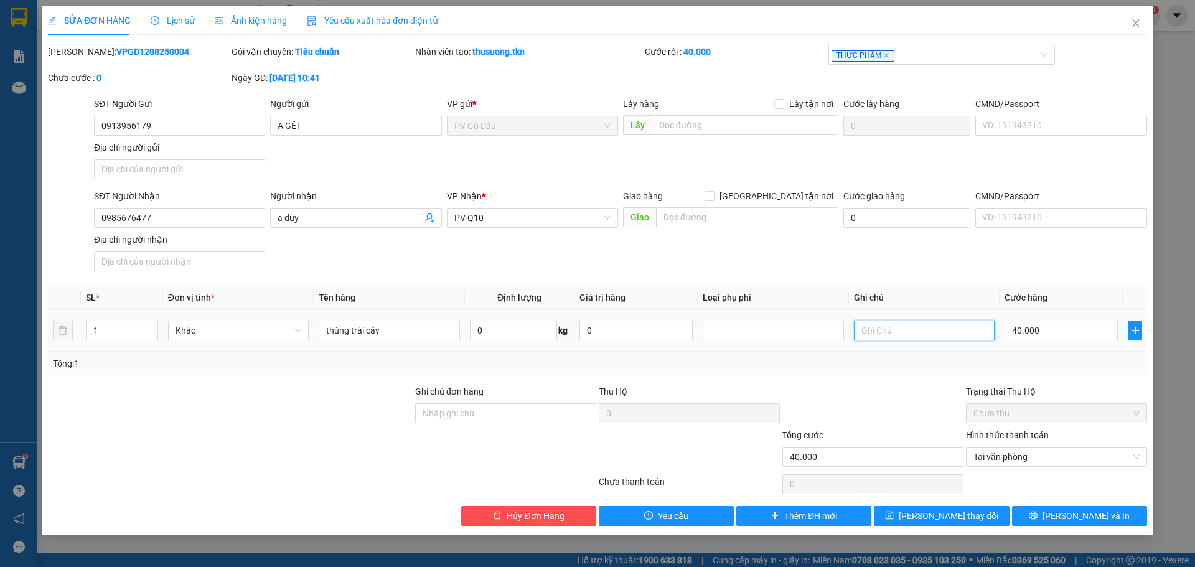
click at [923, 330] on input "text" at bounding box center [924, 330] width 141 height 20
type input "hư không đền"
click at [987, 523] on button "[PERSON_NAME] thay đổi" at bounding box center [941, 516] width 135 height 20
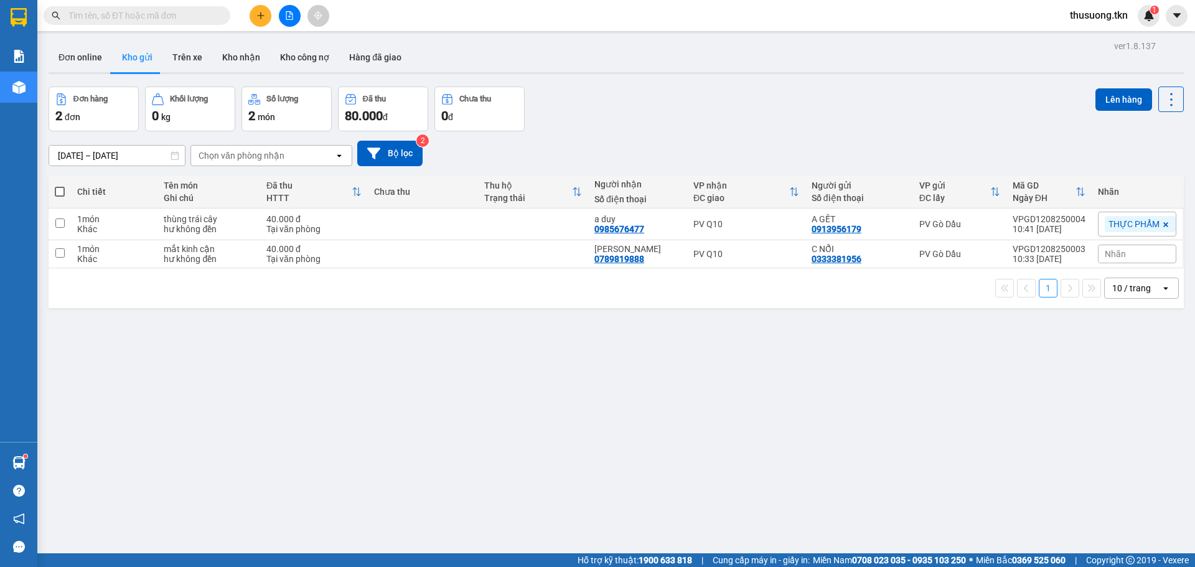
click at [259, 11] on button at bounding box center [261, 16] width 22 height 22
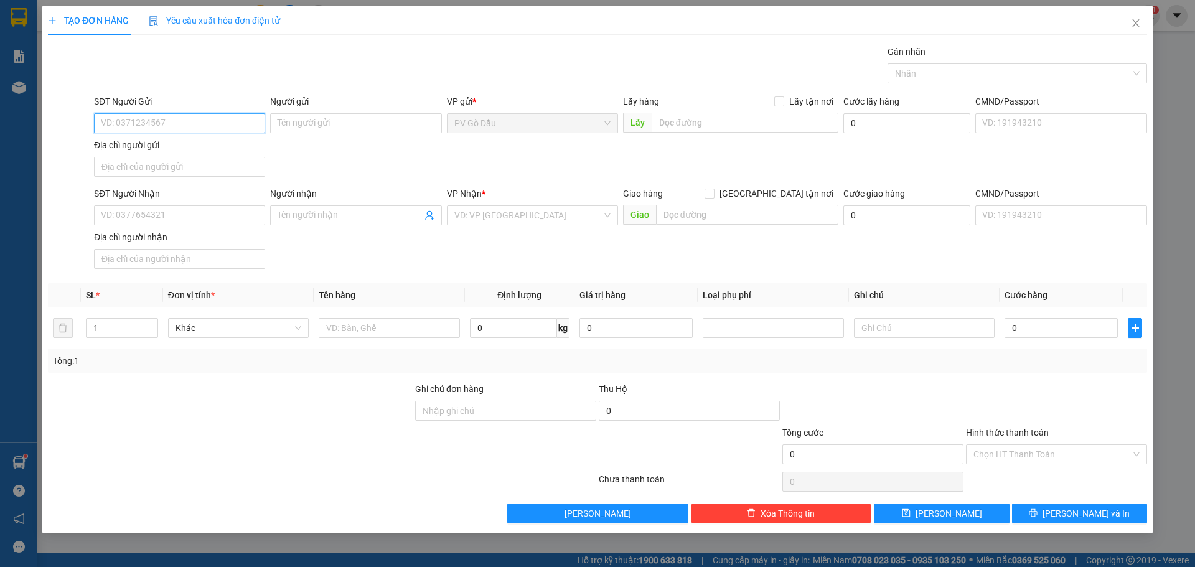
click at [139, 127] on input "SĐT Người Gửi" at bounding box center [179, 123] width 171 height 20
click at [174, 123] on input "SĐT Người Gửi" at bounding box center [179, 123] width 171 height 20
type input "0906324216"
click at [370, 128] on input "Người gửi" at bounding box center [355, 123] width 171 height 20
type input "binh"
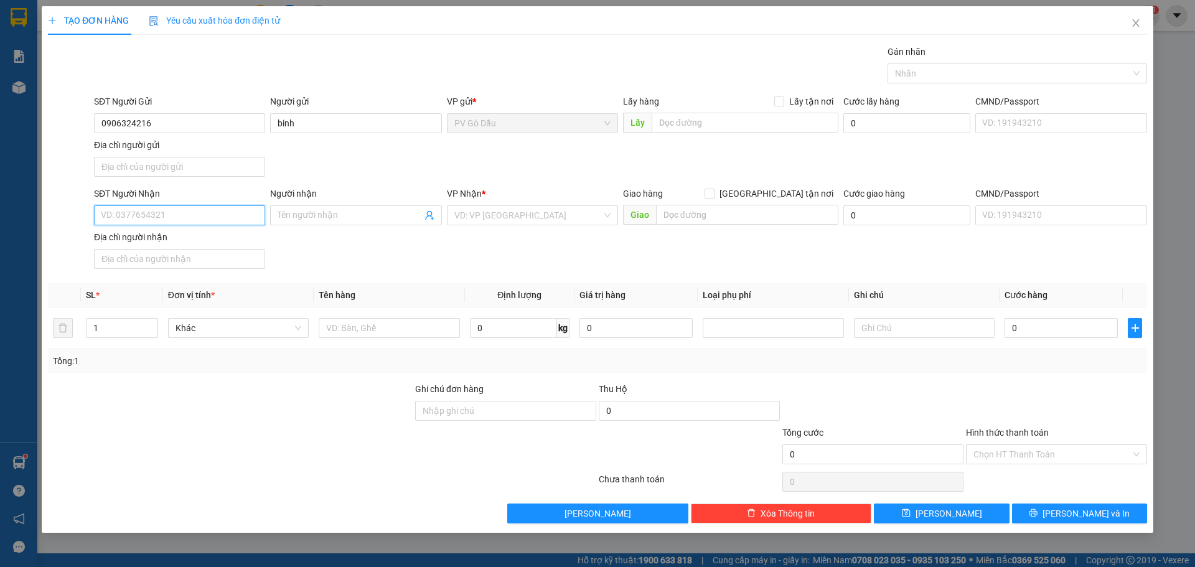
click at [182, 212] on input "SĐT Người Nhận" at bounding box center [179, 215] width 171 height 20
type input "0939701668"
click at [377, 212] on input "Người nhận" at bounding box center [350, 215] width 144 height 14
type input "ngoan"
click at [502, 215] on input "search" at bounding box center [527, 215] width 147 height 19
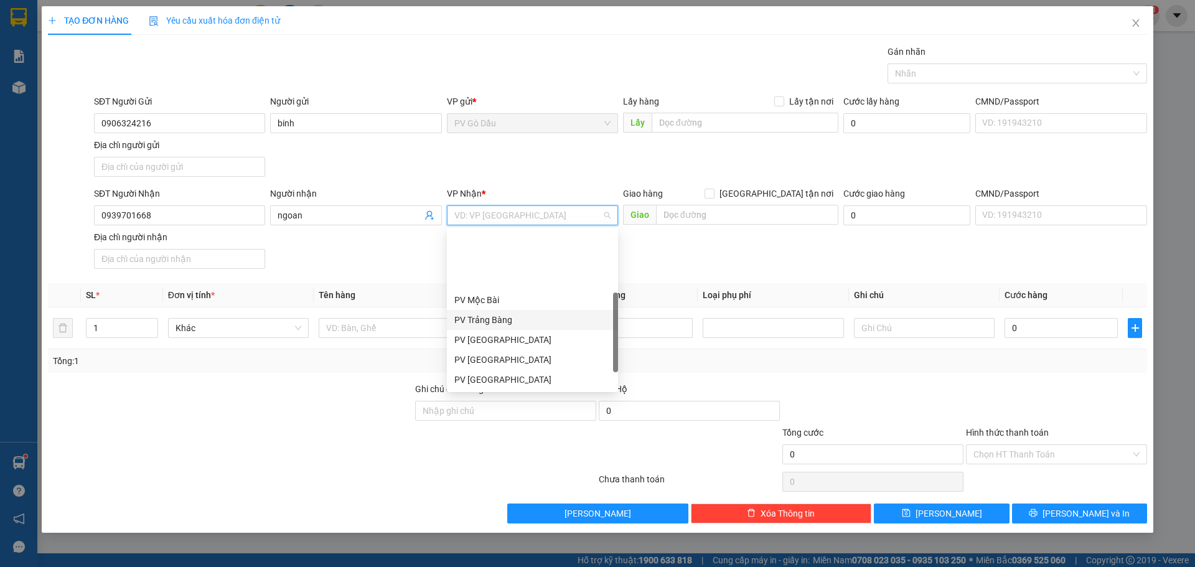
scroll to position [80, 0]
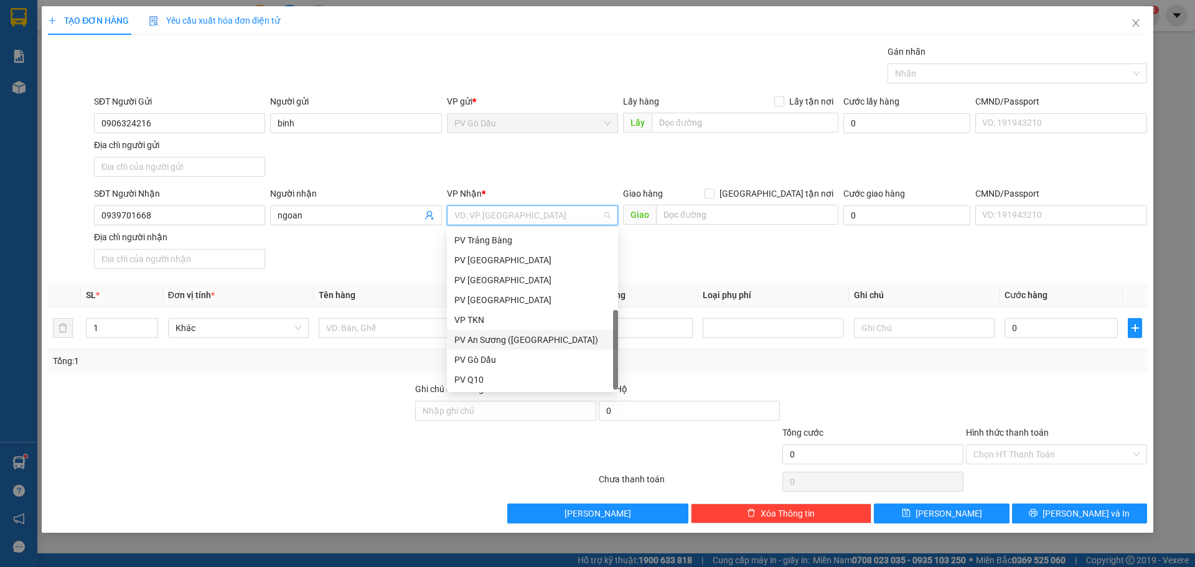
click at [522, 342] on div "PV An Sương ([GEOGRAPHIC_DATA])" at bounding box center [532, 340] width 156 height 14
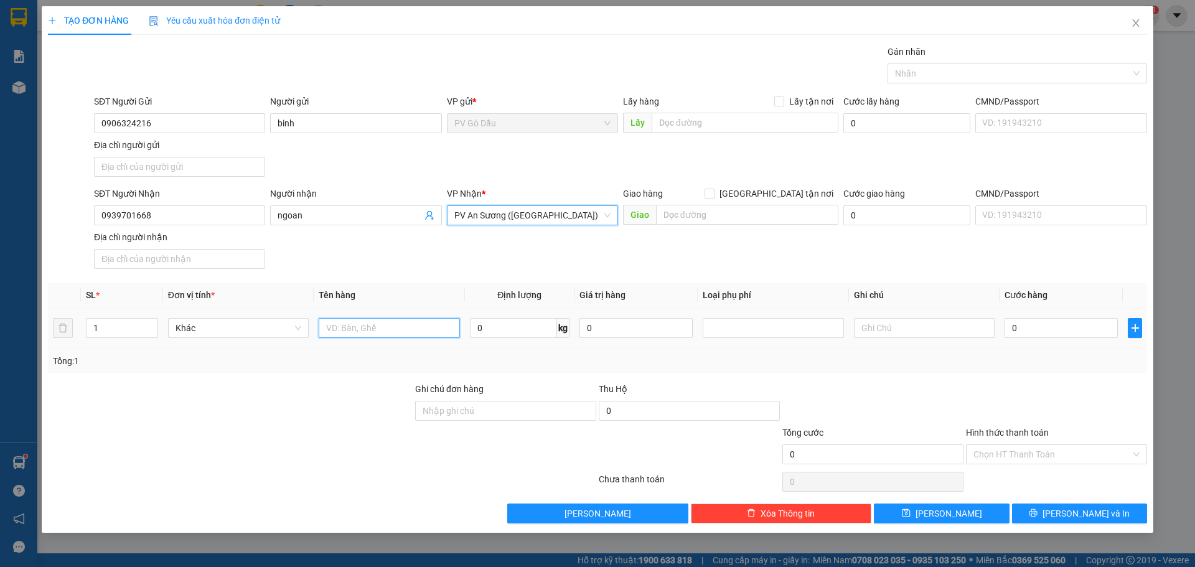
click at [394, 330] on input "text" at bounding box center [389, 328] width 141 height 20
click at [767, 321] on div at bounding box center [773, 327] width 134 height 15
type input "mẫu vải"
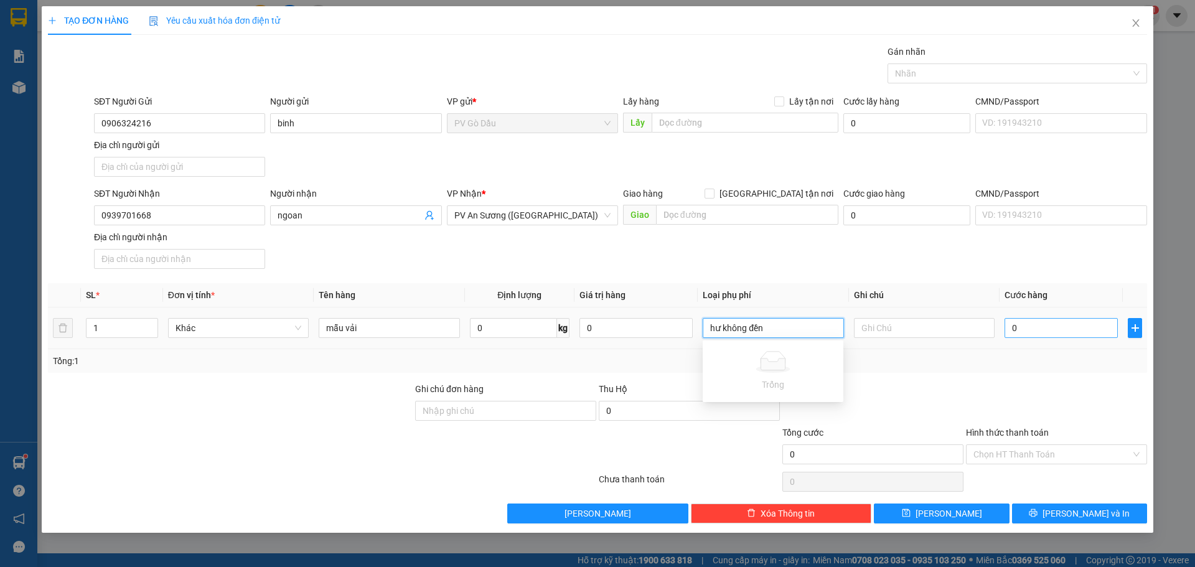
type input "hư không đền"
type input "002"
type input "2"
type input "0.020"
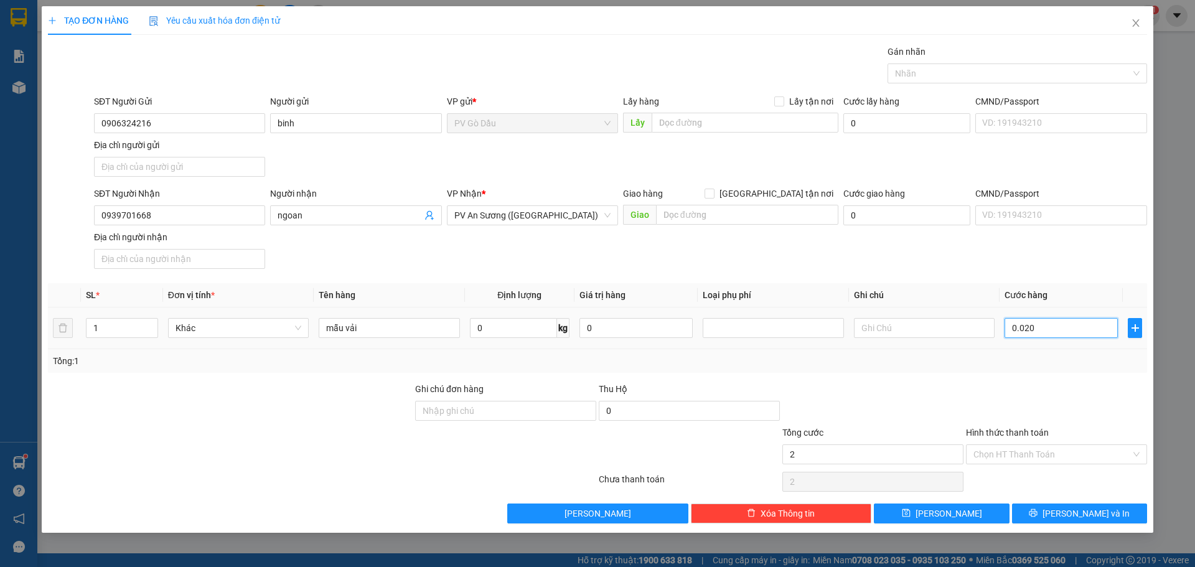
type input "20"
type input "00.200"
type input "200"
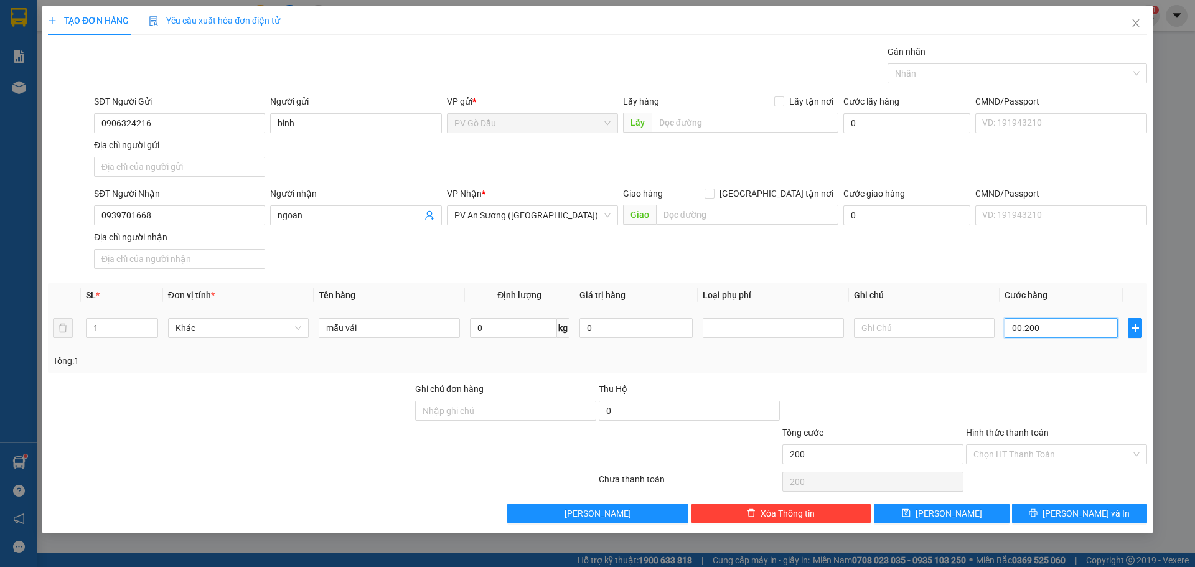
type input "0.002.000"
type input "2.000"
type input "000.020.000"
type input "20.000"
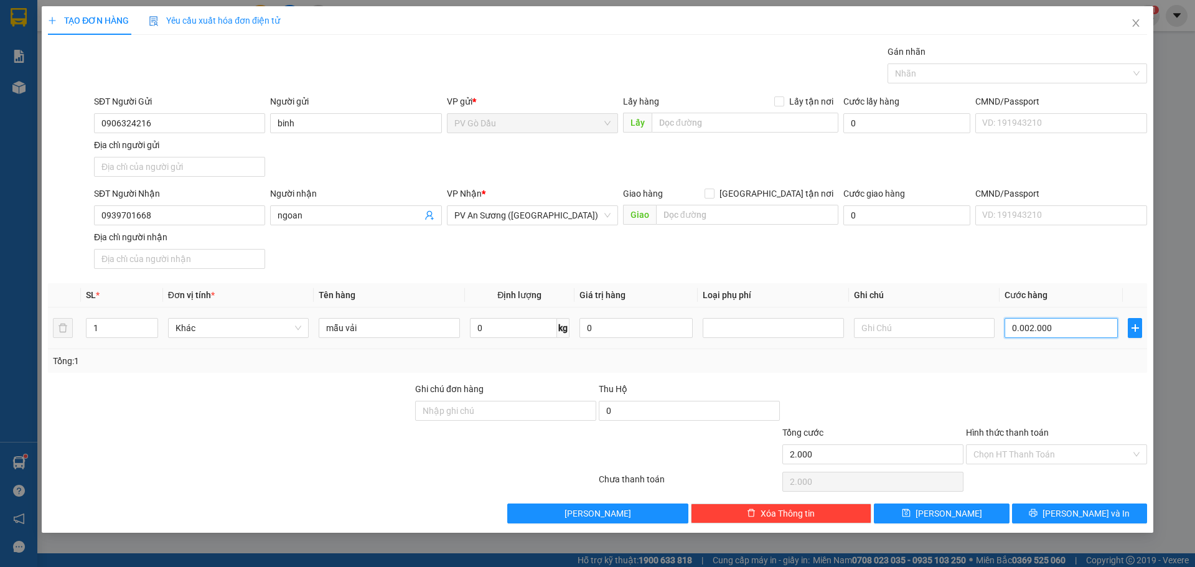
type input "20.000"
type input "0.000.020.000"
type input "20.000"
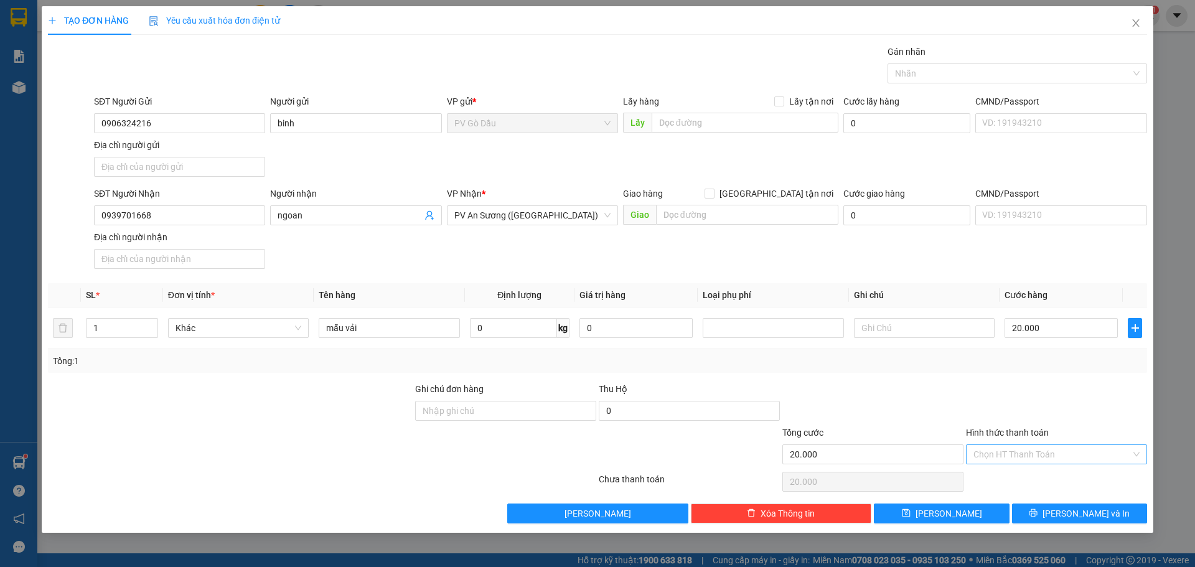
click at [1028, 455] on input "Hình thức thanh toán" at bounding box center [1051, 454] width 157 height 19
click at [1030, 477] on div "Tại văn phòng" at bounding box center [1056, 479] width 166 height 14
type input "0"
click at [1087, 514] on span "[PERSON_NAME] và In" at bounding box center [1085, 513] width 87 height 14
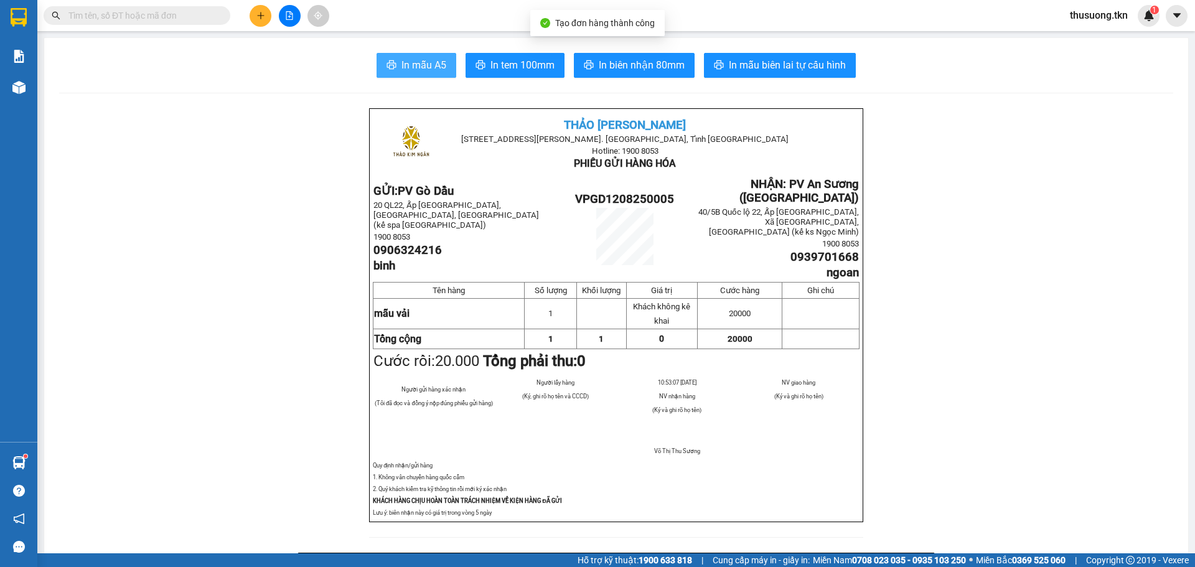
click at [414, 65] on span "In mẫu A5" at bounding box center [423, 65] width 45 height 16
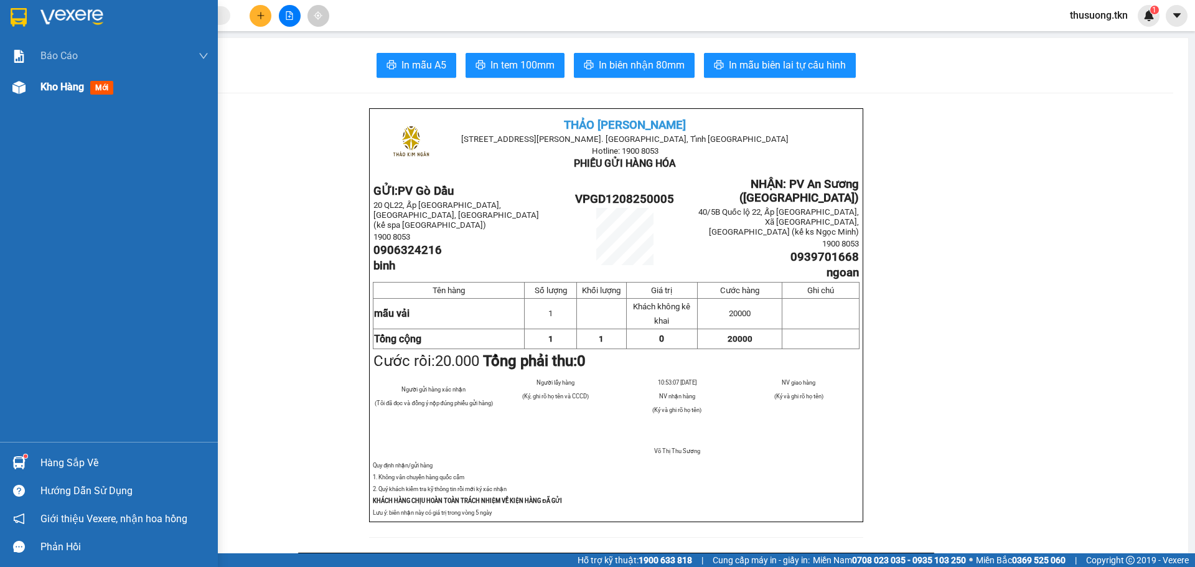
click at [30, 79] on div "Kho hàng mới" at bounding box center [109, 87] width 218 height 31
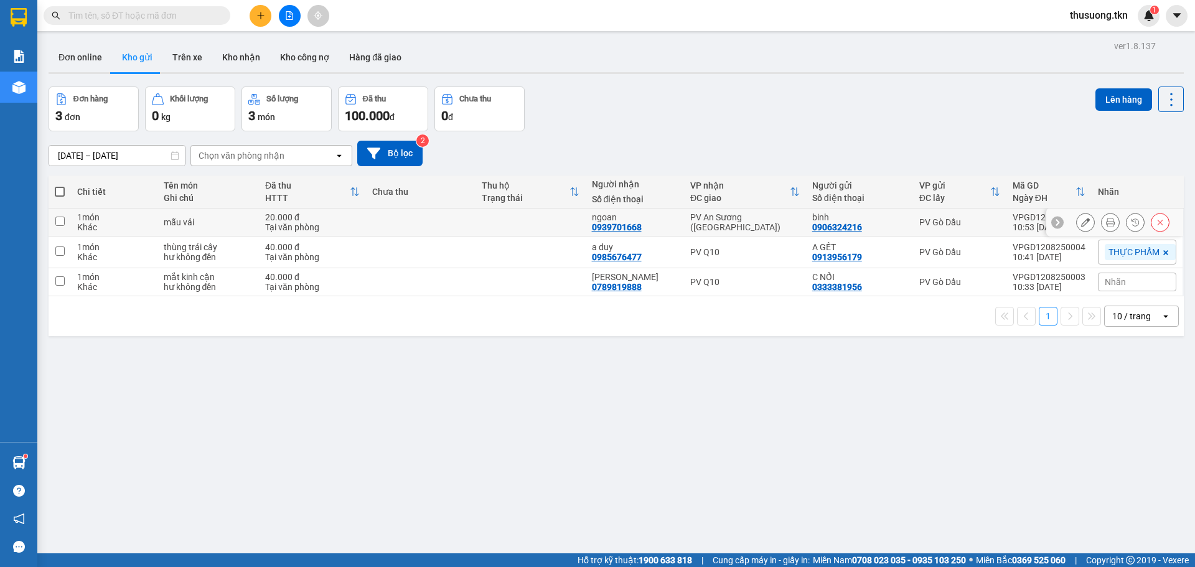
click at [62, 221] on input "checkbox" at bounding box center [59, 221] width 9 height 9
checkbox input "true"
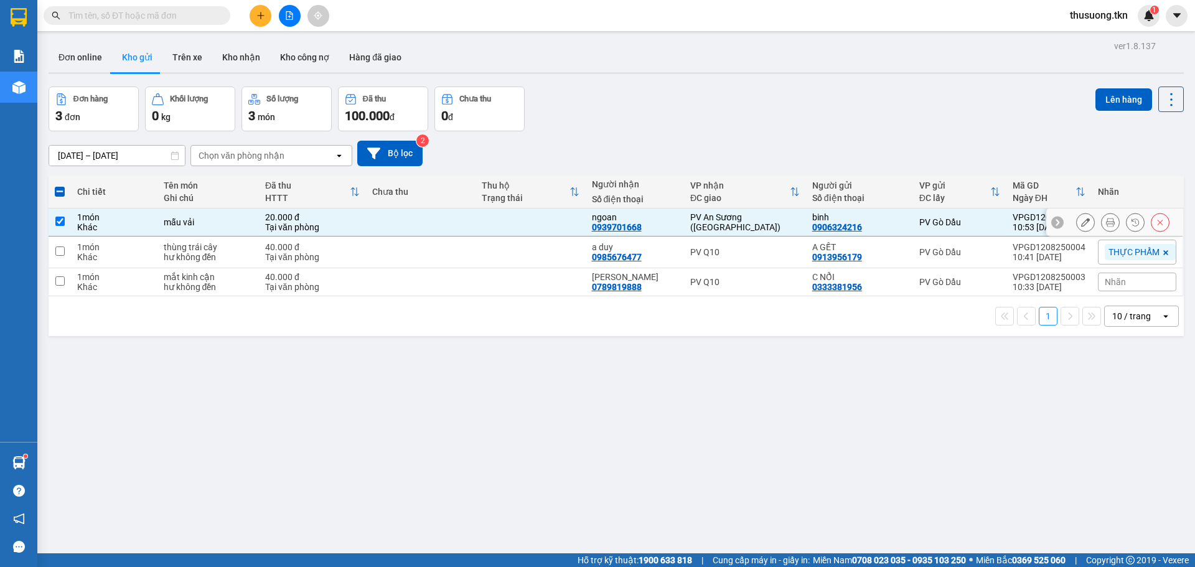
click at [1080, 222] on button at bounding box center [1084, 223] width 17 height 22
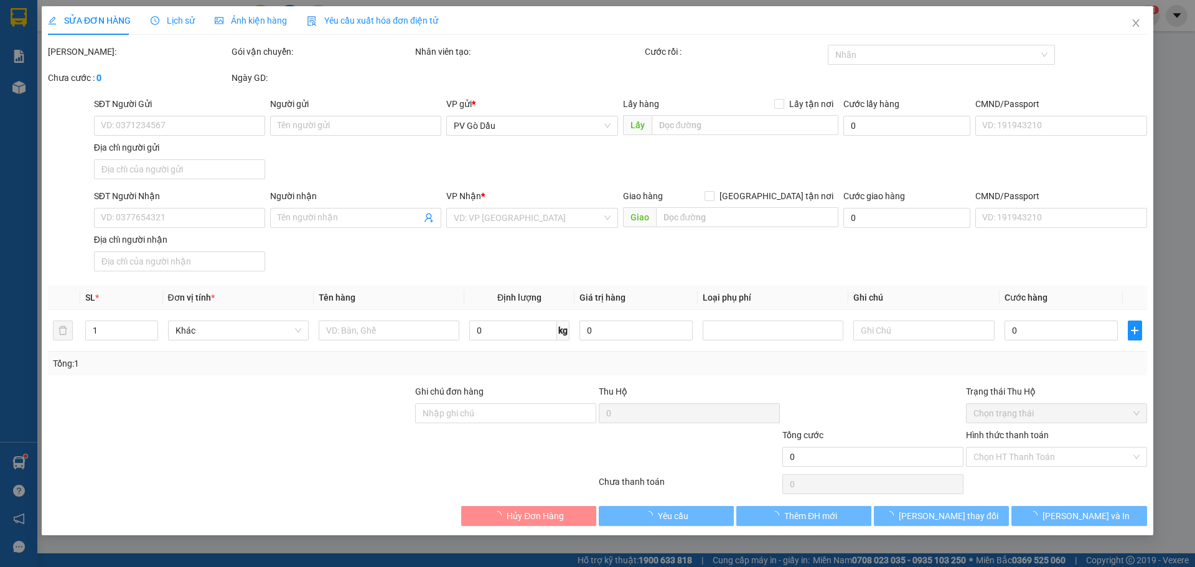
type input "0906324216"
type input "binh"
type input "0939701668"
type input "ngoan"
type input "20.000"
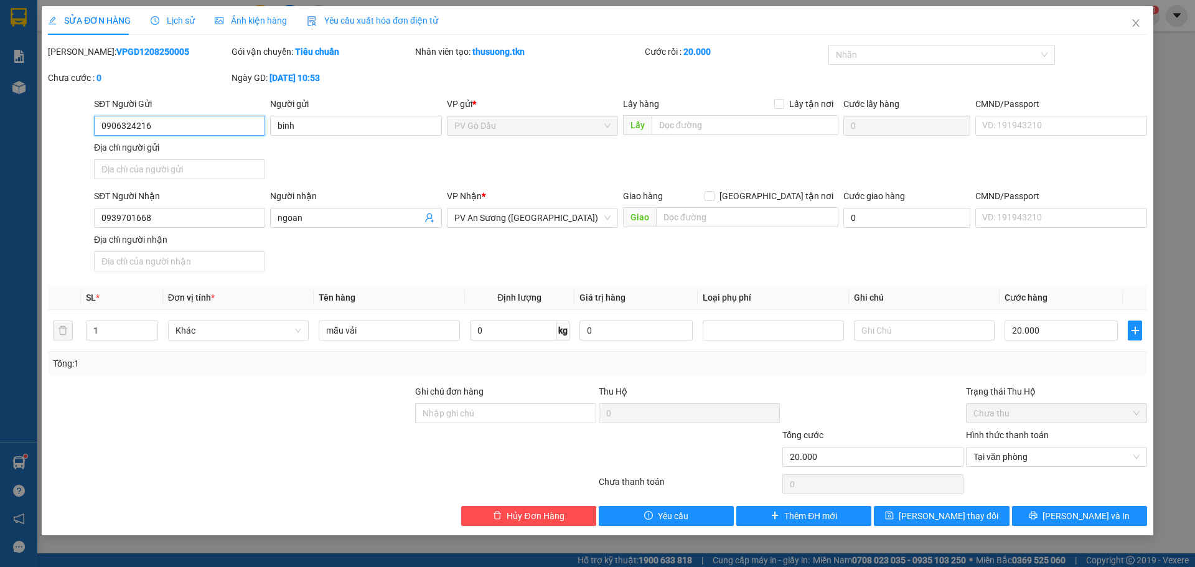
type input "2160906324"
click at [180, 128] on input "2160906324" at bounding box center [179, 126] width 171 height 20
click at [179, 128] on input "2160906324" at bounding box center [179, 126] width 171 height 20
type input "0906324216"
click at [933, 513] on span "[PERSON_NAME] thay đổi" at bounding box center [948, 516] width 100 height 14
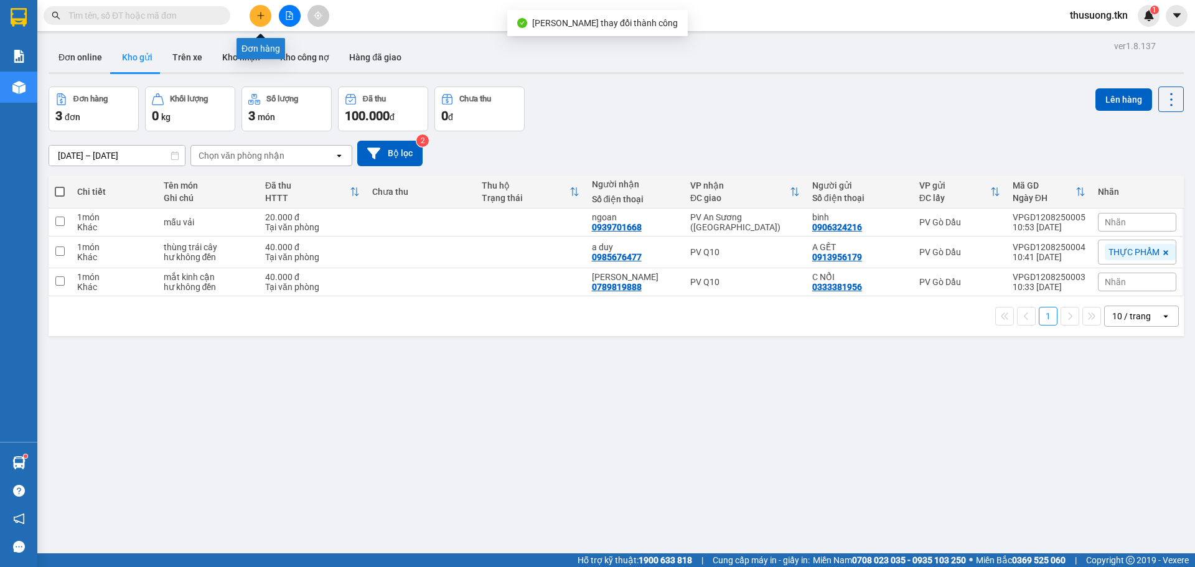
click at [259, 16] on icon "plus" at bounding box center [260, 15] width 7 height 1
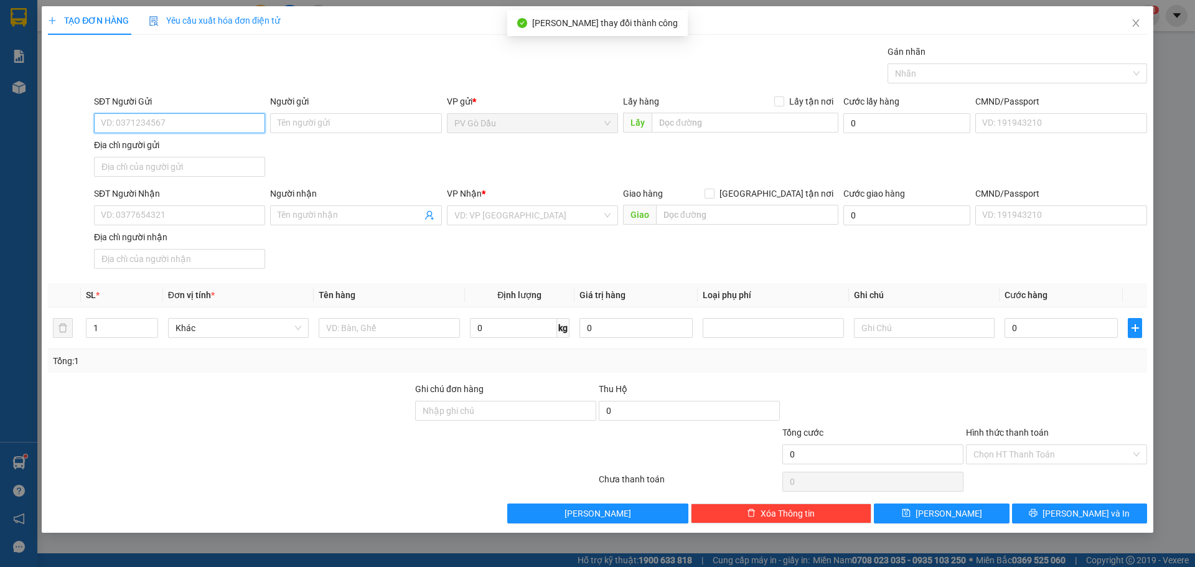
click at [180, 119] on input "SĐT Người Gửi" at bounding box center [179, 123] width 171 height 20
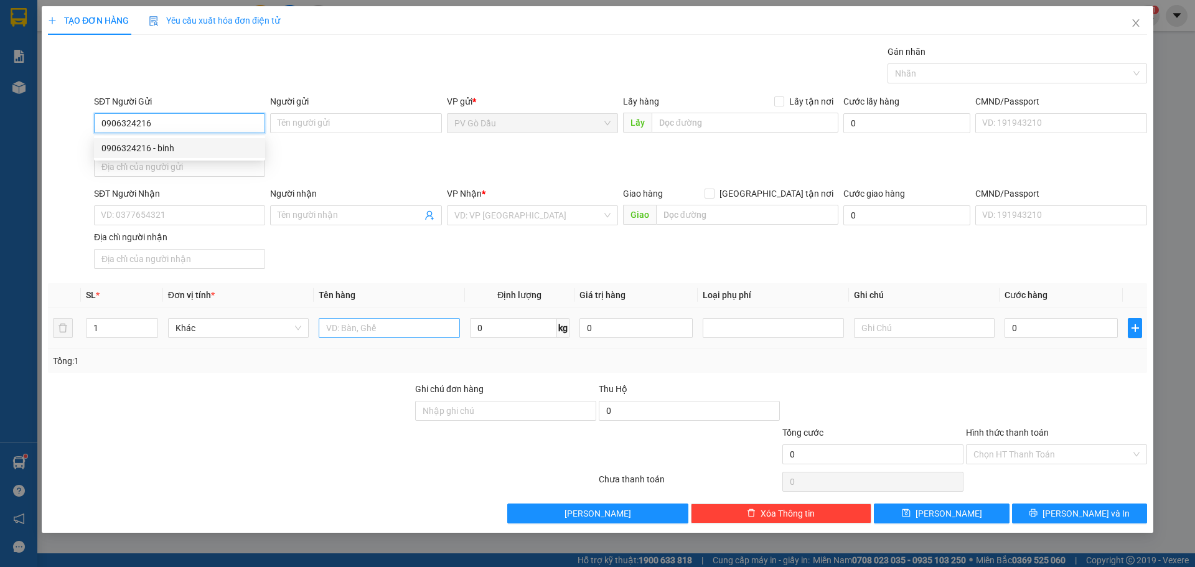
type input "0906324216"
drag, startPoint x: 391, startPoint y: 322, endPoint x: 398, endPoint y: 320, distance: 7.0
click at [393, 322] on input "text" at bounding box center [389, 328] width 141 height 20
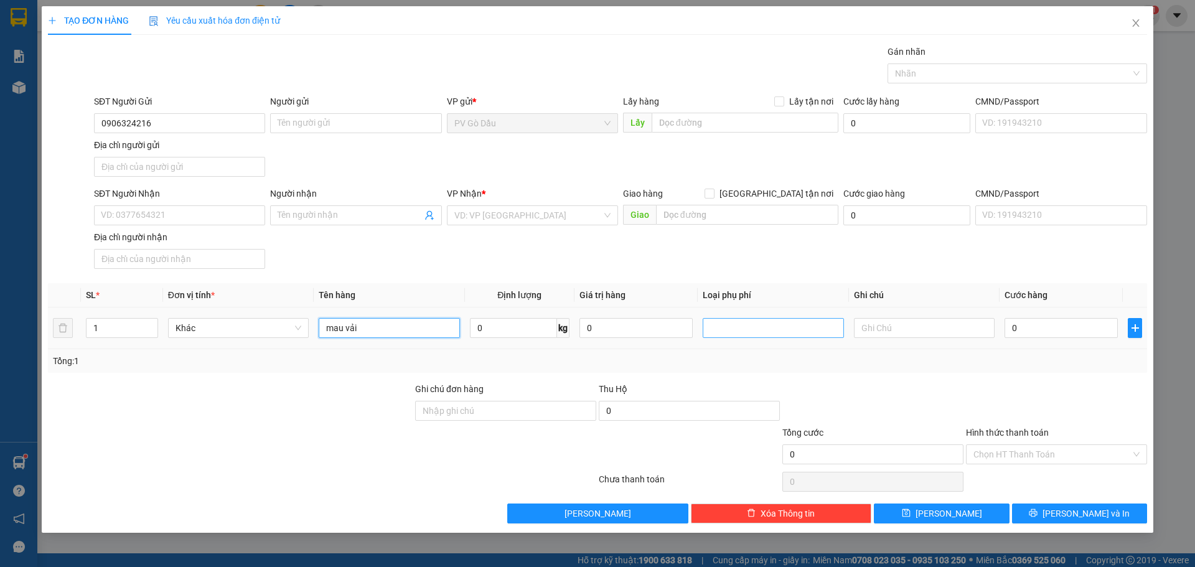
click at [768, 322] on div at bounding box center [773, 327] width 134 height 15
type input "mau vải"
click at [885, 327] on input "text" at bounding box center [924, 328] width 141 height 20
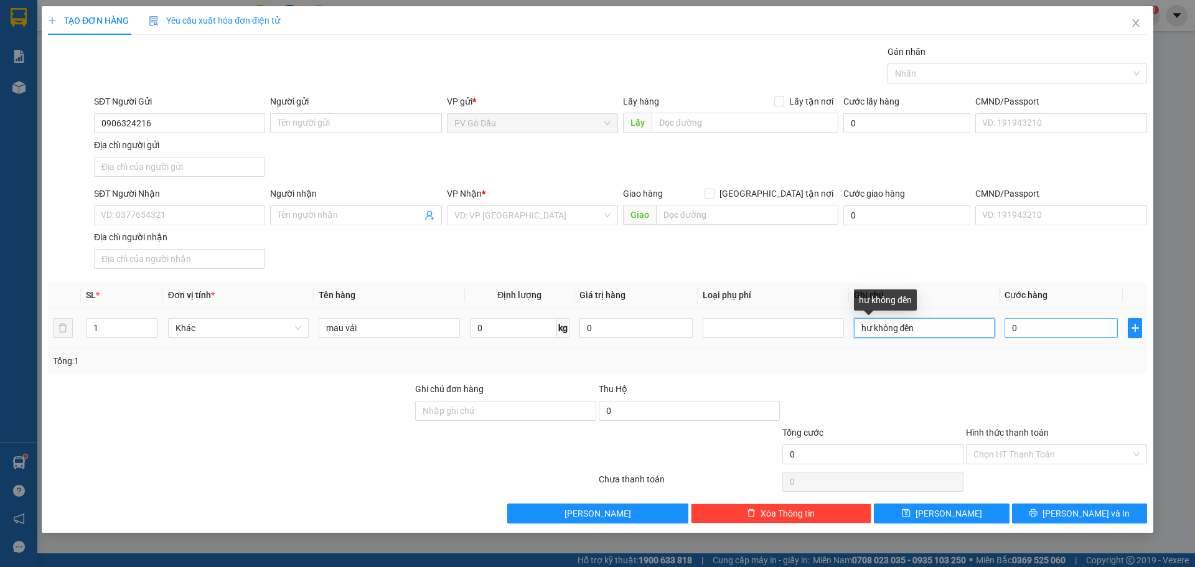
type input "hư không đền"
type input "002"
type input "2"
type input "0.020"
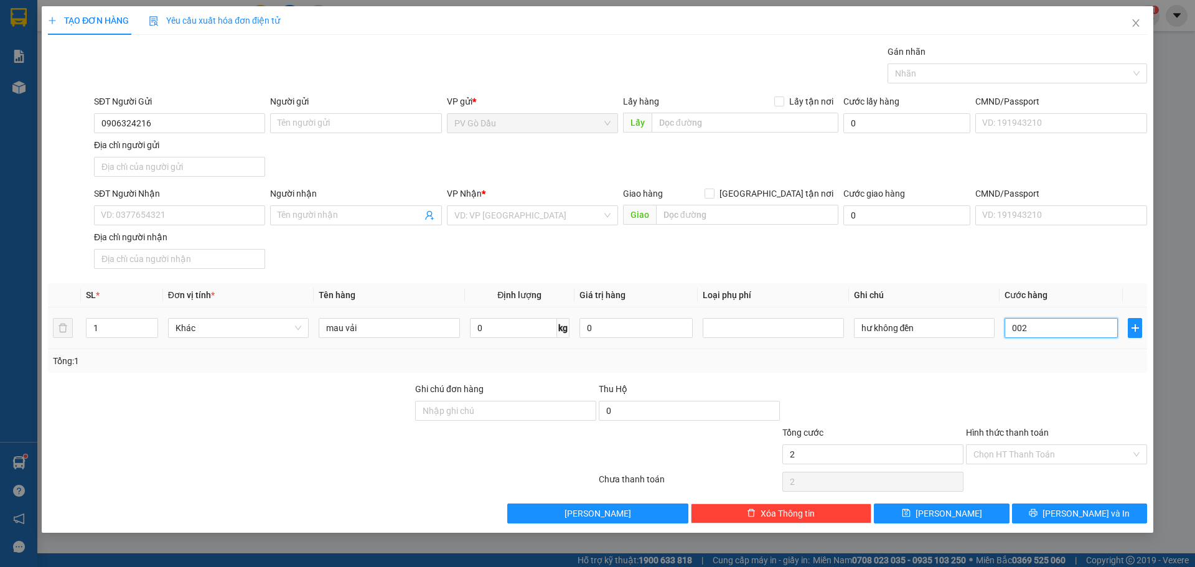
type input "20"
type input "00.200"
type input "200"
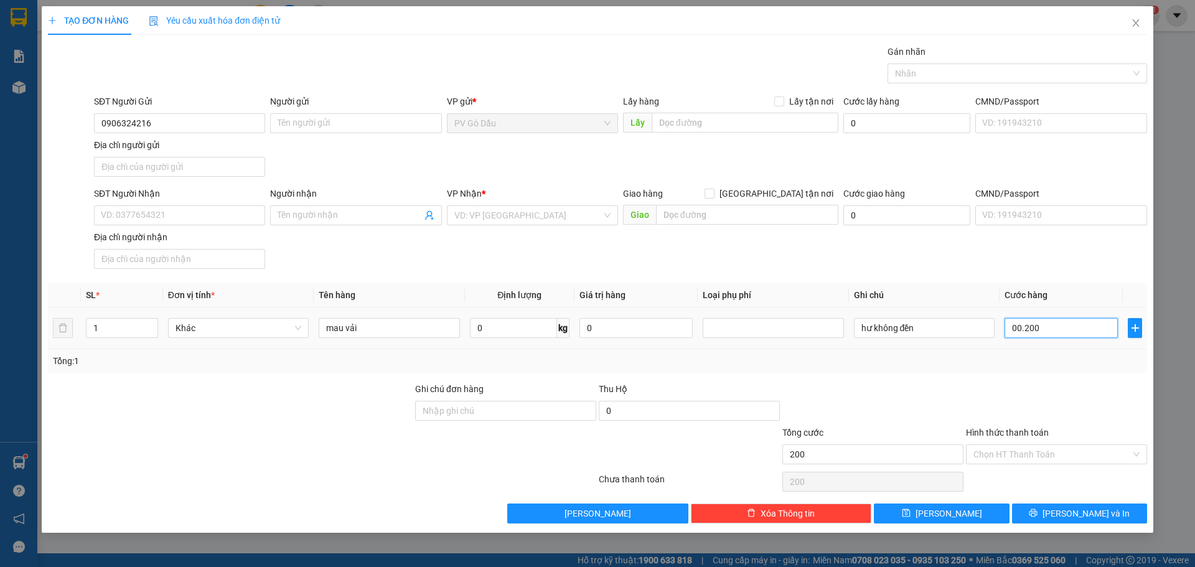
type input "0.002.000"
type input "2.000"
type input "000.020.000"
type input "20.000"
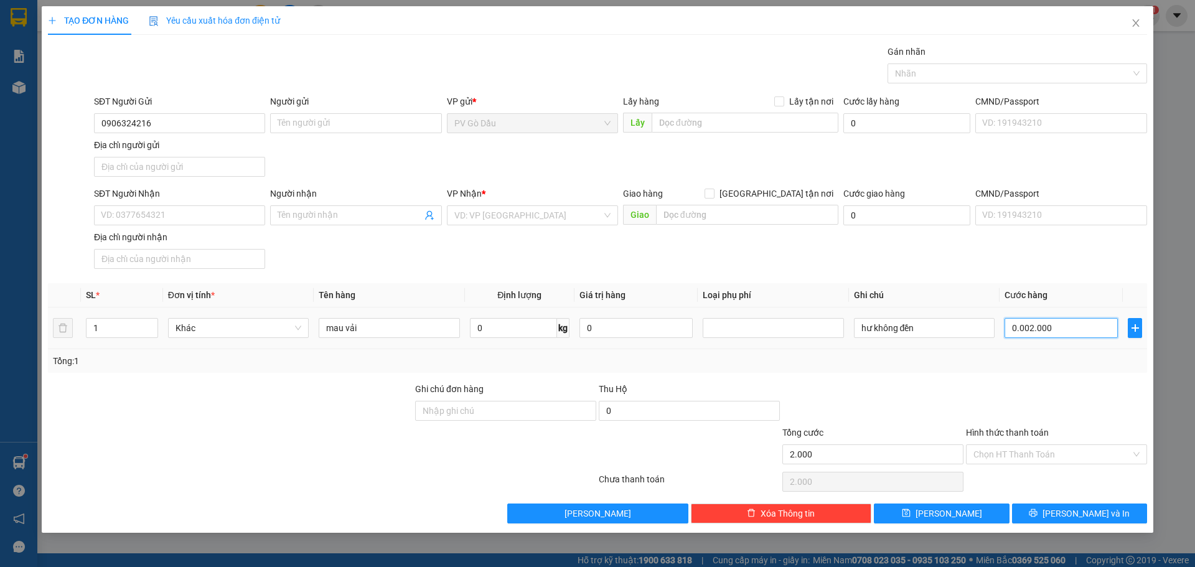
type input "20.000"
type input "0.000.020.000"
type input "20.000"
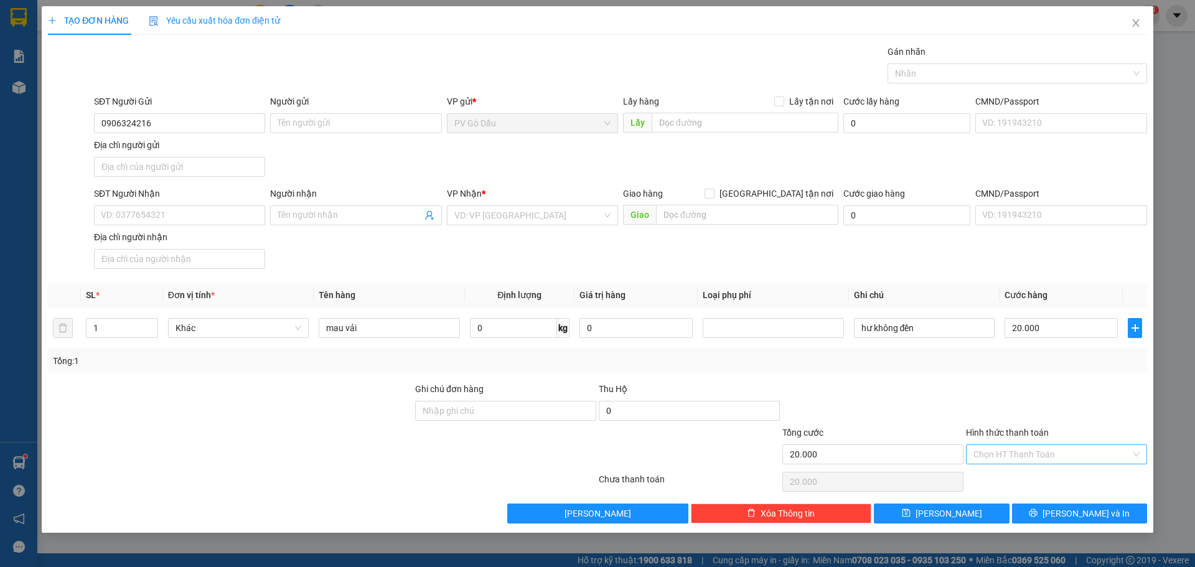
click at [1045, 454] on input "Hình thức thanh toán" at bounding box center [1051, 454] width 157 height 19
click at [1042, 472] on div "Tại văn phòng" at bounding box center [1056, 479] width 181 height 20
type input "0"
click at [1071, 514] on span "[PERSON_NAME] và In" at bounding box center [1085, 513] width 87 height 14
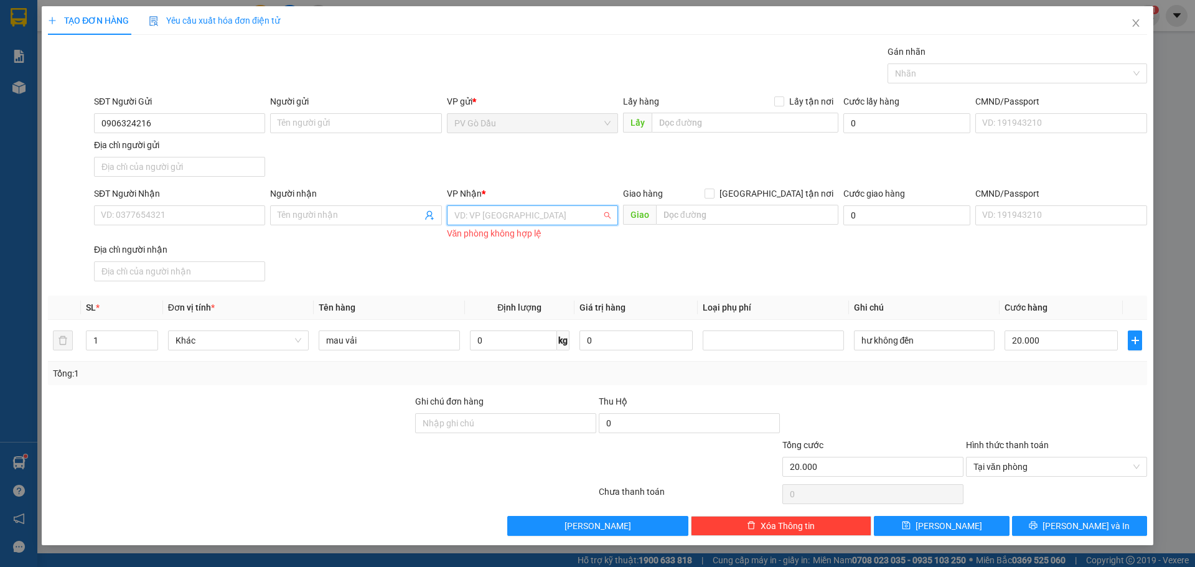
click at [485, 215] on input "search" at bounding box center [527, 215] width 147 height 19
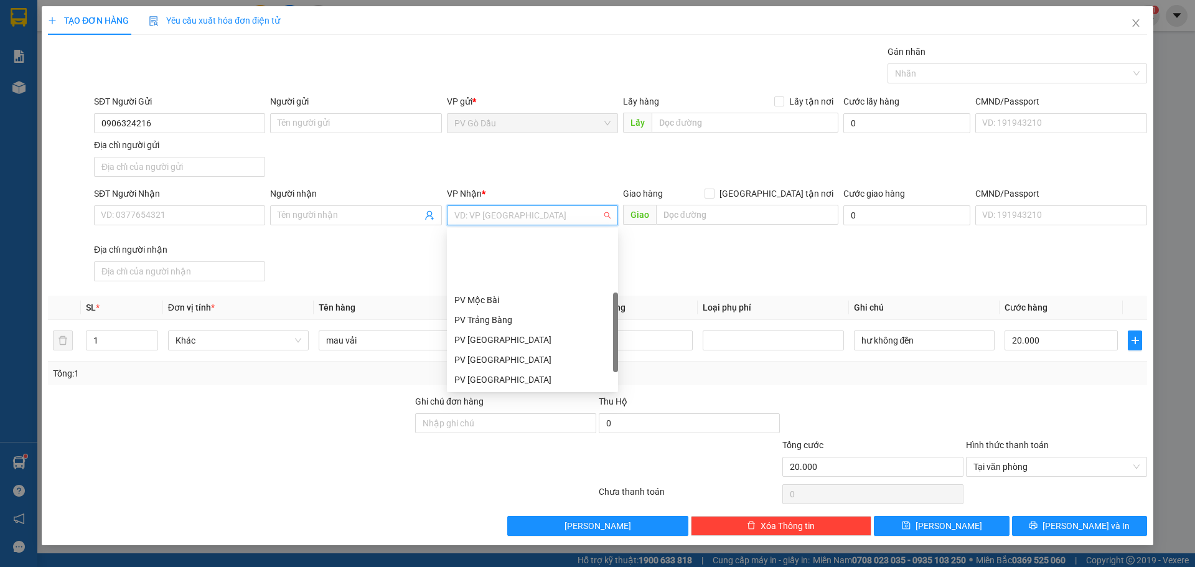
scroll to position [80, 0]
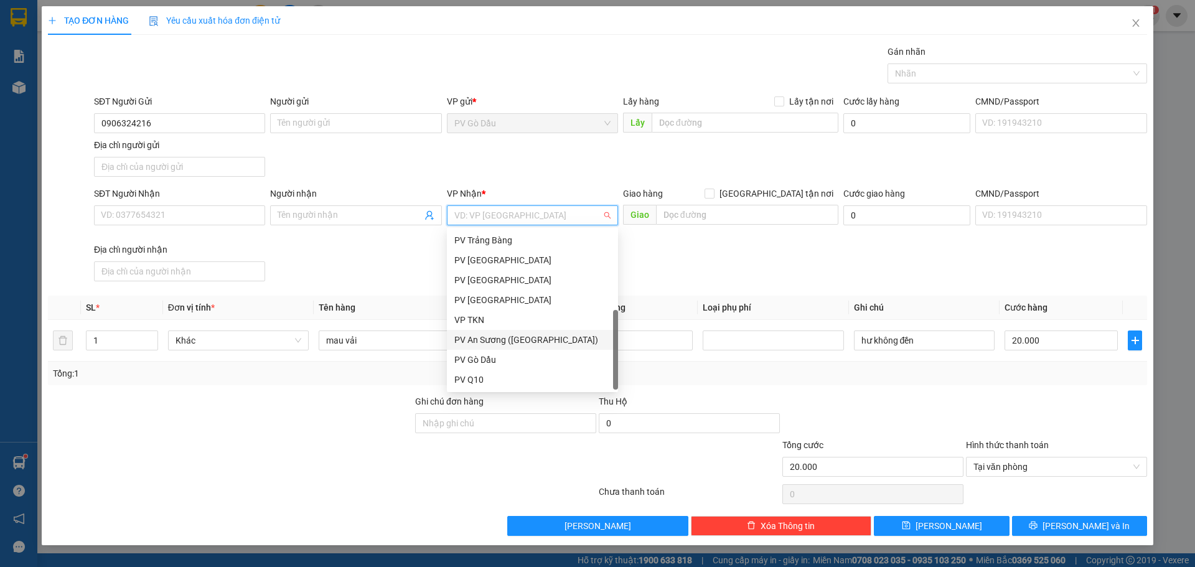
click at [498, 340] on div "PV An Sương ([GEOGRAPHIC_DATA])" at bounding box center [532, 340] width 156 height 14
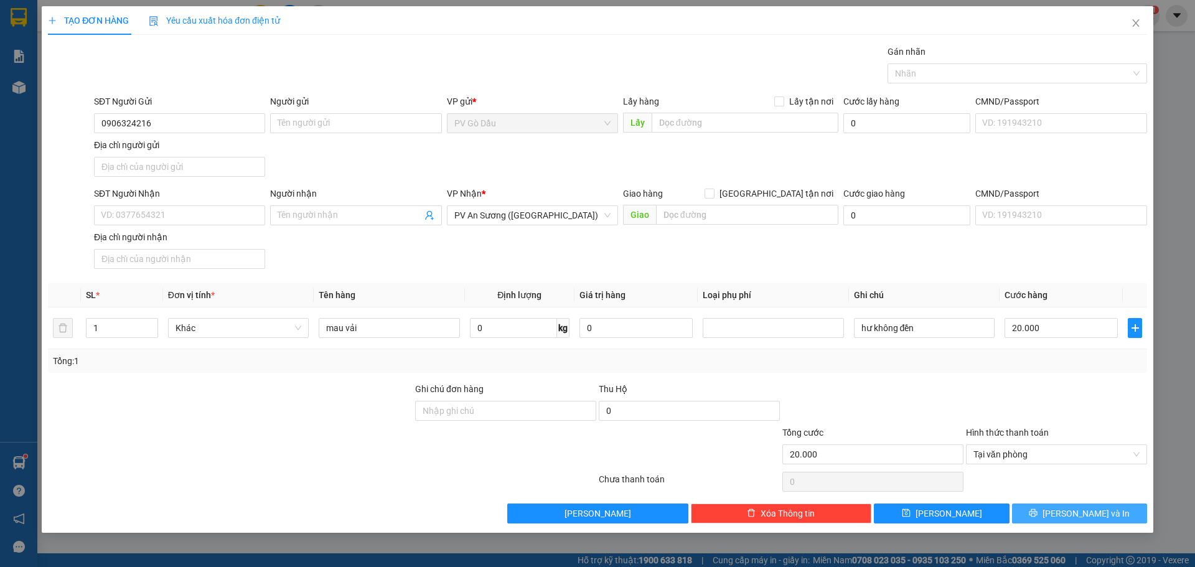
click at [1075, 515] on span "[PERSON_NAME] và In" at bounding box center [1085, 513] width 87 height 14
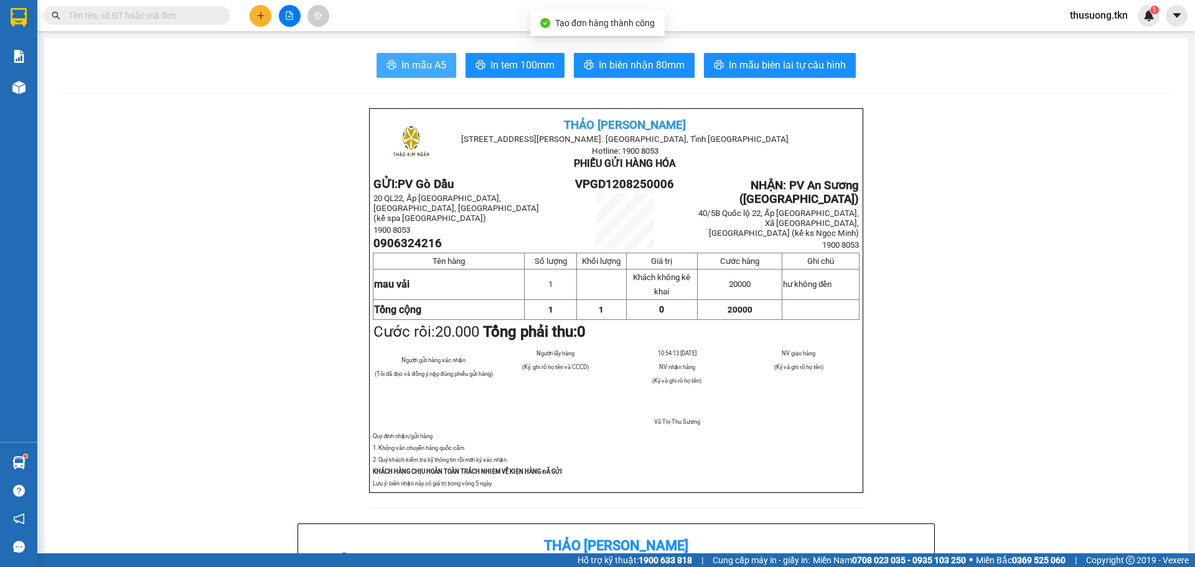
click at [416, 63] on span "In mẫu A5" at bounding box center [423, 65] width 45 height 16
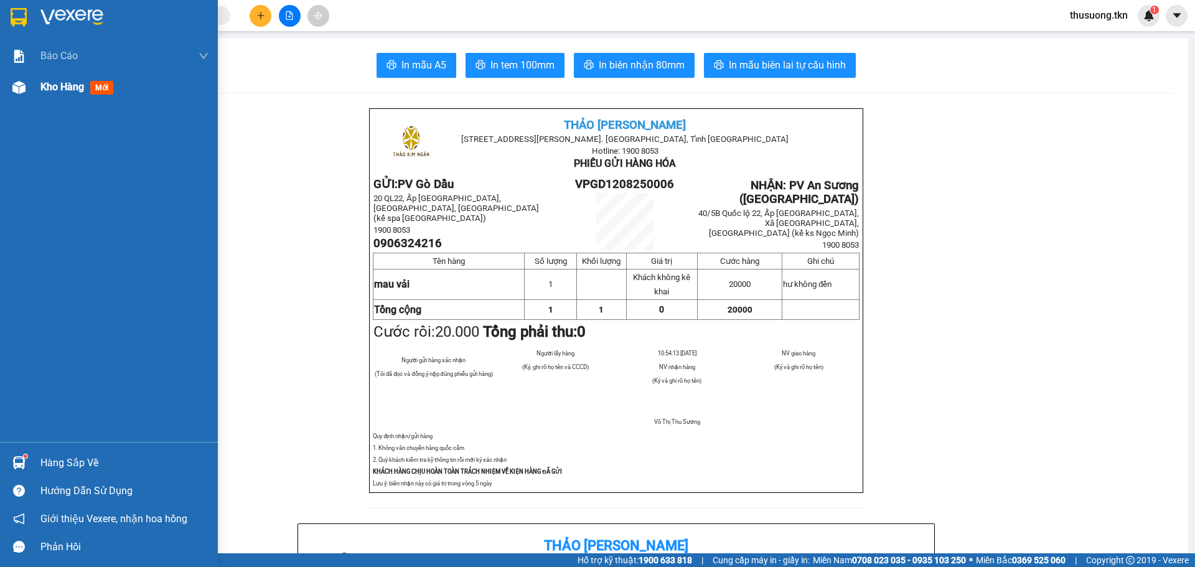
click at [32, 93] on div "Kho hàng mới" at bounding box center [109, 87] width 218 height 31
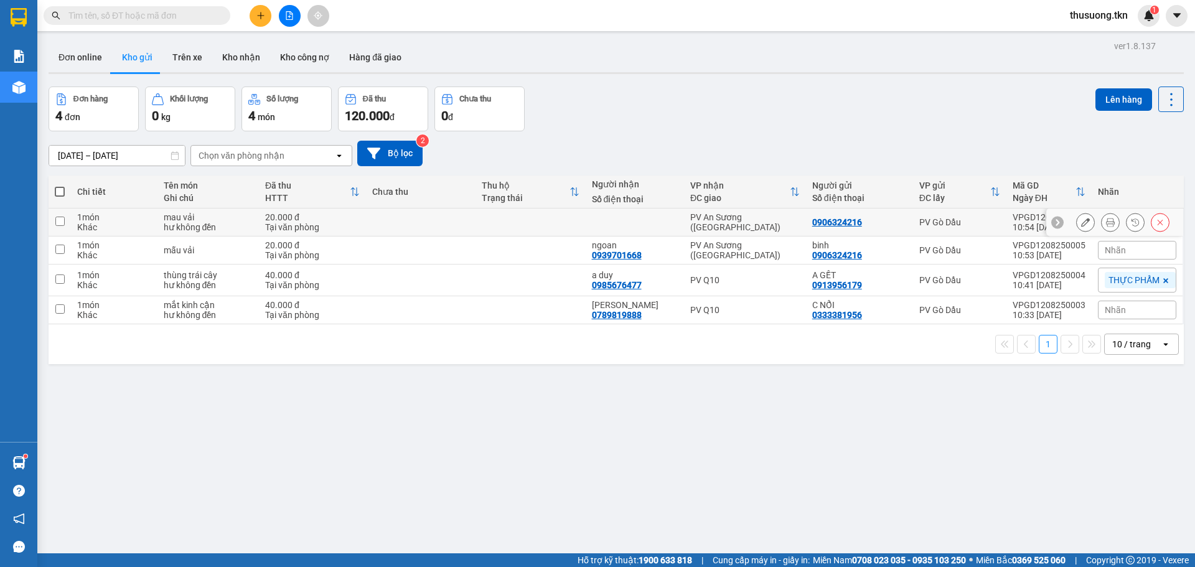
click at [64, 222] on input "checkbox" at bounding box center [59, 221] width 9 height 9
checkbox input "true"
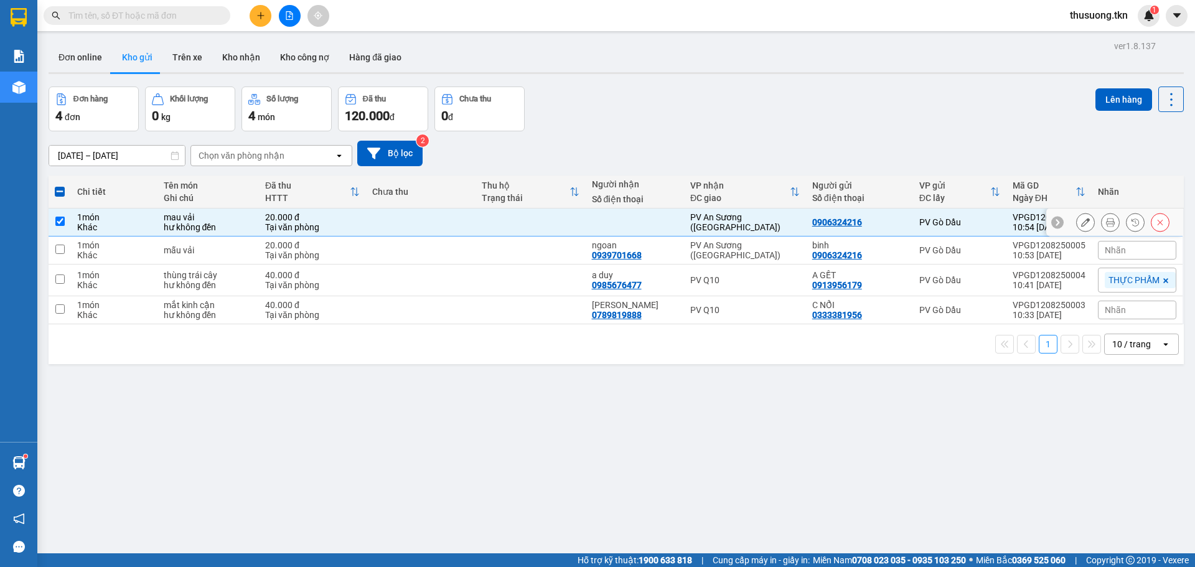
click at [1084, 225] on div at bounding box center [1085, 222] width 19 height 19
click at [1081, 224] on icon at bounding box center [1085, 222] width 9 height 9
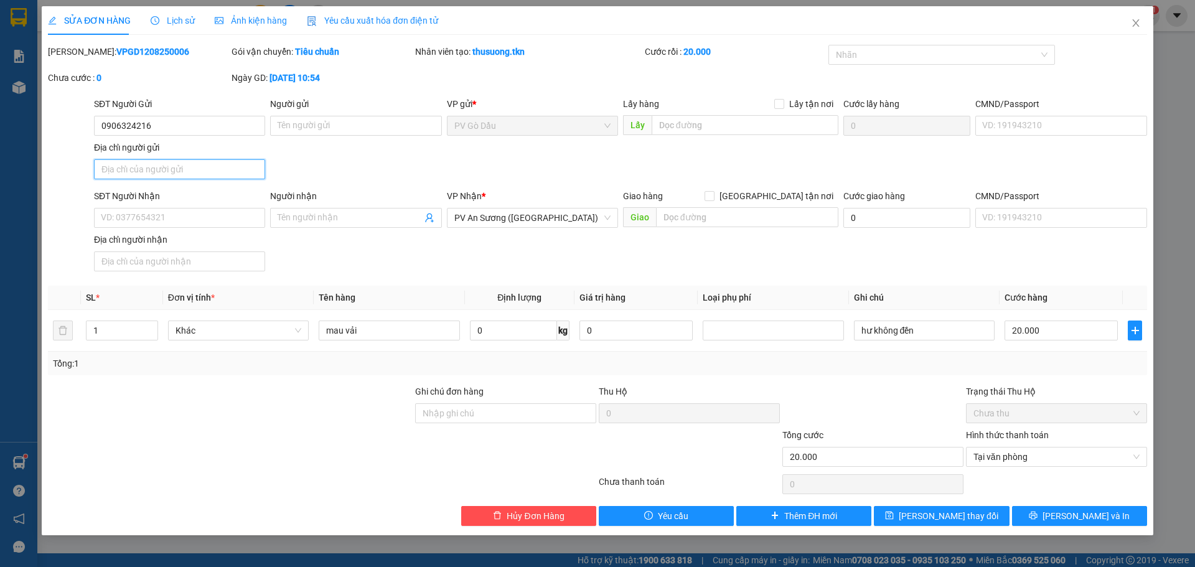
click at [171, 170] on input "Địa chỉ người gửi" at bounding box center [179, 169] width 171 height 20
drag, startPoint x: 152, startPoint y: 166, endPoint x: 96, endPoint y: 166, distance: 56.6
click at [99, 167] on input "0912938039" at bounding box center [179, 169] width 171 height 20
type input "0912938039"
click at [141, 213] on input "SĐT Người Nhận" at bounding box center [179, 218] width 171 height 20
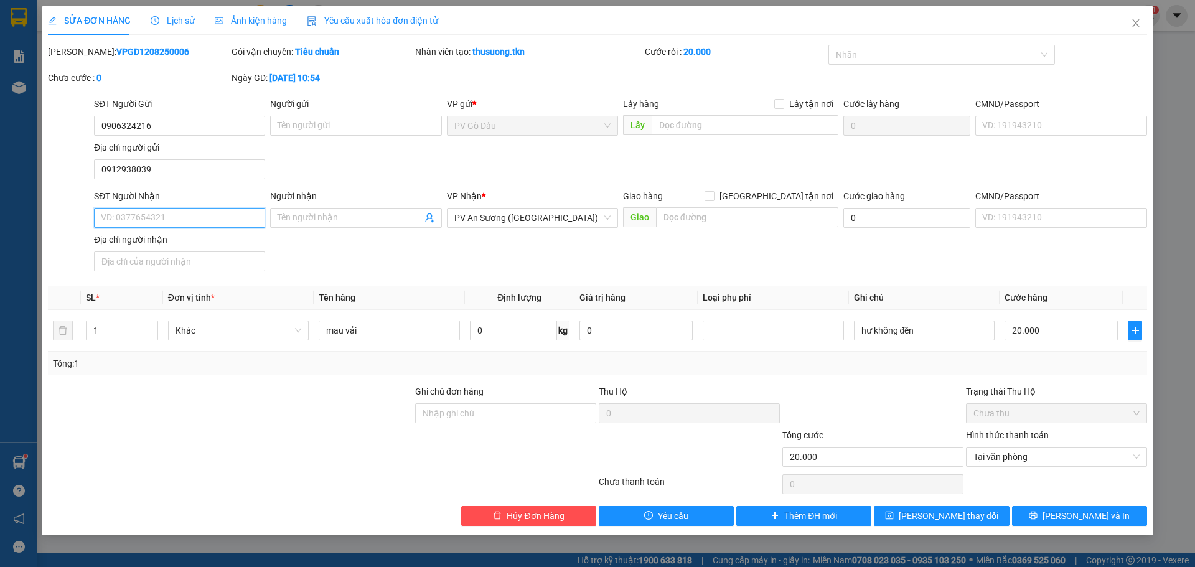
paste input "0912938039"
type input "0912938039"
click at [164, 166] on input "0912938039" at bounding box center [179, 169] width 171 height 20
click at [304, 217] on input "Người nhận" at bounding box center [350, 218] width 144 height 14
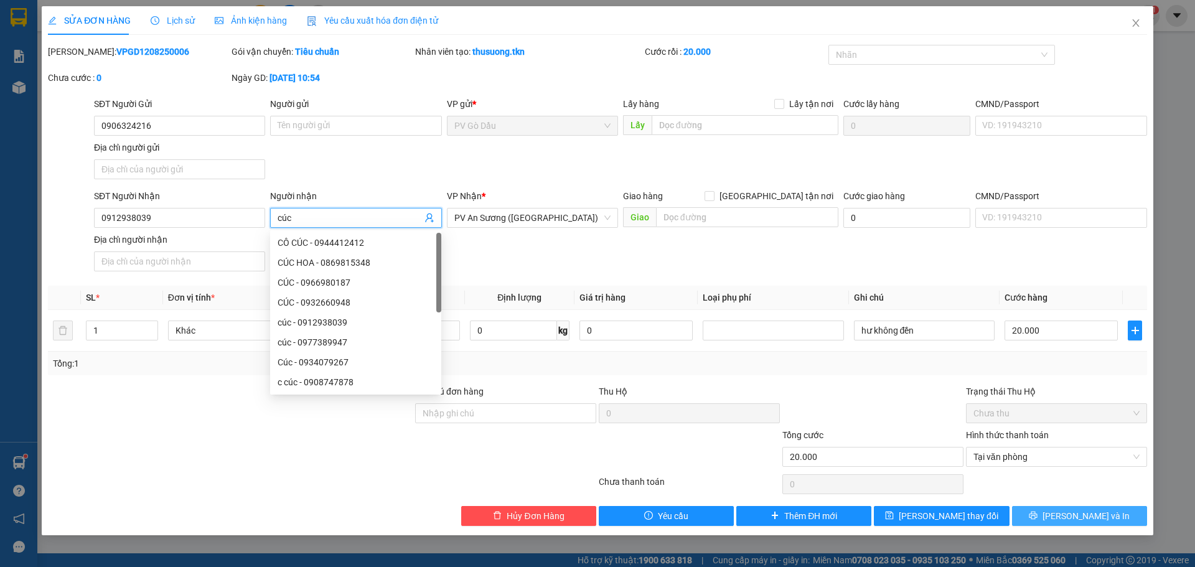
type input "cúc"
click at [1078, 511] on span "[PERSON_NAME] và In" at bounding box center [1085, 516] width 87 height 14
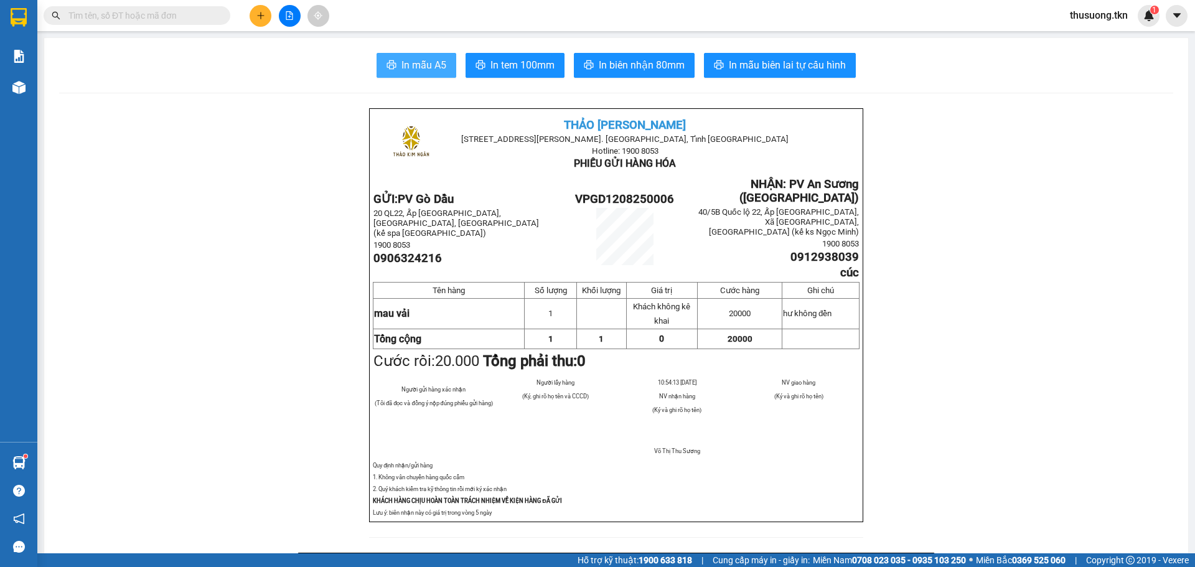
click at [411, 70] on span "In mẫu A5" at bounding box center [423, 65] width 45 height 16
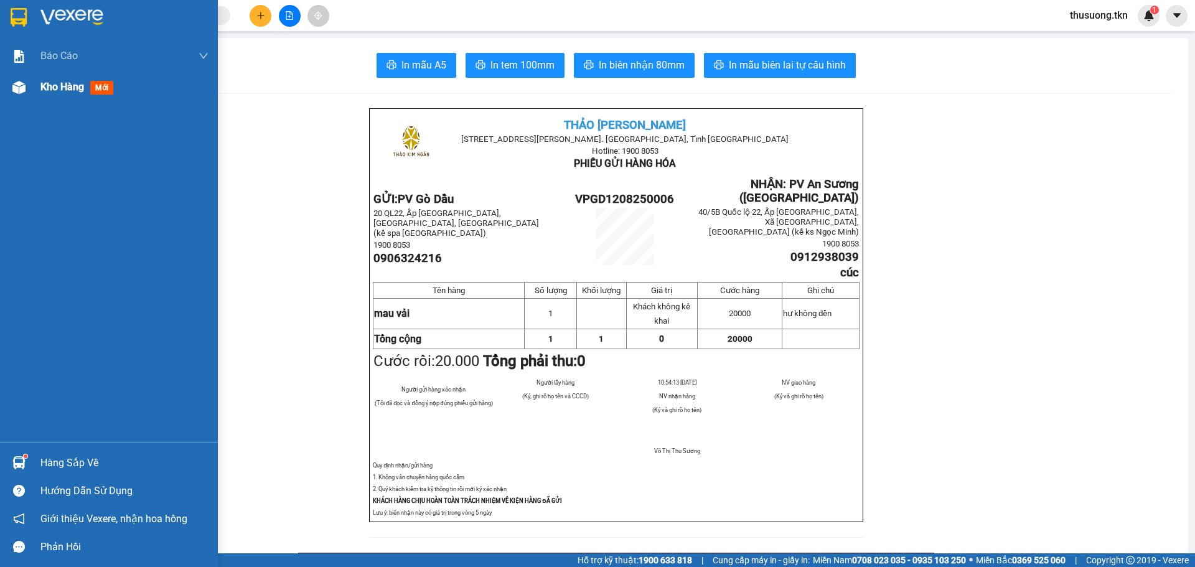
click at [73, 80] on div "Kho hàng mới" at bounding box center [124, 87] width 168 height 31
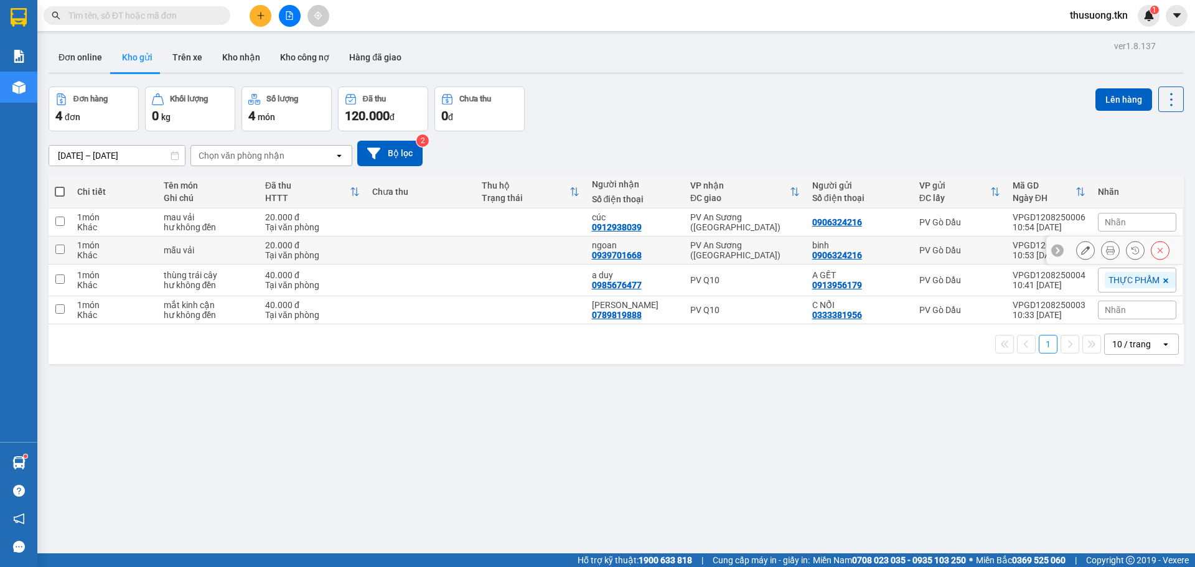
click at [61, 246] on input "checkbox" at bounding box center [59, 249] width 9 height 9
checkbox input "true"
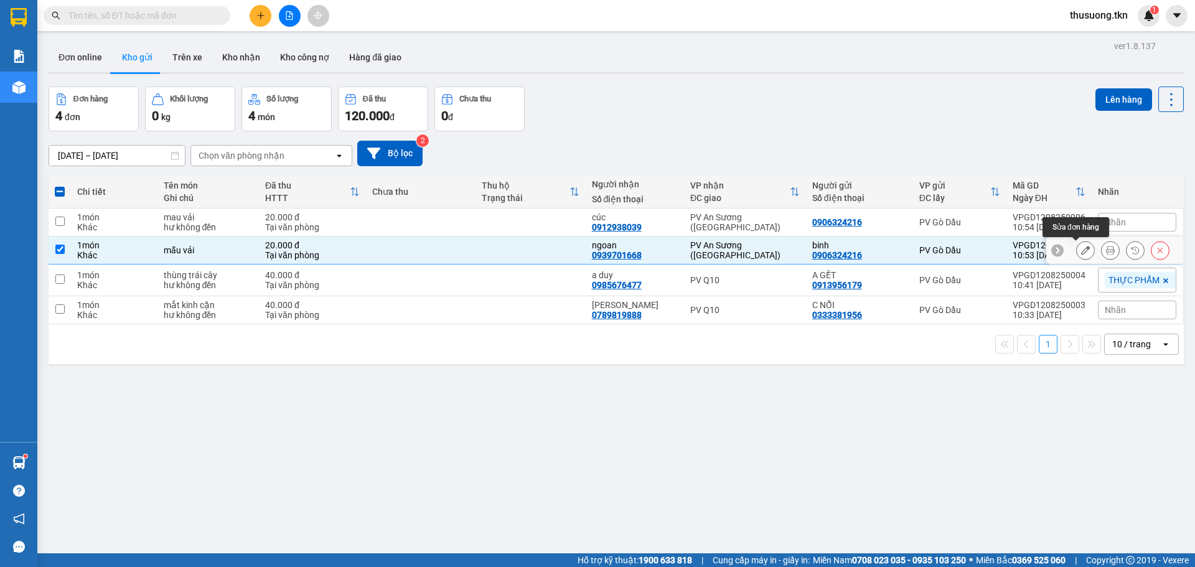
click at [1081, 253] on icon at bounding box center [1085, 250] width 9 height 9
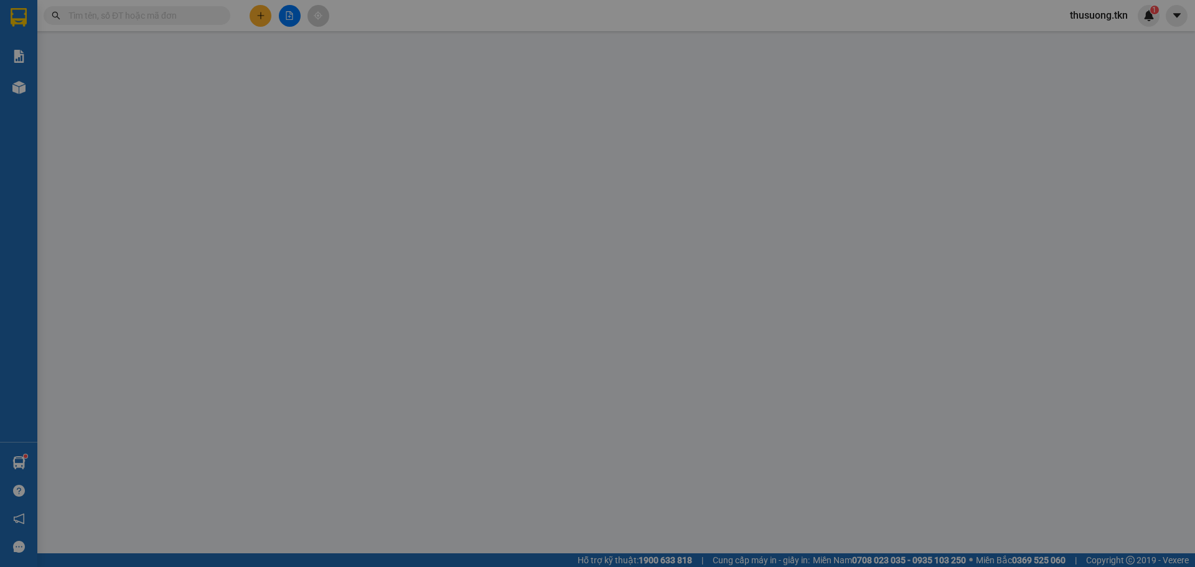
type input "0906324216"
type input "binh"
type input "0939701668"
type input "ngoan"
type input "20.000"
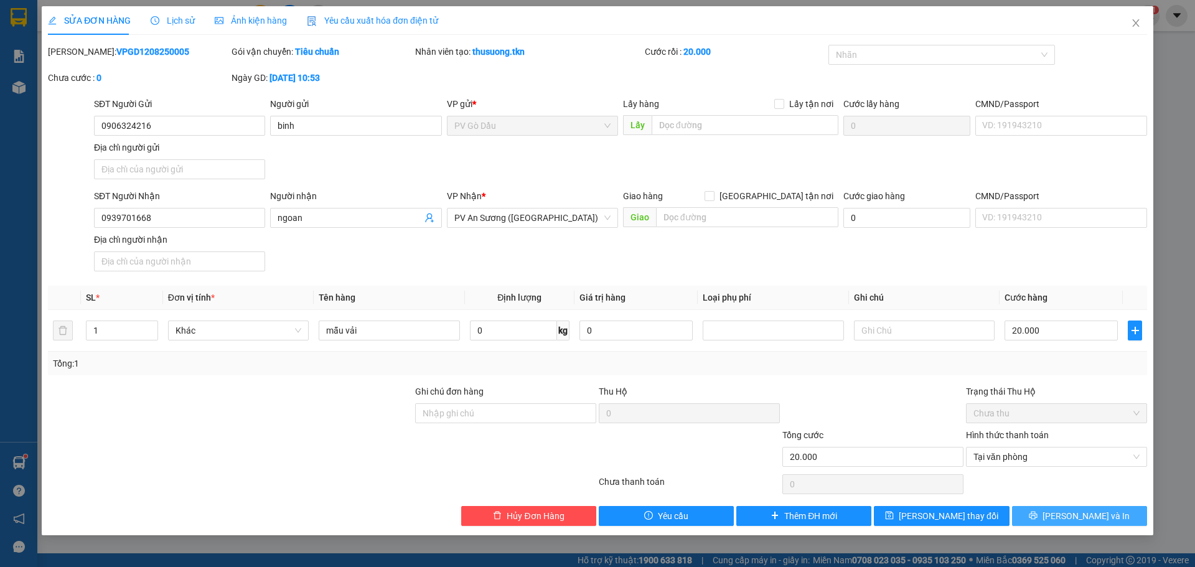
click at [1084, 525] on button "[PERSON_NAME] và In" at bounding box center [1079, 516] width 135 height 20
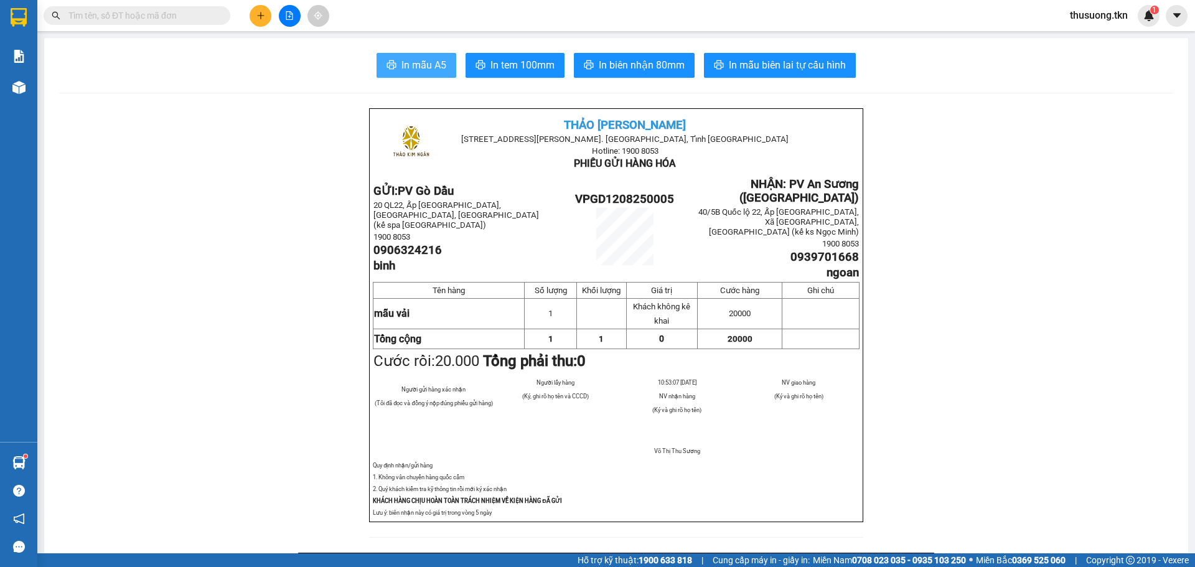
click at [404, 73] on span "In mẫu A5" at bounding box center [423, 65] width 45 height 16
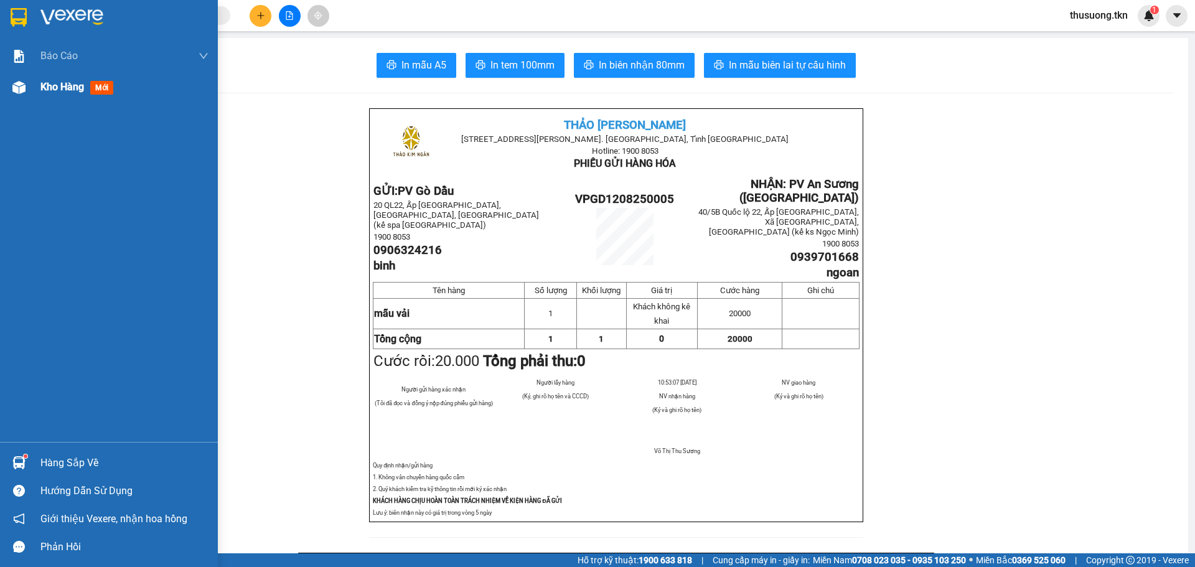
click at [69, 85] on span "Kho hàng" at bounding box center [62, 87] width 44 height 12
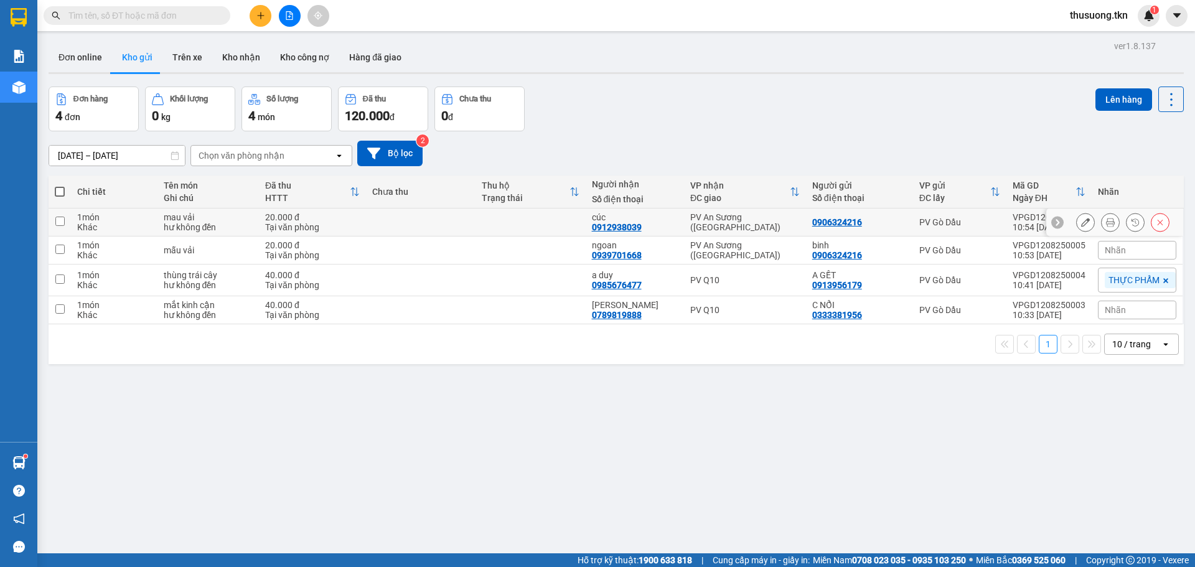
click at [62, 219] on input "checkbox" at bounding box center [59, 221] width 9 height 9
checkbox input "true"
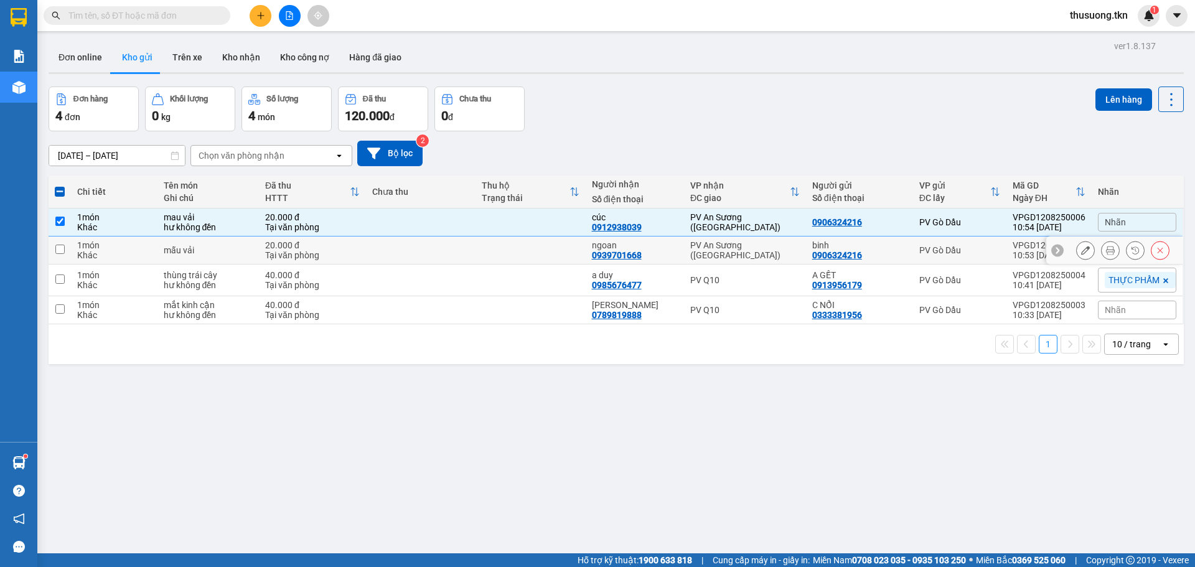
click at [56, 245] on input "checkbox" at bounding box center [59, 249] width 9 height 9
checkbox input "true"
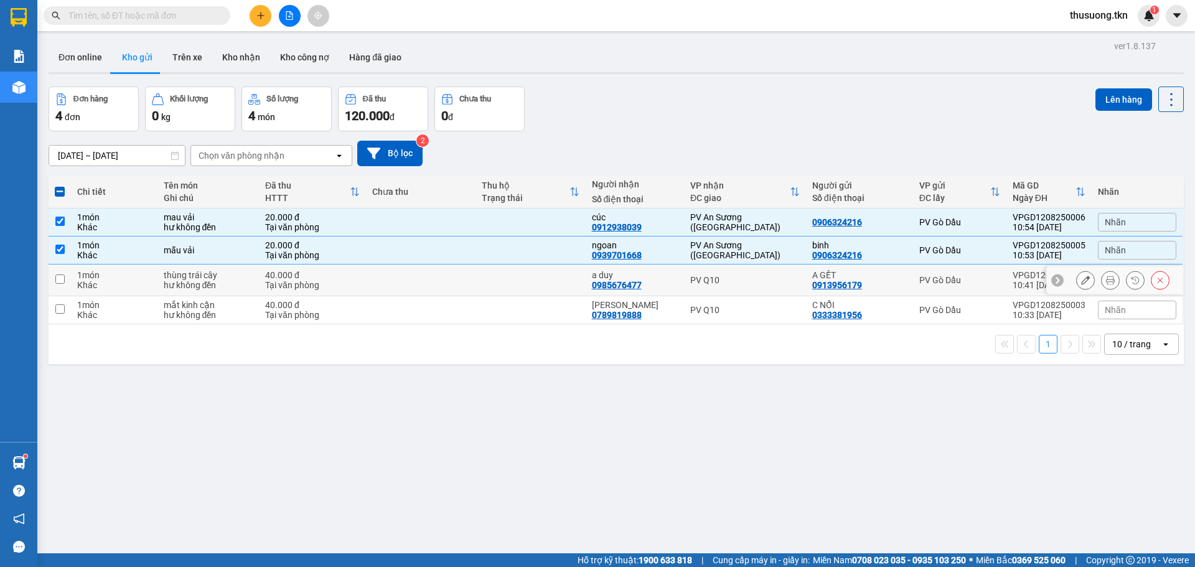
click at [65, 282] on td at bounding box center [60, 280] width 22 height 32
checkbox input "true"
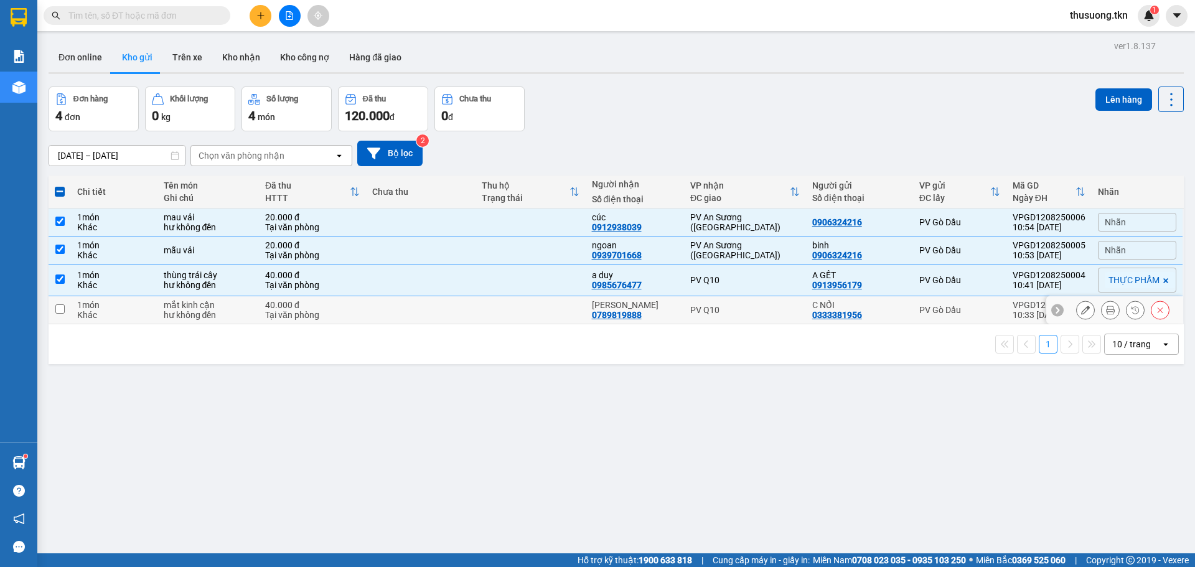
drag, startPoint x: 67, startPoint y: 310, endPoint x: 79, endPoint y: 301, distance: 15.1
click at [68, 310] on td at bounding box center [60, 310] width 22 height 28
checkbox input "true"
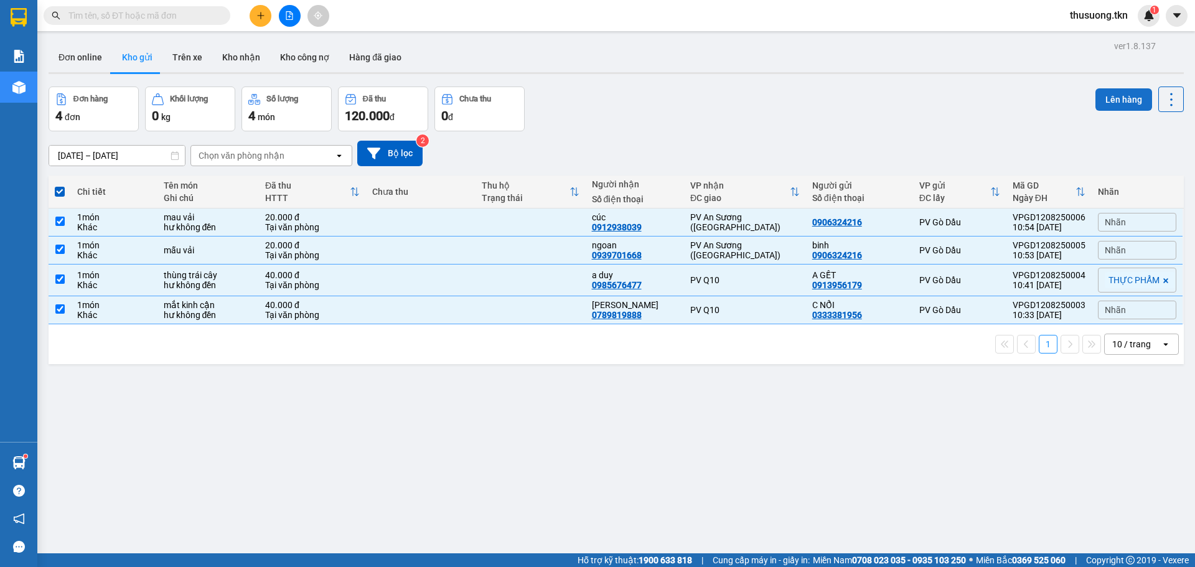
click at [1106, 100] on button "Lên hàng" at bounding box center [1123, 99] width 57 height 22
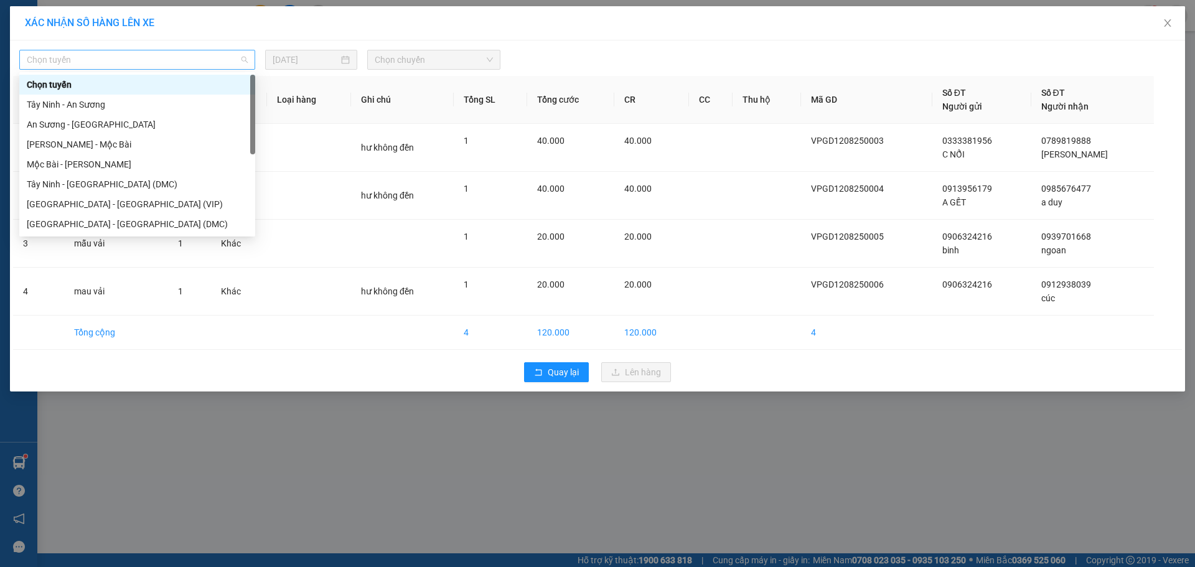
click at [128, 62] on span "Chọn tuyến" at bounding box center [137, 59] width 221 height 19
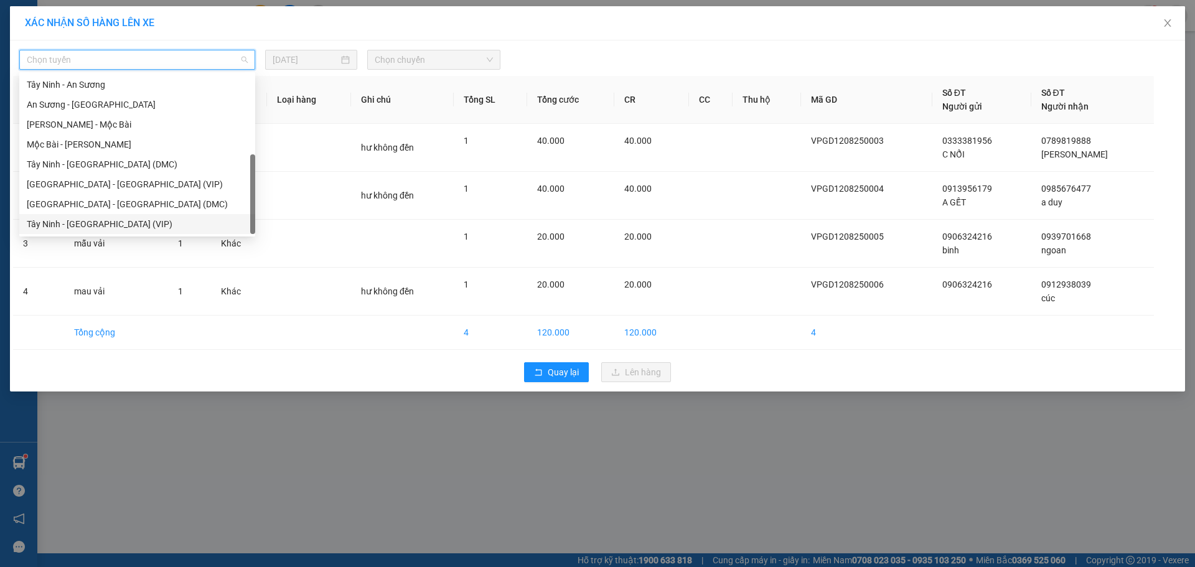
click at [80, 222] on div "Tây Ninh - [GEOGRAPHIC_DATA] (VIP)" at bounding box center [137, 224] width 221 height 14
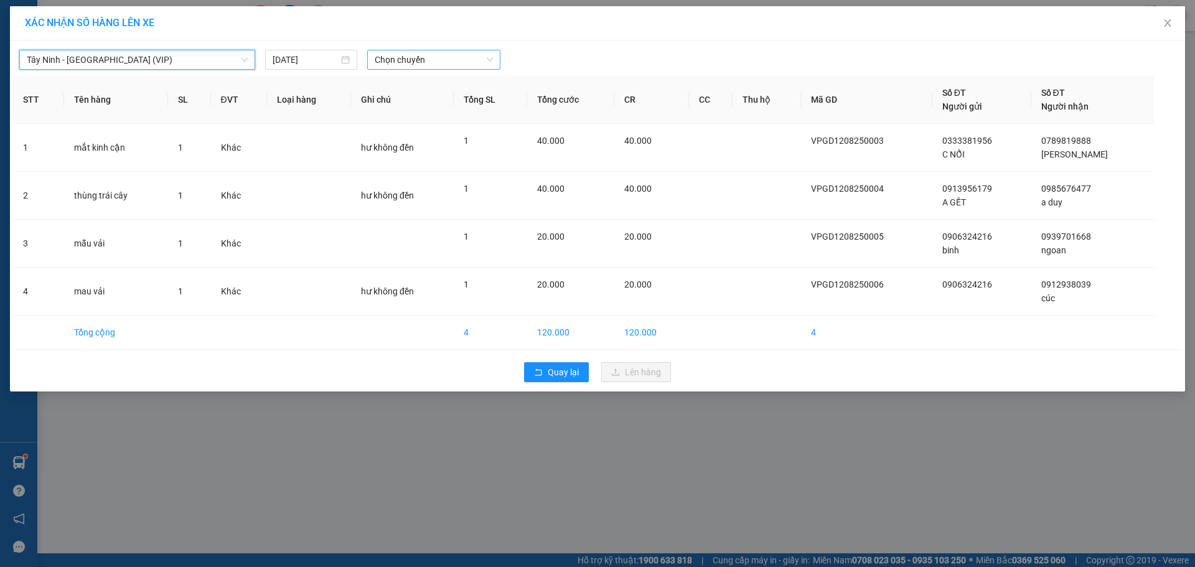
click at [405, 62] on span "Chọn chuyến" at bounding box center [434, 59] width 118 height 19
type input "6328"
click at [457, 80] on div "09:50 - 50H-263.28" at bounding box center [423, 85] width 97 height 14
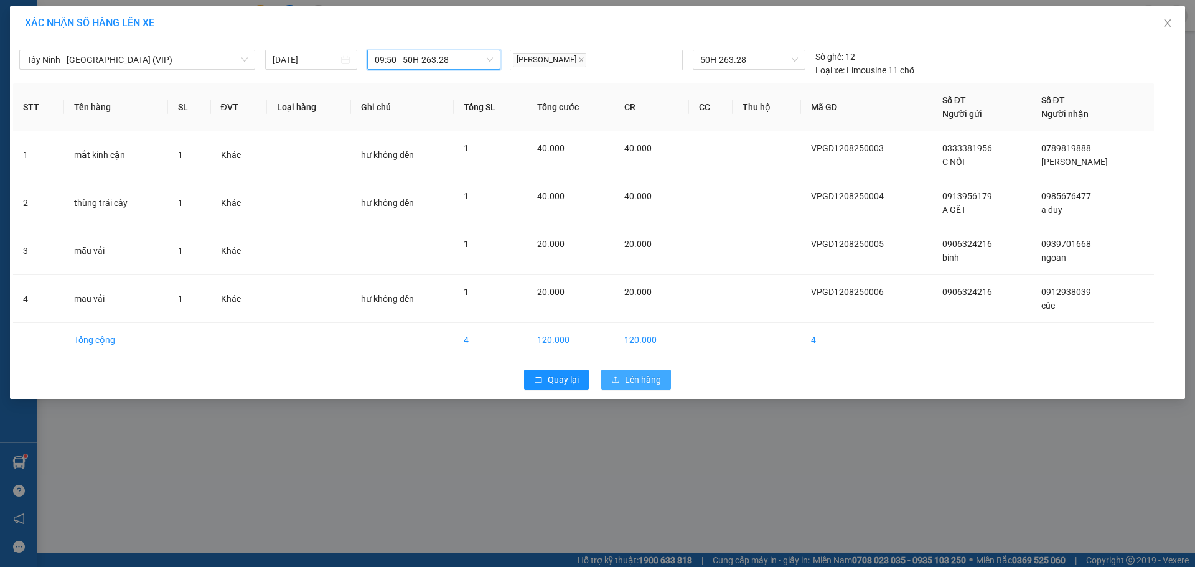
click at [648, 384] on span "Lên hàng" at bounding box center [643, 380] width 36 height 14
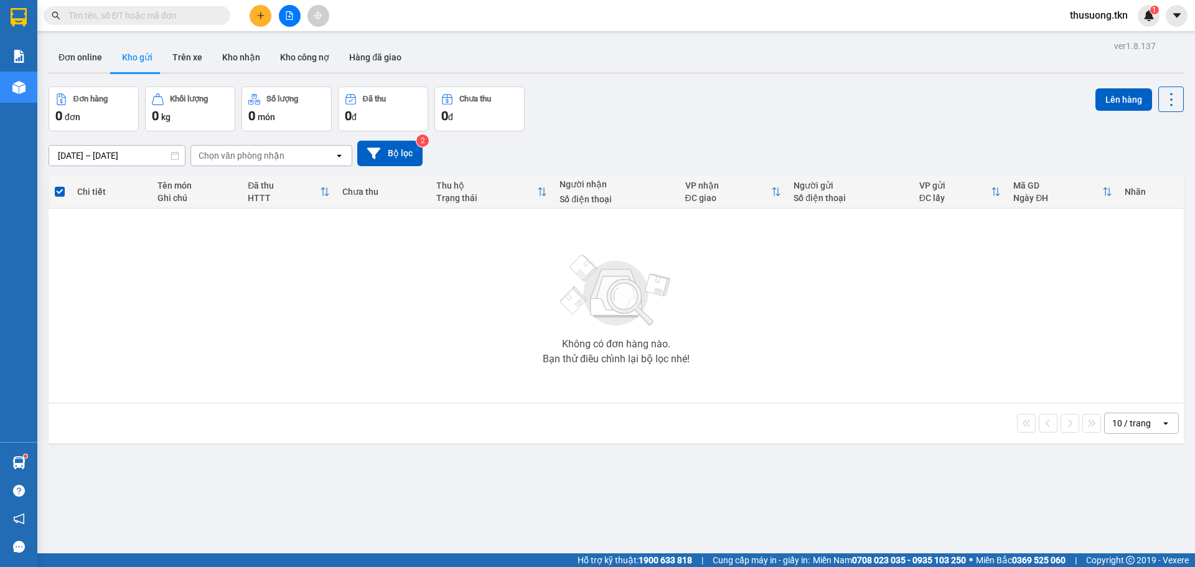
click at [896, 511] on div "ver 1.8.137 Đơn online Kho gửi Trên xe Kho nhận Kho công nợ Hàng đã giao Đơn hà…" at bounding box center [616, 320] width 1145 height 567
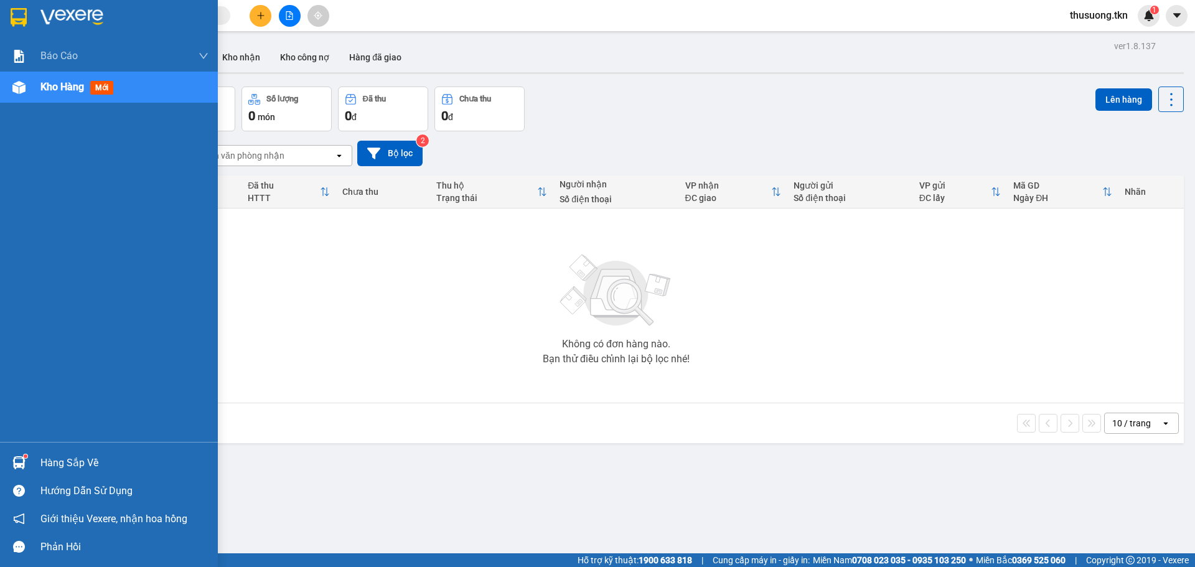
click at [61, 468] on div "Hàng sắp về" at bounding box center [124, 463] width 168 height 19
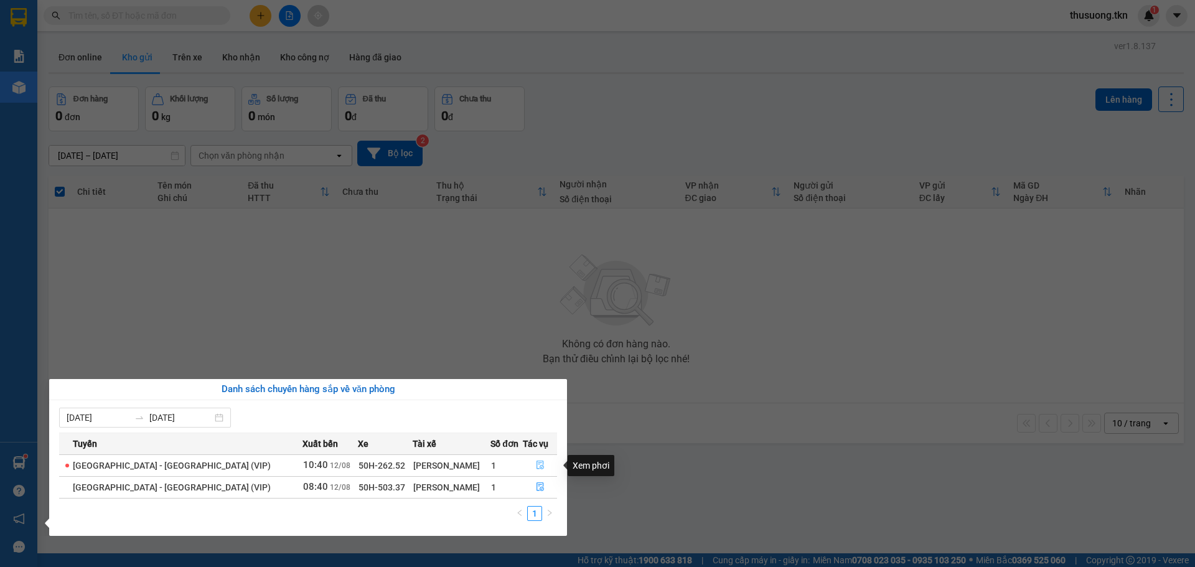
click at [536, 466] on icon "file-done" at bounding box center [540, 464] width 9 height 9
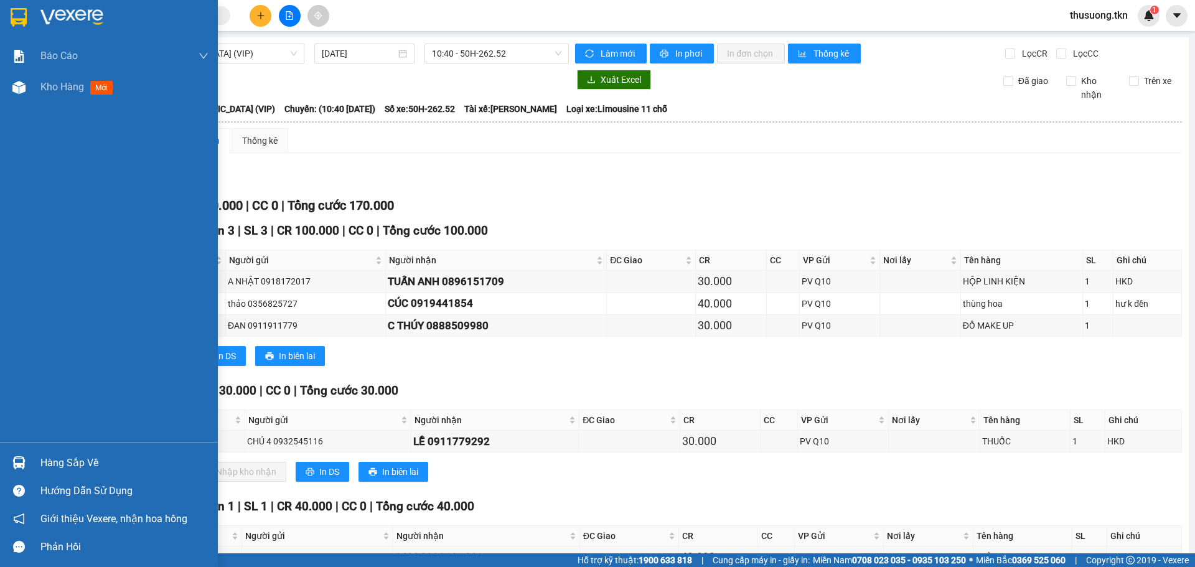
click at [69, 465] on div "Hàng sắp về" at bounding box center [124, 463] width 168 height 19
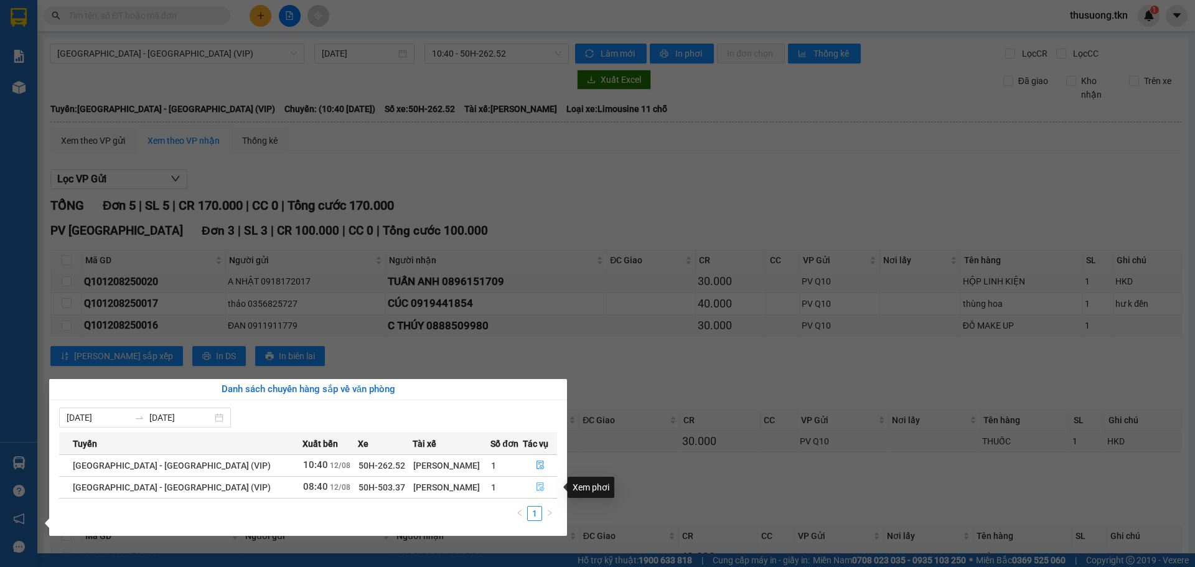
click at [536, 492] on span "file-done" at bounding box center [540, 487] width 9 height 10
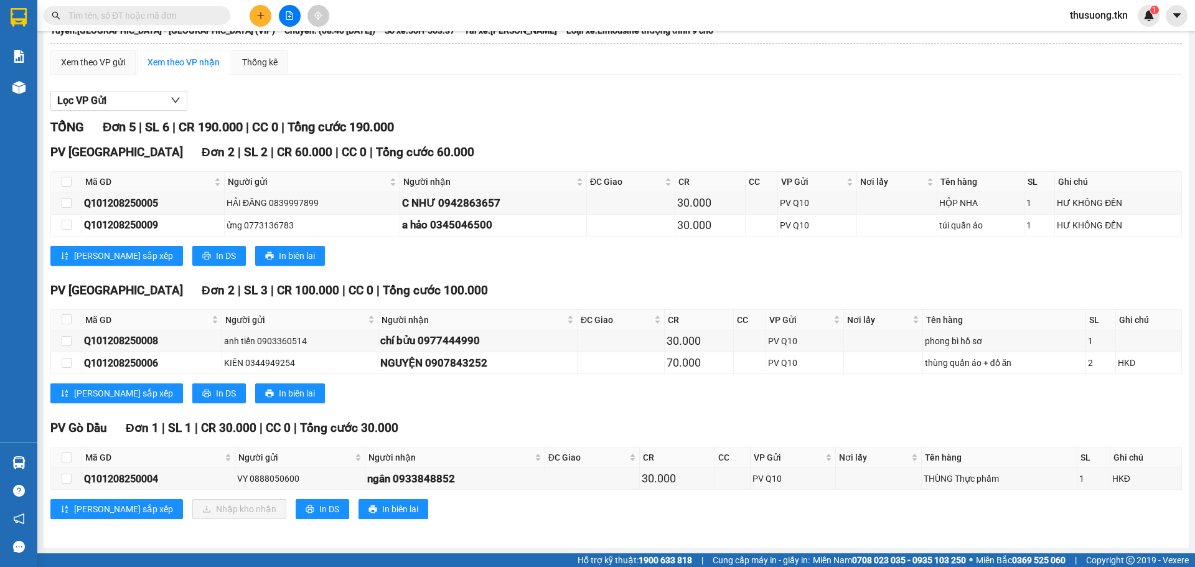
scroll to position [79, 0]
click at [68, 455] on input "checkbox" at bounding box center [67, 457] width 10 height 10
checkbox input "true"
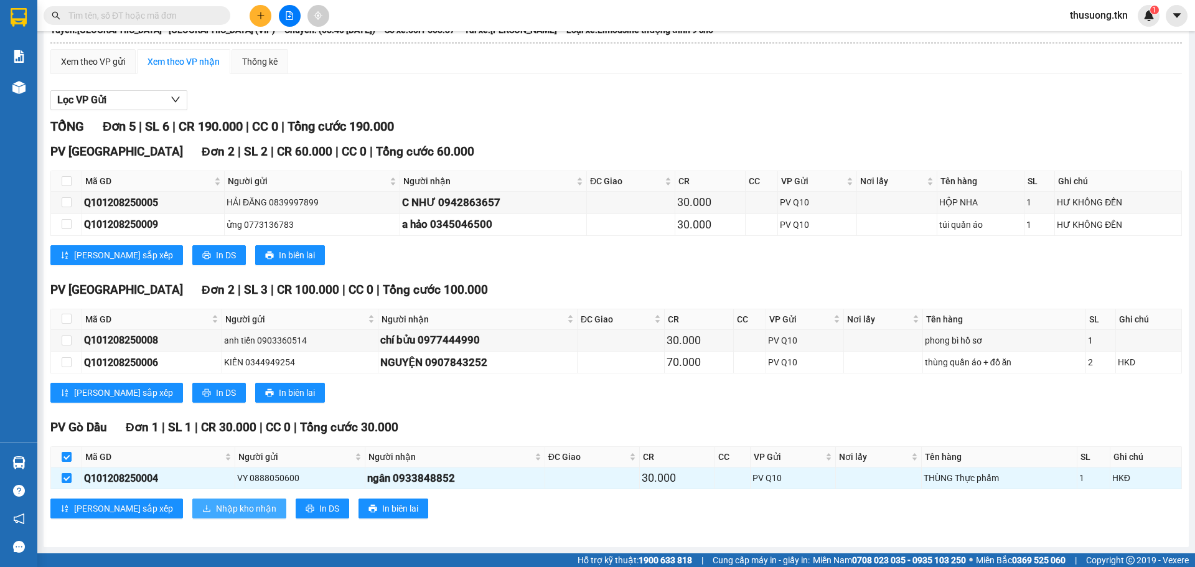
click at [216, 505] on span "Nhập kho nhận" at bounding box center [246, 508] width 60 height 14
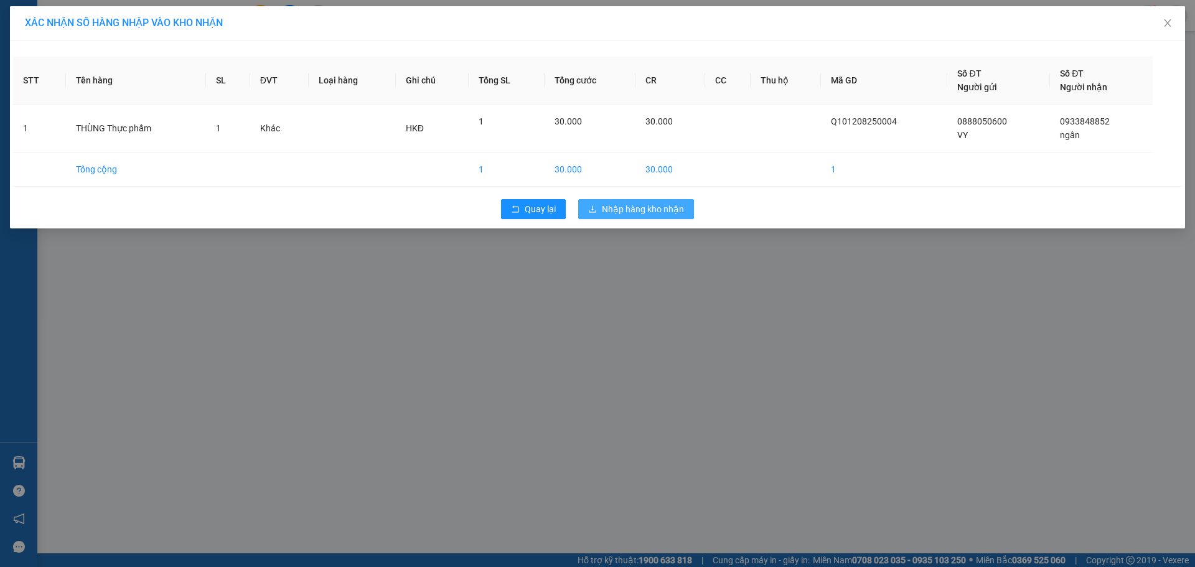
click at [654, 203] on span "Nhập hàng kho nhận" at bounding box center [643, 209] width 82 height 14
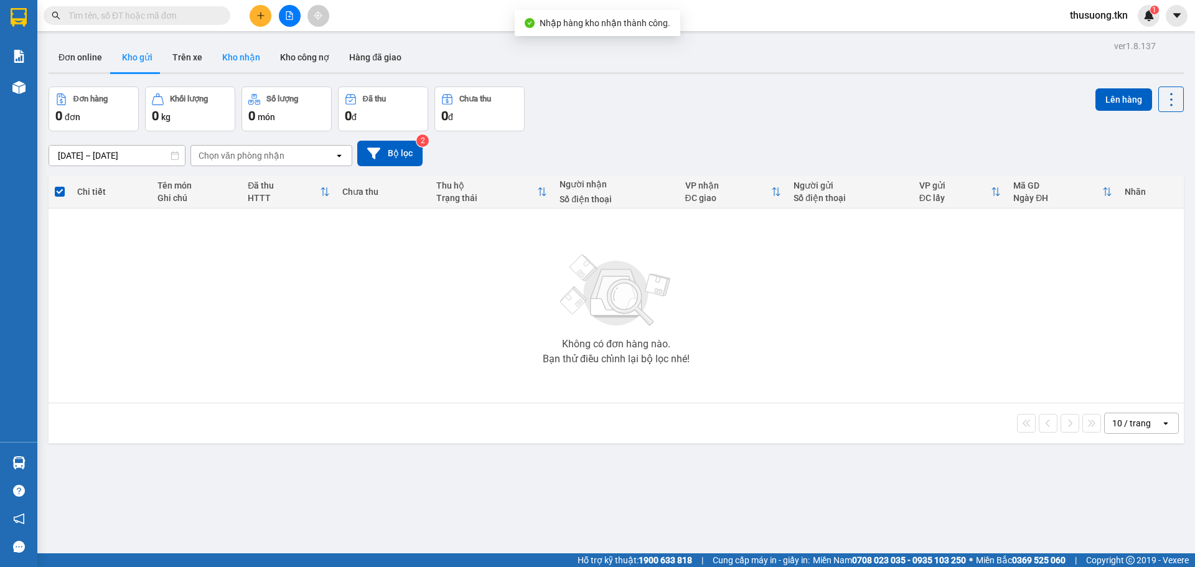
click at [241, 61] on button "Kho nhận" at bounding box center [241, 57] width 58 height 30
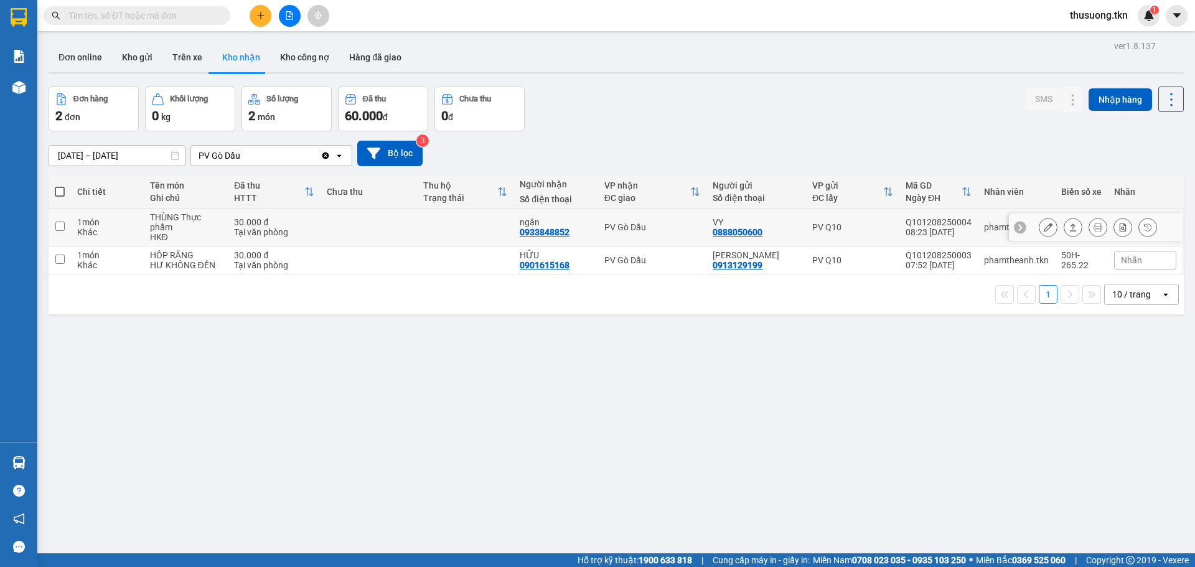
click at [58, 225] on input "checkbox" at bounding box center [59, 226] width 9 height 9
checkbox input "true"
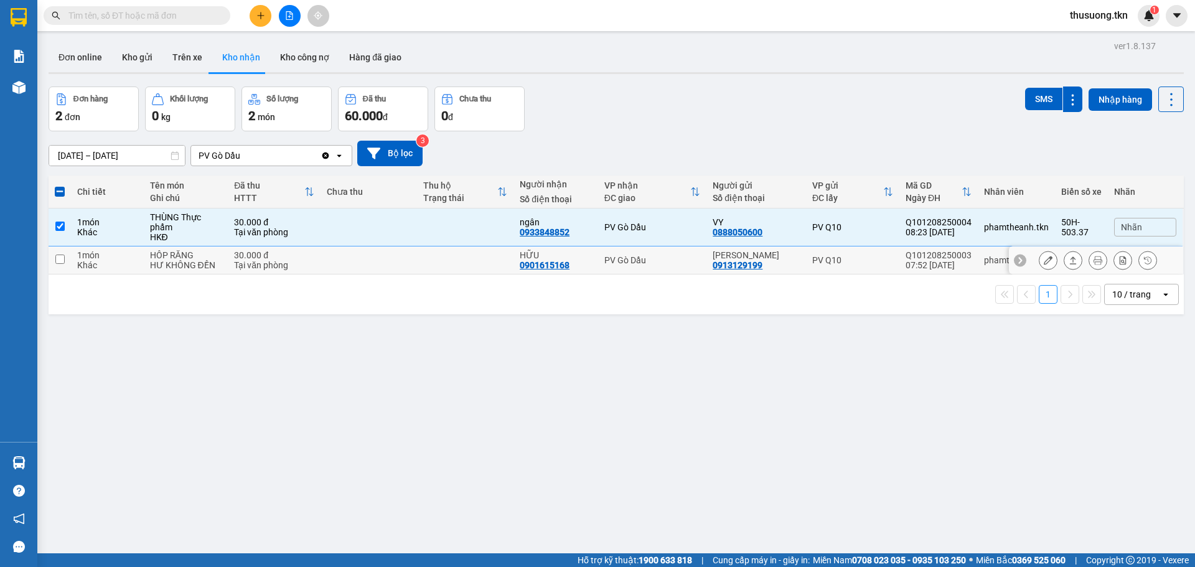
drag, startPoint x: 58, startPoint y: 256, endPoint x: 66, endPoint y: 251, distance: 8.6
click at [60, 256] on input "checkbox" at bounding box center [59, 258] width 9 height 9
checkbox input "true"
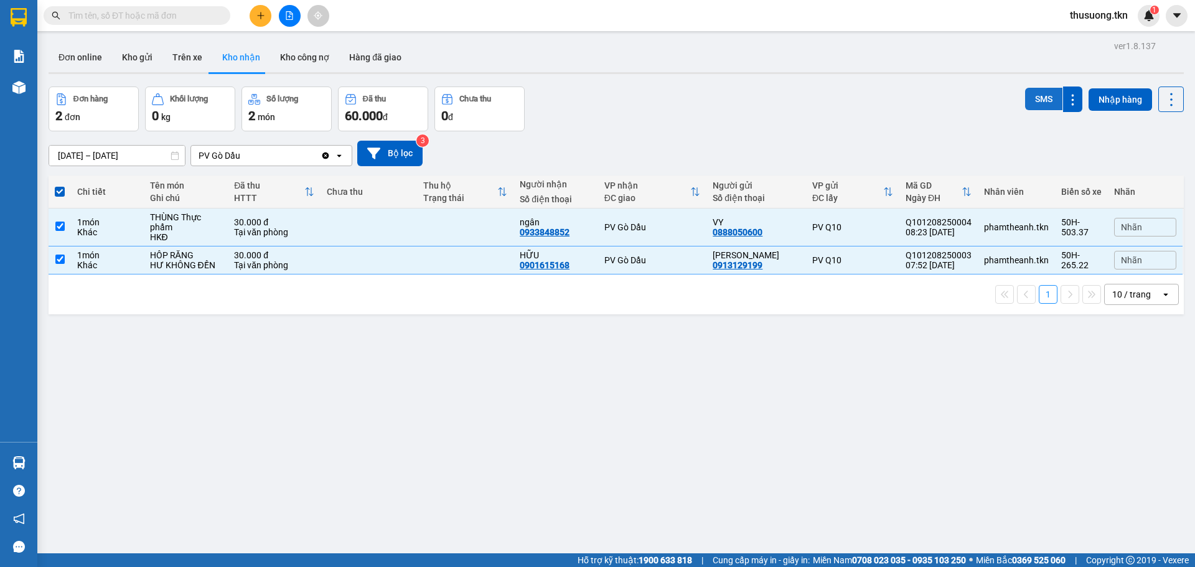
click at [1031, 106] on button "SMS" at bounding box center [1043, 99] width 37 height 22
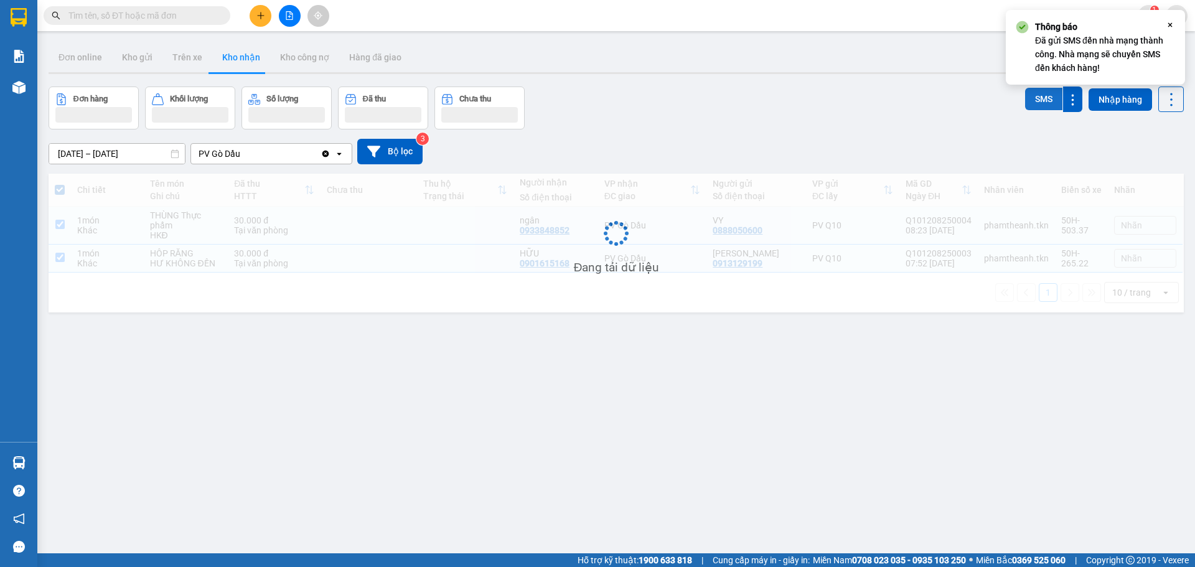
click at [1031, 106] on button "SMS" at bounding box center [1043, 99] width 37 height 22
click at [1032, 106] on body "Kết quả tìm kiếm ( 0 ) Bộ lọc No Data thusuong.tkn 1 Báo cáo Mẫu 1: Báo cáo dòn…" at bounding box center [597, 283] width 1195 height 567
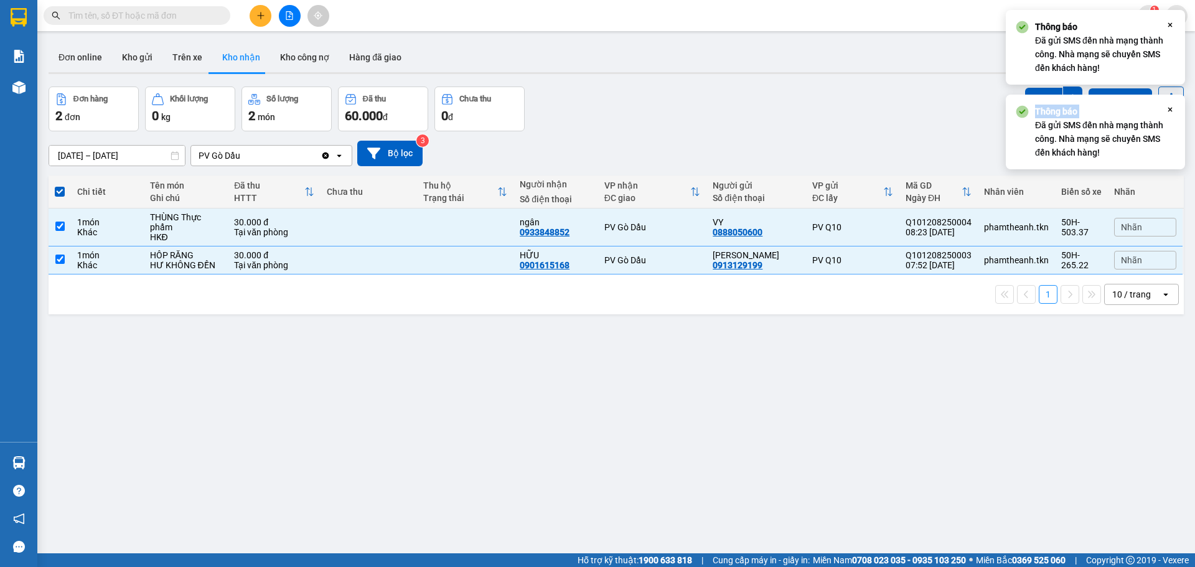
click at [1032, 106] on div "Thông báo Đã gửi SMS đến nhà mạng thành công. Nhà mạng sẽ chuyển SMS đến khách …" at bounding box center [1089, 132] width 149 height 55
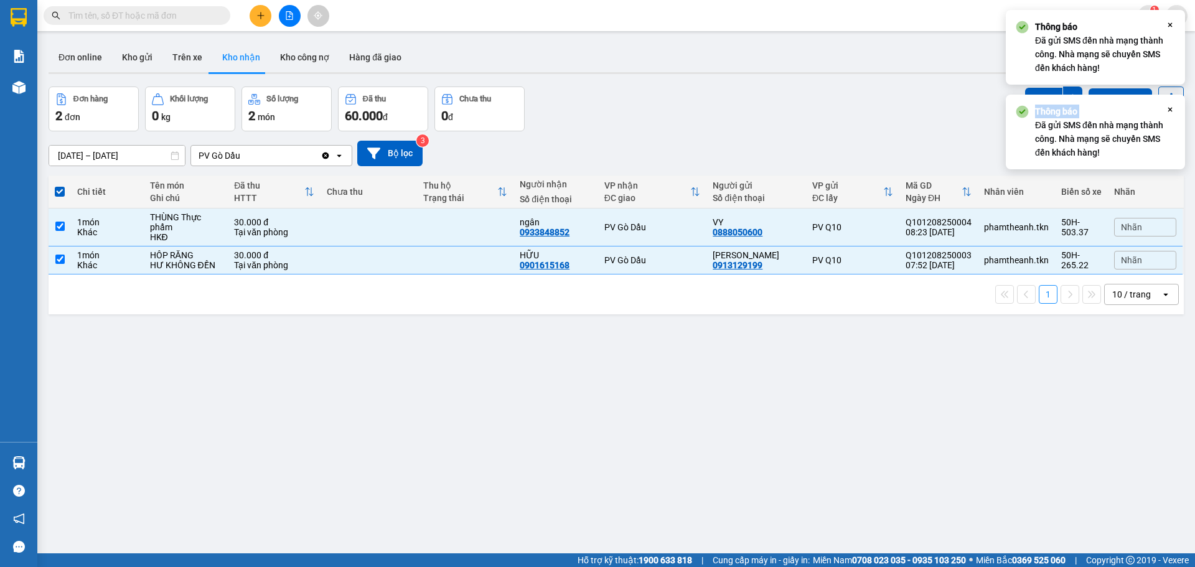
click at [1032, 105] on div "Thông báo Đã gửi SMS đến nhà mạng thành công. Nhà mạng sẽ chuyển SMS đến khách …" at bounding box center [1089, 132] width 149 height 55
click at [1034, 105] on div "Thông báo Đã gửi SMS đến nhà mạng thành công. Nhà mạng sẽ chuyển SMS đến khách …" at bounding box center [1089, 132] width 149 height 55
drag, startPoint x: 870, startPoint y: 399, endPoint x: 622, endPoint y: 373, distance: 249.0
click at [869, 399] on div "ver 1.8.137 Đơn online Kho gửi Trên xe Kho nhận Kho công nợ Hàng đã giao Đơn hà…" at bounding box center [616, 320] width 1145 height 567
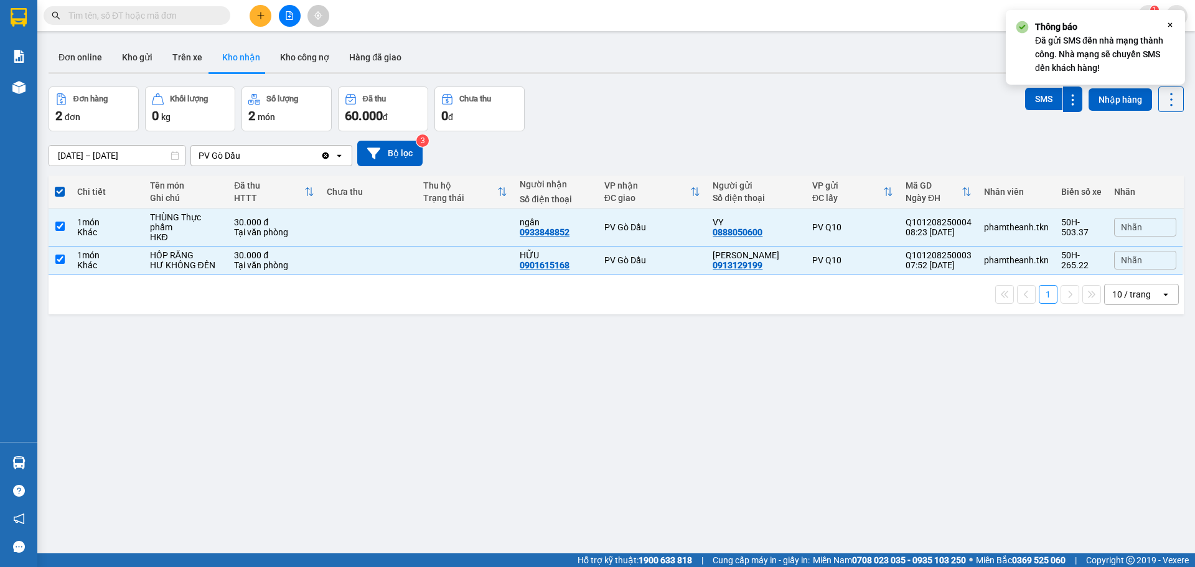
click at [61, 196] on span at bounding box center [60, 192] width 10 height 10
click at [60, 185] on input "checkbox" at bounding box center [60, 185] width 0 height 0
checkbox input "false"
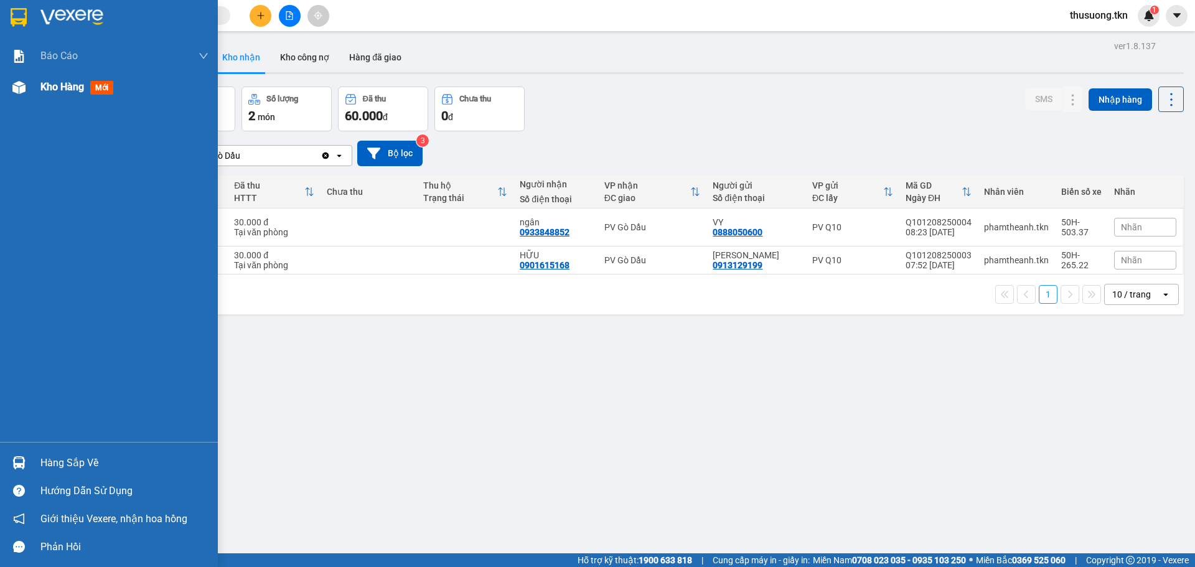
click at [78, 83] on span "Kho hàng" at bounding box center [62, 87] width 44 height 12
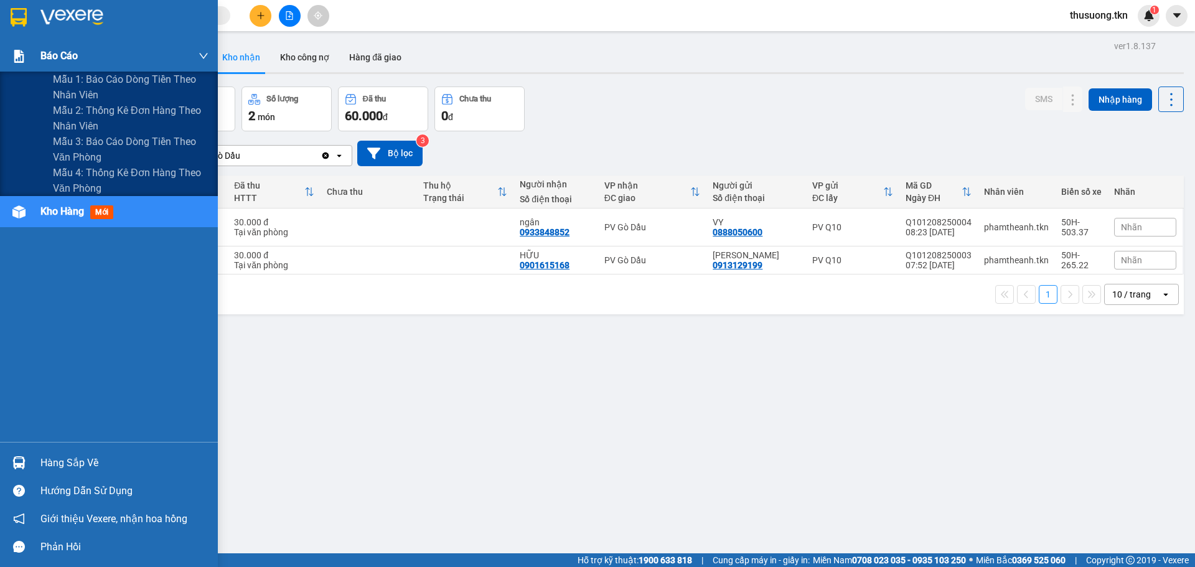
click at [100, 54] on div "Báo cáo" at bounding box center [124, 55] width 168 height 31
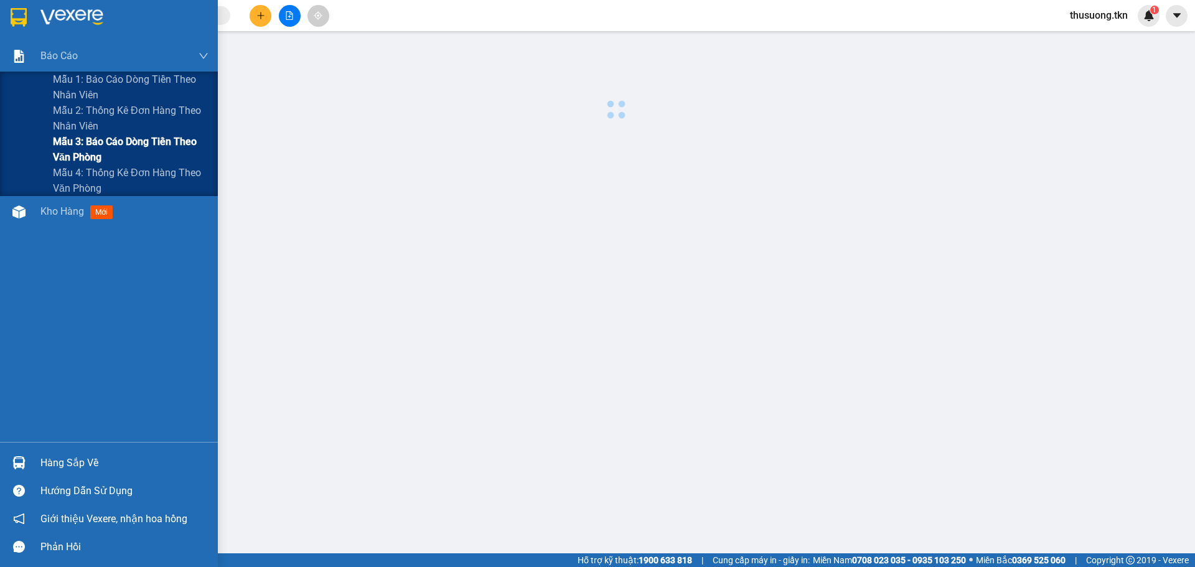
click at [123, 138] on span "Mẫu 3: Báo cáo dòng tiền theo văn phòng" at bounding box center [131, 149] width 156 height 31
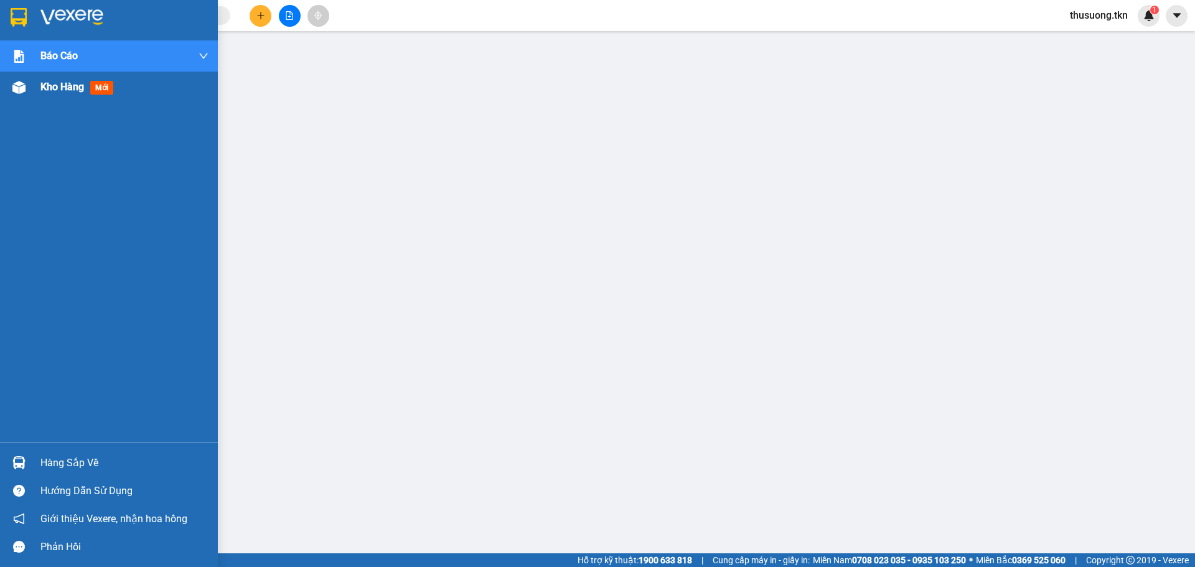
click at [66, 90] on span "Kho hàng" at bounding box center [62, 87] width 44 height 12
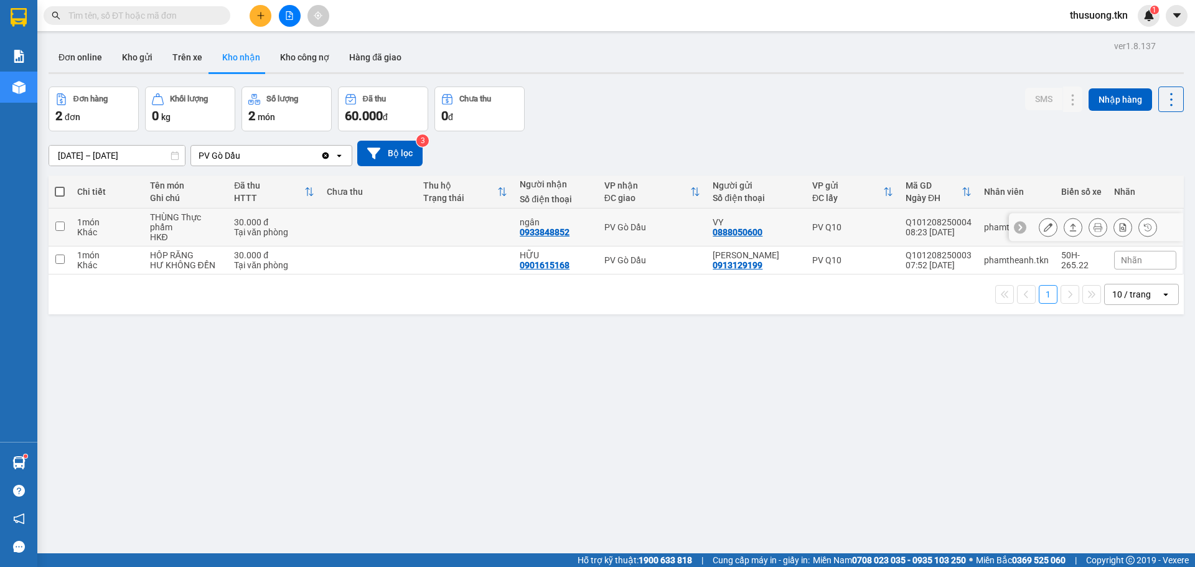
click at [63, 230] on input "checkbox" at bounding box center [59, 226] width 9 height 9
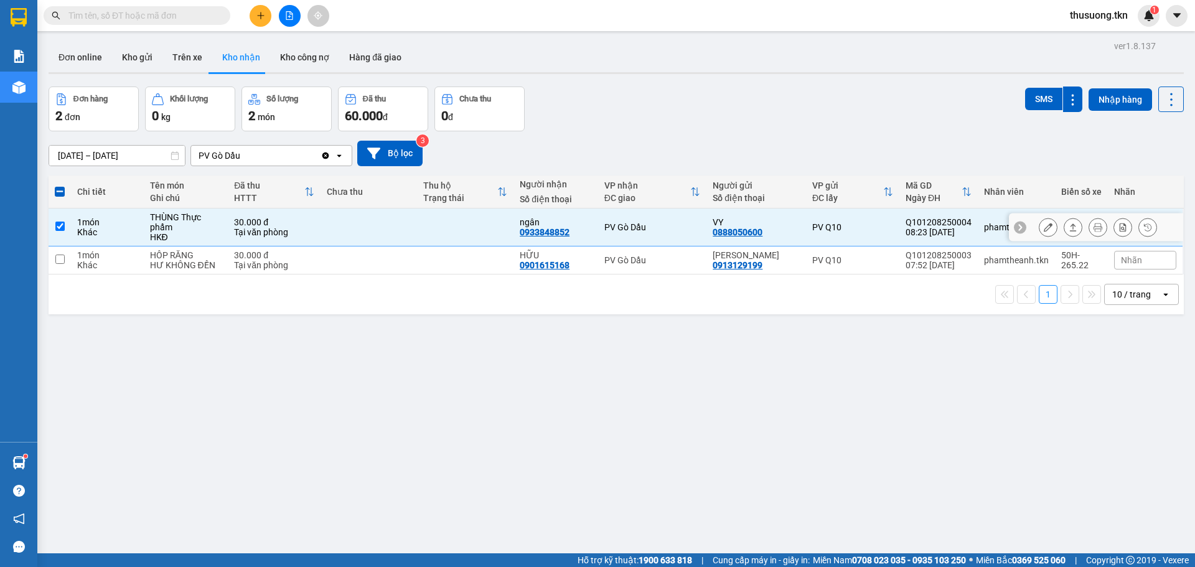
click at [1069, 230] on button at bounding box center [1072, 228] width 17 height 22
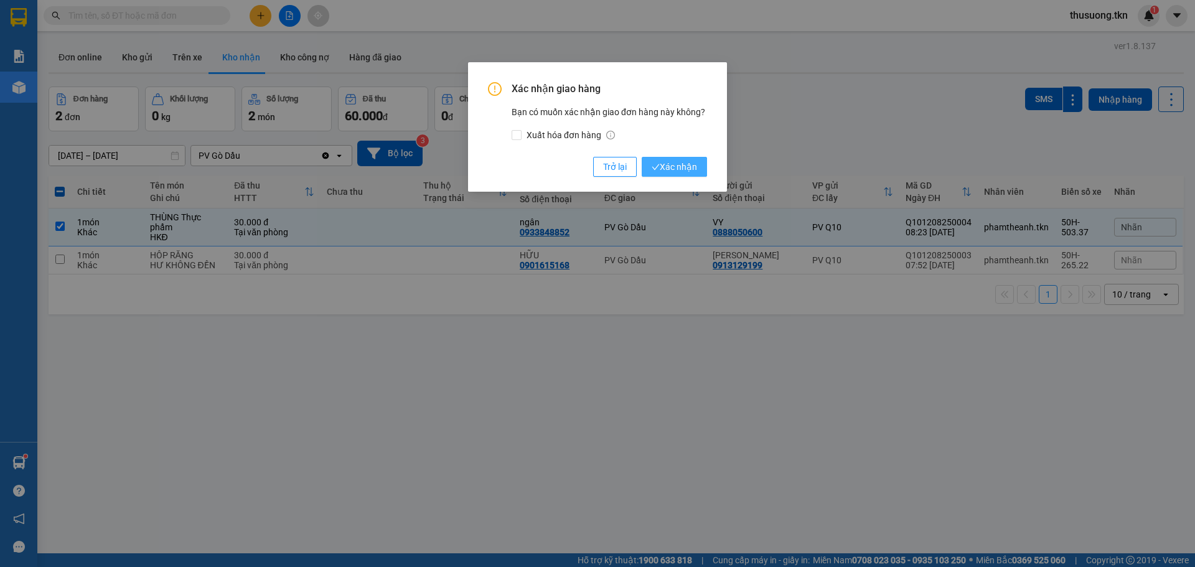
drag, startPoint x: 656, startPoint y: 165, endPoint x: 666, endPoint y: 165, distance: 10.0
click at [657, 165] on icon "check" at bounding box center [655, 167] width 8 height 8
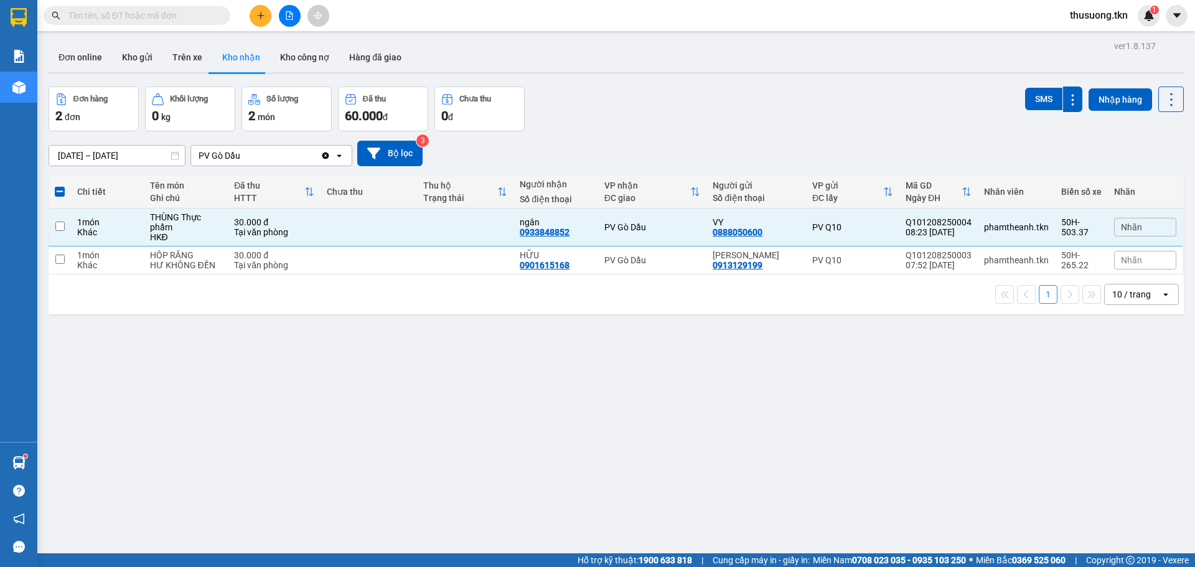
checkbox input "false"
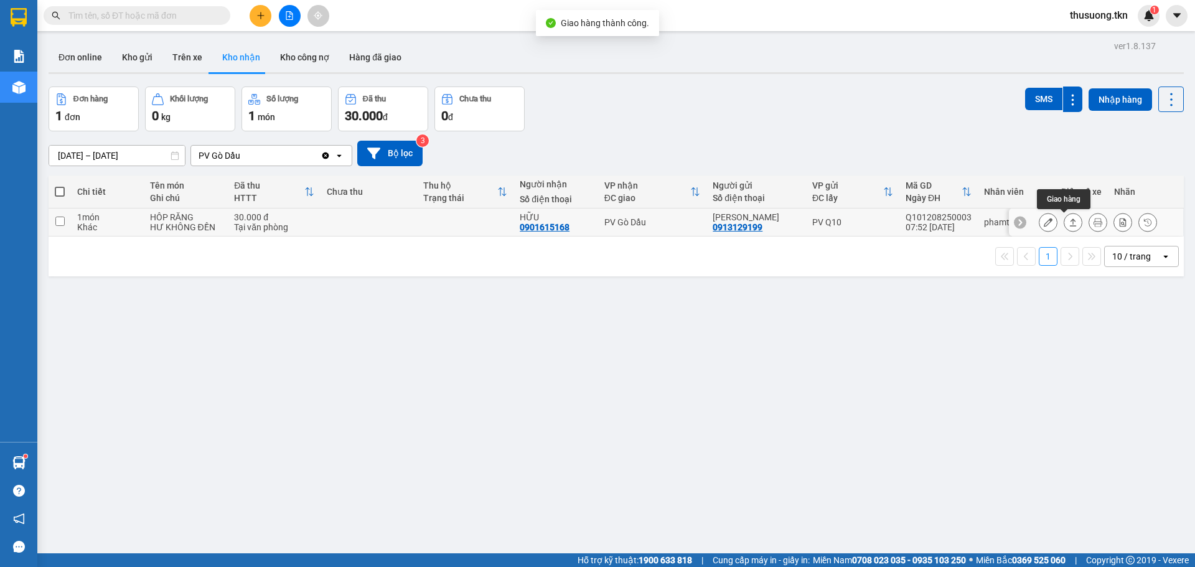
click at [1068, 225] on icon at bounding box center [1072, 222] width 9 height 9
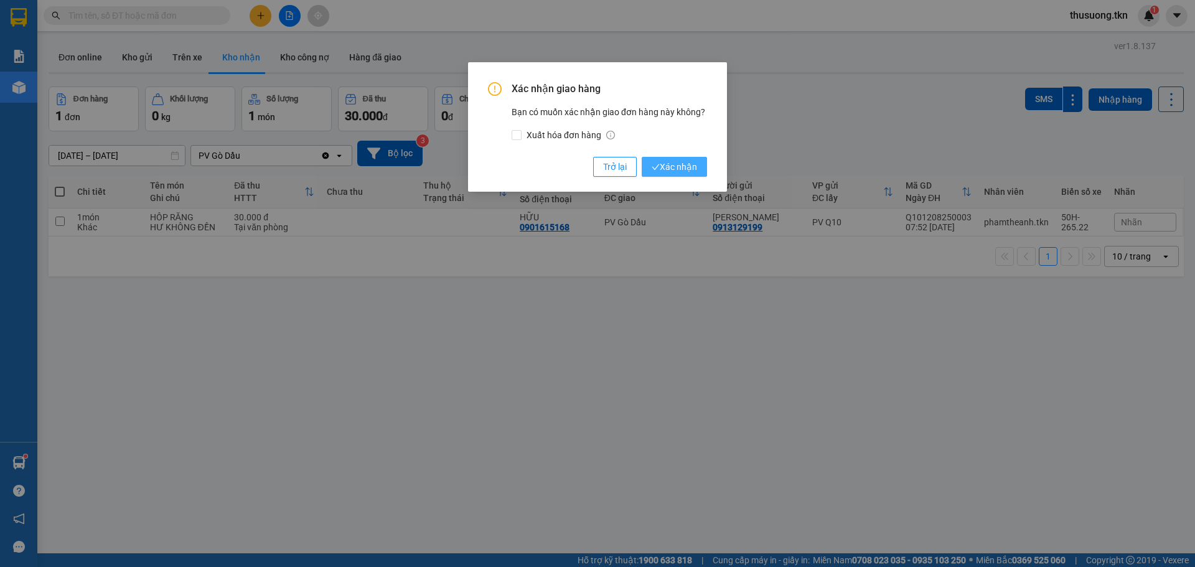
click at [673, 169] on span "Xác nhận" at bounding box center [673, 167] width 45 height 14
